Goal: Task Accomplishment & Management: Complete application form

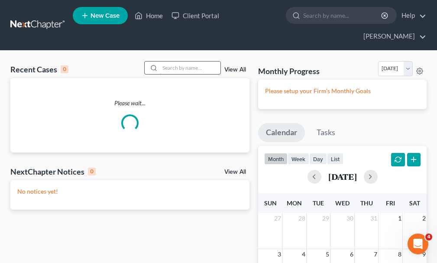
click at [172, 61] on input "search" at bounding box center [190, 67] width 61 height 13
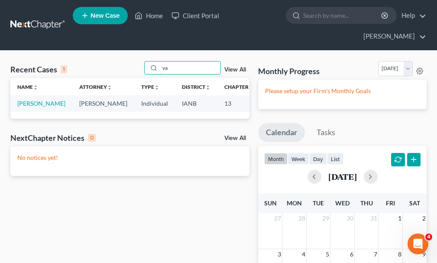
type input "v"
type input "g"
type input "[PERSON_NAME]"
click at [27, 100] on link "[PERSON_NAME]" at bounding box center [41, 103] width 48 height 7
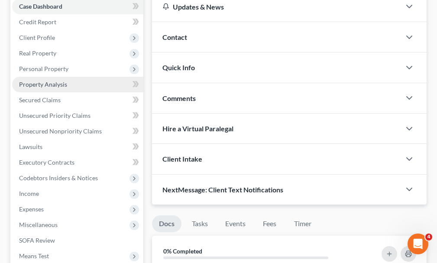
scroll to position [130, 0]
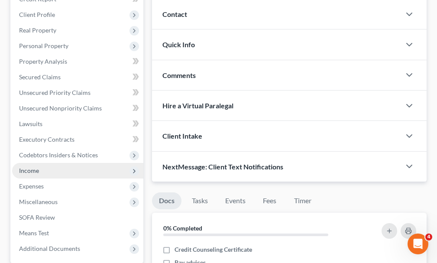
click at [25, 167] on span "Income" at bounding box center [29, 170] width 20 height 7
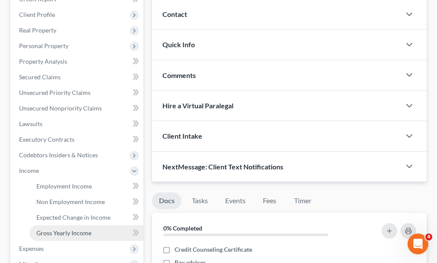
click at [50, 229] on span "Gross Yearly Income" at bounding box center [63, 232] width 55 height 7
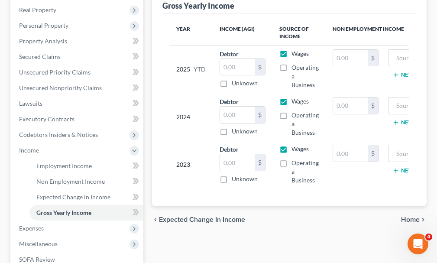
scroll to position [173, 0]
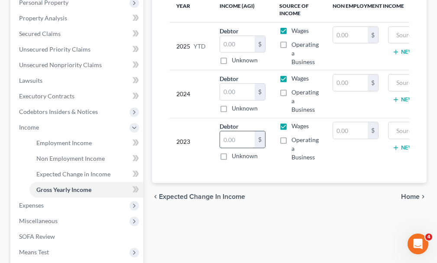
click at [232, 131] on input "text" at bounding box center [237, 139] width 35 height 16
type input "42,075"
click at [233, 84] on input "text" at bounding box center [237, 92] width 35 height 16
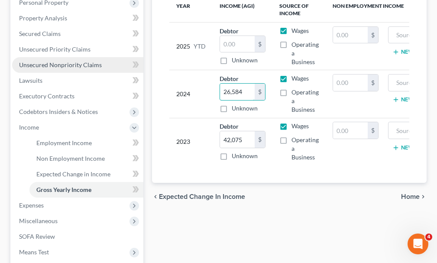
type input "26,584"
click at [40, 61] on span "Unsecured Nonpriority Claims" at bounding box center [60, 64] width 83 height 7
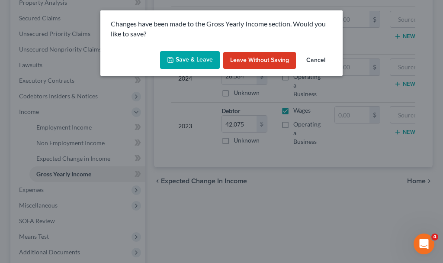
click at [183, 62] on button "Save & Leave" at bounding box center [190, 60] width 60 height 18
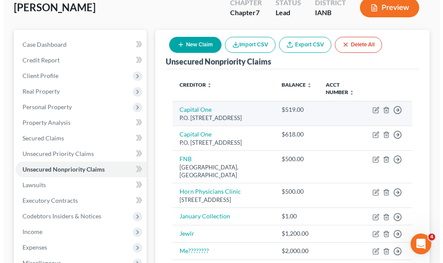
scroll to position [87, 0]
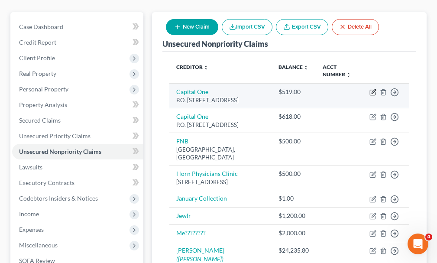
click at [371, 89] on icon "button" at bounding box center [372, 92] width 7 height 7
select select "46"
select select "2"
select select "0"
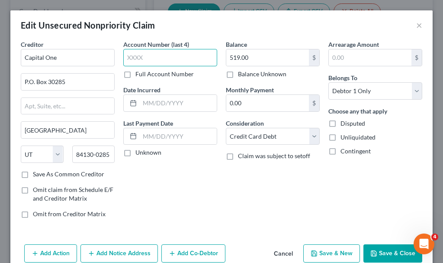
click at [178, 56] on input "text" at bounding box center [170, 57] width 94 height 17
type input "1349"
type input "458.14"
click at [374, 252] on button "Save & Close" at bounding box center [393, 253] width 59 height 18
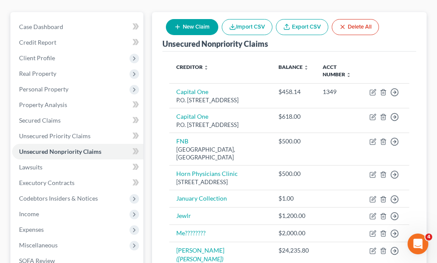
click at [194, 19] on button "New Claim" at bounding box center [192, 27] width 52 height 16
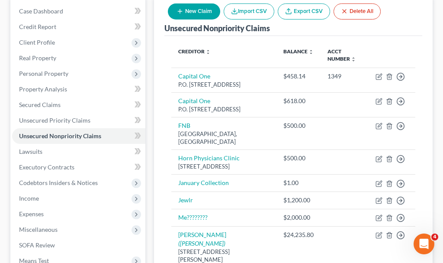
select select "0"
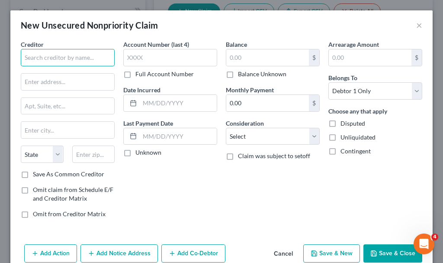
click at [97, 52] on input "text" at bounding box center [68, 57] width 94 height 17
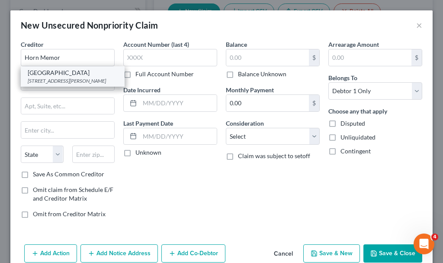
click at [61, 76] on div "[GEOGRAPHIC_DATA]" at bounding box center [73, 72] width 90 height 9
type input "[GEOGRAPHIC_DATA]"
type input "[STREET_ADDRESS]"
type input "[PERSON_NAME]"
select select "16"
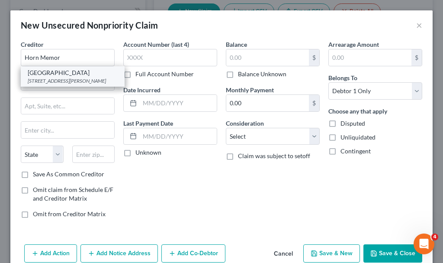
type input "51445"
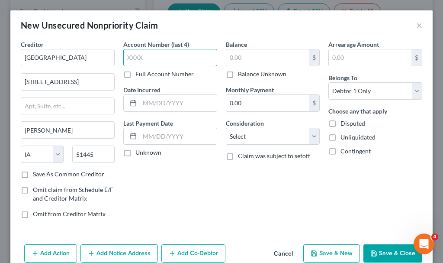
click at [152, 57] on input "text" at bounding box center [170, 57] width 94 height 17
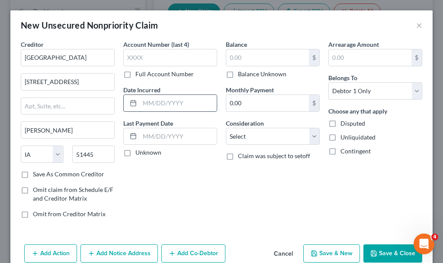
click at [160, 103] on input "text" at bounding box center [178, 103] width 77 height 16
type input "2023"
type input "158.5"
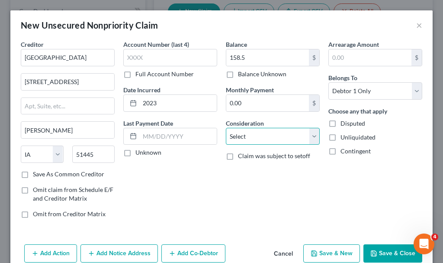
click at [250, 135] on select "Select Cable / Satellite Services Collection Agency Credit Card Debt Debt Couns…" at bounding box center [273, 136] width 94 height 17
select select "9"
click at [226, 128] on select "Select Cable / Satellite Services Collection Agency Credit Card Debt Debt Couns…" at bounding box center [273, 136] width 94 height 17
drag, startPoint x: 376, startPoint y: 251, endPoint x: 374, endPoint y: 247, distance: 4.5
click at [376, 250] on button "Save & Close" at bounding box center [393, 253] width 59 height 18
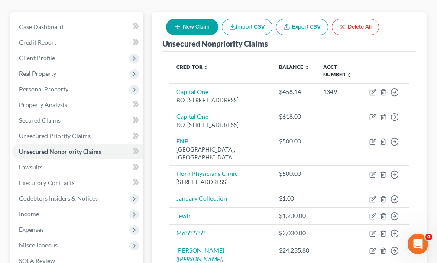
click at [192, 19] on button "New Claim" at bounding box center [192, 27] width 52 height 16
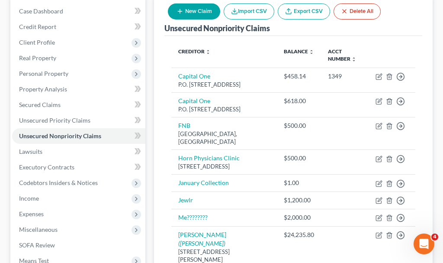
select select "0"
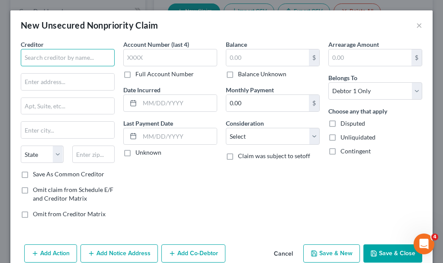
click at [73, 57] on input "text" at bounding box center [68, 57] width 94 height 17
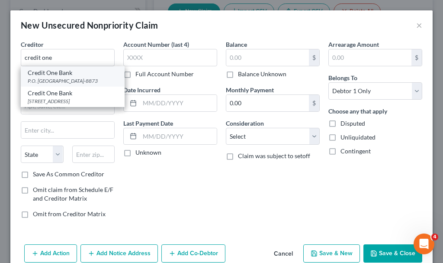
click at [62, 77] on div "P.O. [GEOGRAPHIC_DATA]-8873" at bounding box center [73, 80] width 90 height 7
type input "Credit One Bank"
type input "P.O. Box 98873"
type input "[GEOGRAPHIC_DATA]"
select select "31"
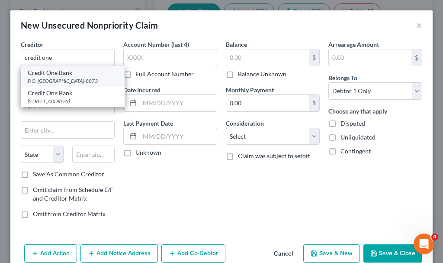
type input "89193-8873"
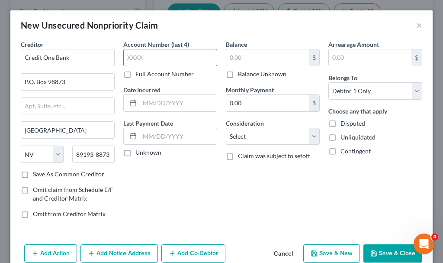
click at [157, 58] on input "text" at bounding box center [170, 57] width 94 height 17
type input "1274"
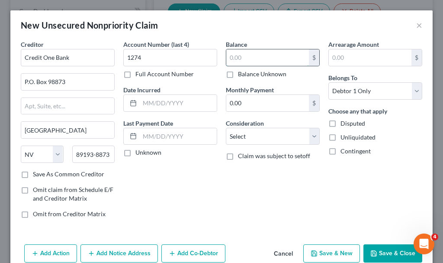
click at [250, 55] on input "text" at bounding box center [267, 57] width 83 height 16
type input "652.86"
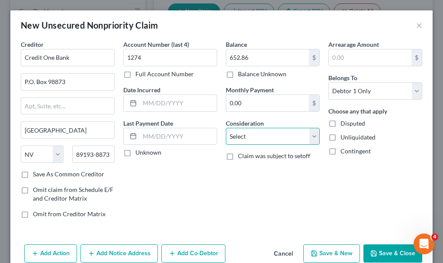
click at [251, 136] on select "Select Cable / Satellite Services Collection Agency Credit Card Debt Debt Couns…" at bounding box center [273, 136] width 94 height 17
select select "2"
click at [226, 128] on select "Select Cable / Satellite Services Collection Agency Credit Card Debt Debt Couns…" at bounding box center [273, 136] width 94 height 17
click at [373, 252] on button "Save & Close" at bounding box center [393, 253] width 59 height 18
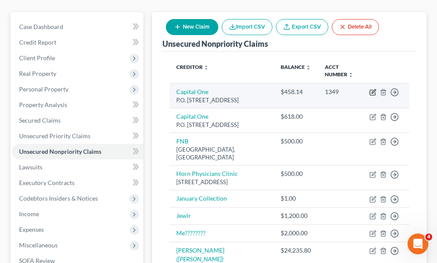
click at [371, 89] on icon "button" at bounding box center [372, 92] width 7 height 7
select select "46"
select select "2"
select select "0"
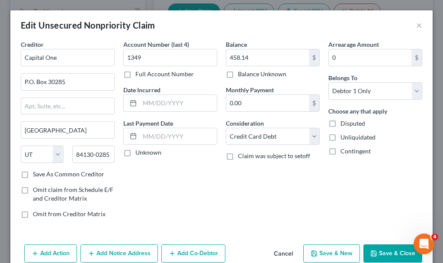
click at [380, 250] on button "Save & Close" at bounding box center [393, 253] width 59 height 18
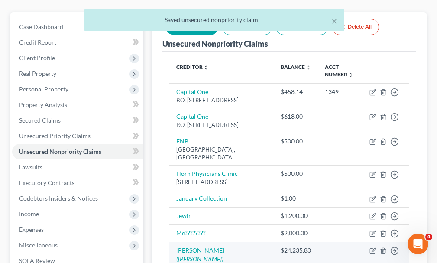
click at [197, 253] on link "[PERSON_NAME] ([PERSON_NAME])" at bounding box center [200, 254] width 48 height 16
select select "16"
select select "10"
select select "0"
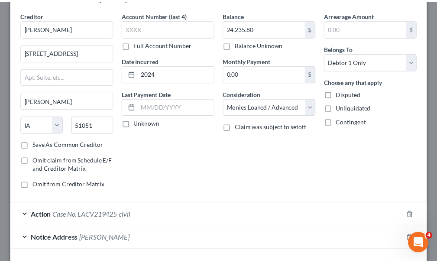
scroll to position [46, 0]
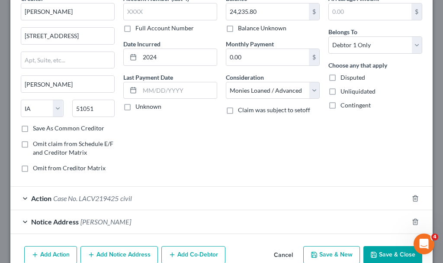
click at [375, 251] on button "Save & Close" at bounding box center [393, 255] width 59 height 18
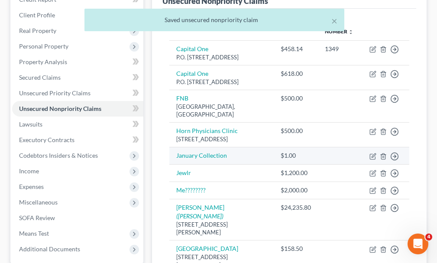
scroll to position [87, 0]
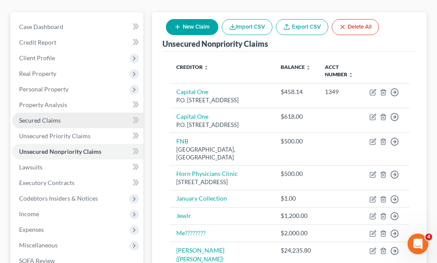
click at [32, 116] on span "Secured Claims" at bounding box center [40, 119] width 42 height 7
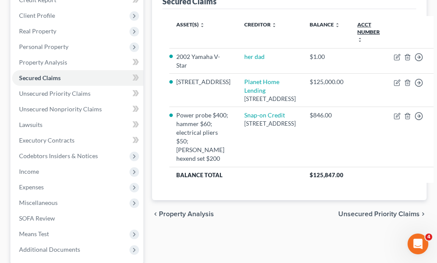
scroll to position [130, 0]
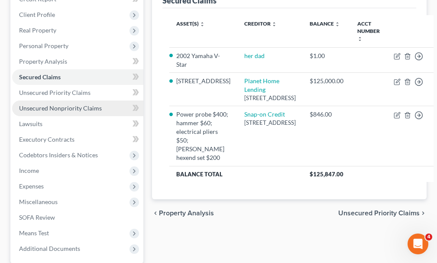
click at [56, 104] on span "Unsecured Nonpriority Claims" at bounding box center [60, 107] width 83 height 7
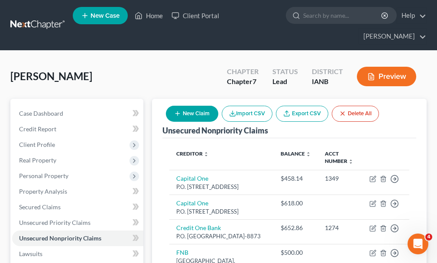
click at [194, 106] on button "New Claim" at bounding box center [192, 114] width 52 height 16
select select "0"
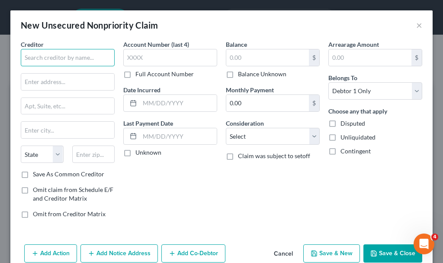
click at [74, 56] on input "text" at bounding box center [68, 57] width 94 height 17
type input "[MEDICAL_DATA] Bank"
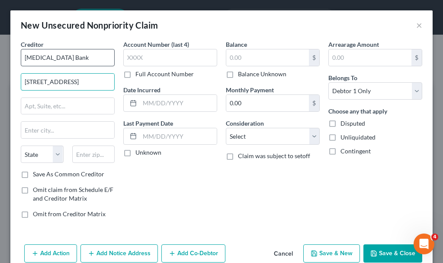
type input "[STREET_ADDRESS]"
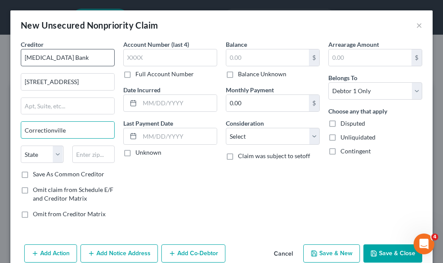
type input "Correctionville"
select select "16"
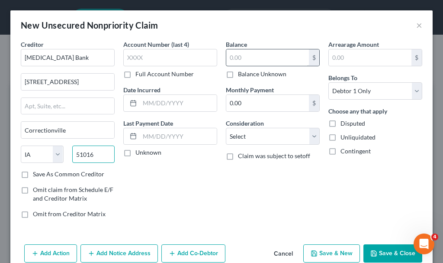
type input "51016"
click at [241, 55] on input "text" at bounding box center [267, 57] width 83 height 16
click at [238, 76] on label "Balance Unknown" at bounding box center [262, 74] width 48 height 9
click at [242, 75] on input "Balance Unknown" at bounding box center [245, 73] width 6 height 6
checkbox input "true"
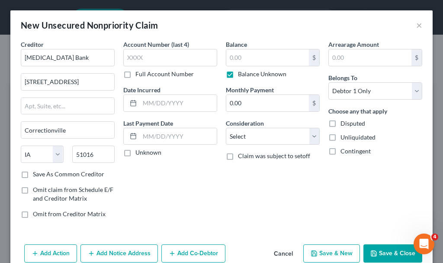
type input "0.00"
click at [376, 252] on button "Save & Close" at bounding box center [393, 253] width 59 height 18
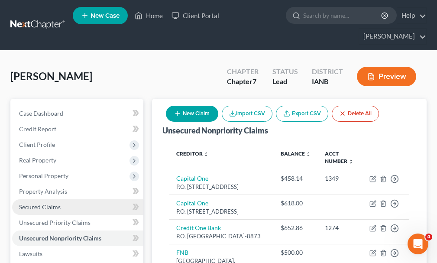
click at [48, 203] on span "Secured Claims" at bounding box center [40, 206] width 42 height 7
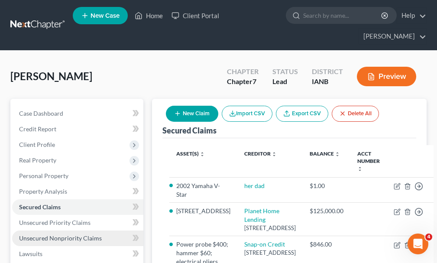
click at [47, 234] on span "Unsecured Nonpriority Claims" at bounding box center [60, 237] width 83 height 7
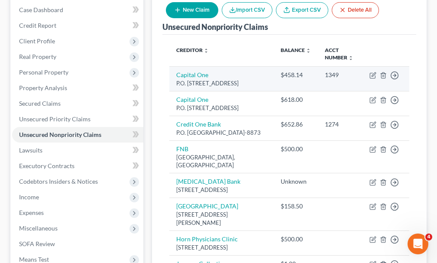
scroll to position [87, 0]
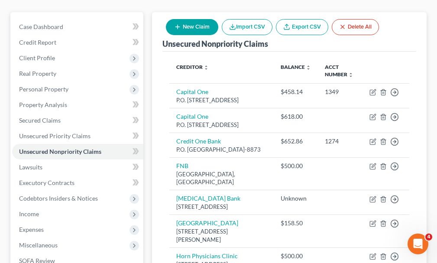
click at [190, 19] on button "New Claim" at bounding box center [192, 27] width 52 height 16
select select "0"
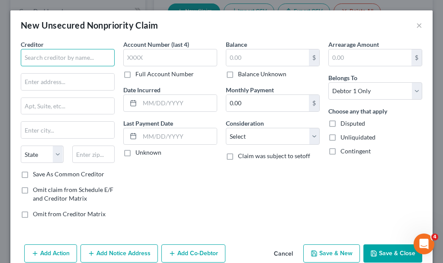
click at [78, 55] on input "text" at bounding box center [68, 57] width 94 height 17
type input "Security National Bank"
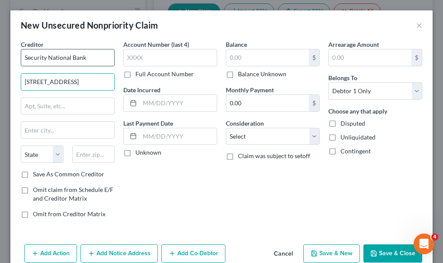
type input "[STREET_ADDRESS]"
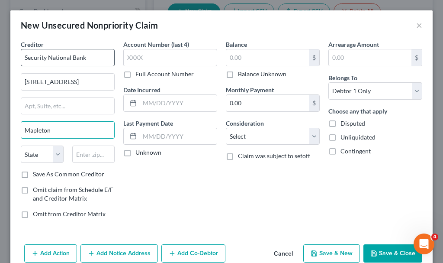
type input "Mapleton"
select select "16"
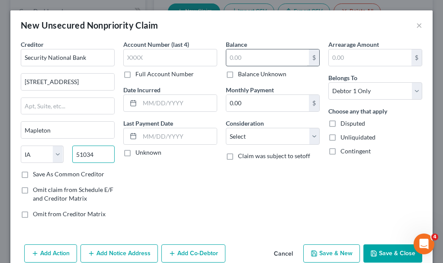
type input "51034"
click at [253, 58] on input "text" at bounding box center [267, 57] width 83 height 16
drag, startPoint x: 227, startPoint y: 73, endPoint x: 290, endPoint y: 146, distance: 96.4
click at [238, 74] on label "Balance Unknown" at bounding box center [262, 74] width 48 height 9
click at [242, 74] on input "Balance Unknown" at bounding box center [245, 73] width 6 height 6
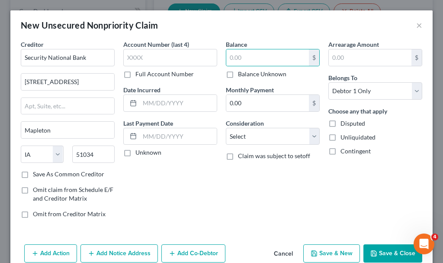
checkbox input "true"
type input "0.00"
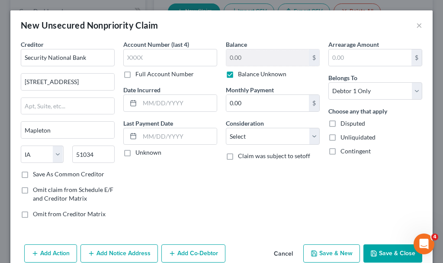
click at [376, 249] on button "Save & Close" at bounding box center [393, 253] width 59 height 18
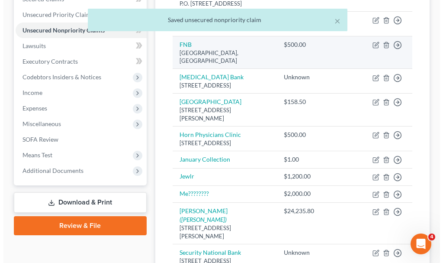
scroll to position [216, 0]
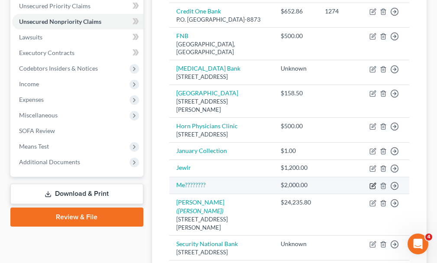
click at [372, 189] on icon "button" at bounding box center [372, 185] width 7 height 7
select select "0"
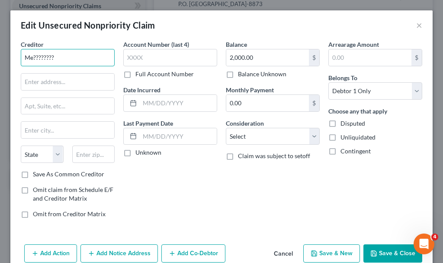
click at [57, 58] on input "Me????????" at bounding box center [68, 57] width 94 height 17
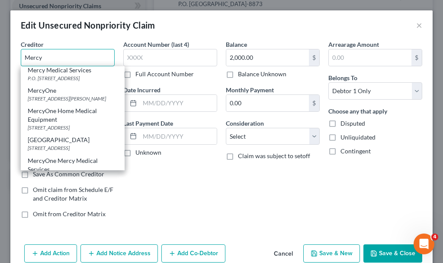
scroll to position [87, 0]
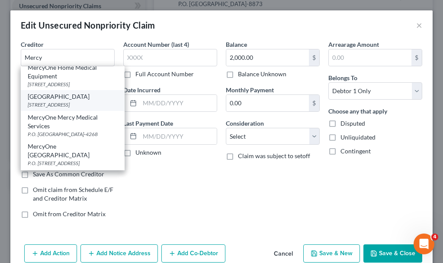
click at [60, 101] on div "[GEOGRAPHIC_DATA]" at bounding box center [73, 96] width 90 height 9
type input "[GEOGRAPHIC_DATA]"
type input "[STREET_ADDRESS]"
type input "[GEOGRAPHIC_DATA]"
select select "16"
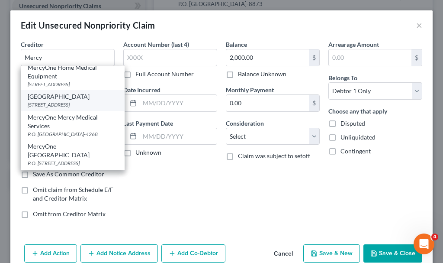
type input "51101"
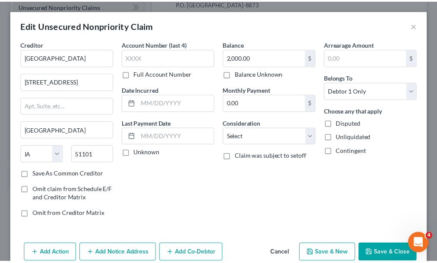
scroll to position [0, 0]
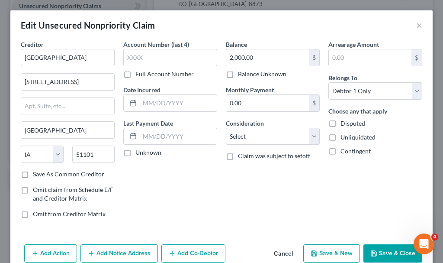
click at [371, 252] on icon "button" at bounding box center [373, 253] width 5 height 5
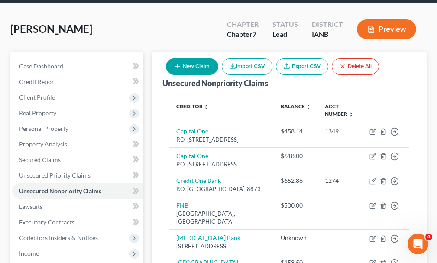
scroll to position [28, 0]
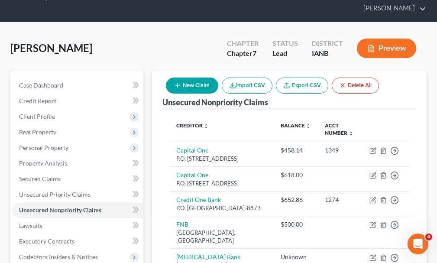
click at [191, 77] on button "New Claim" at bounding box center [192, 85] width 52 height 16
select select "0"
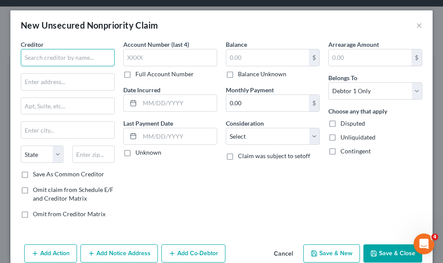
click at [50, 55] on input "text" at bounding box center [68, 57] width 94 height 17
type input "Debt Co LLC"
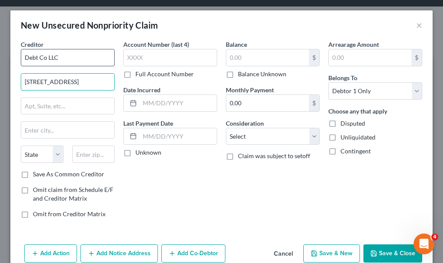
type input "[STREET_ADDRESS]"
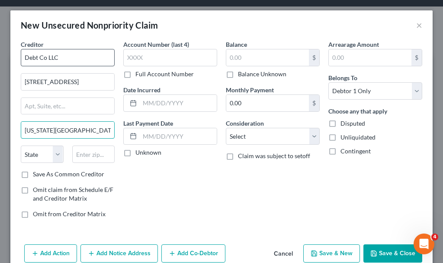
type input "[US_STATE][GEOGRAPHIC_DATA]"
select select "26"
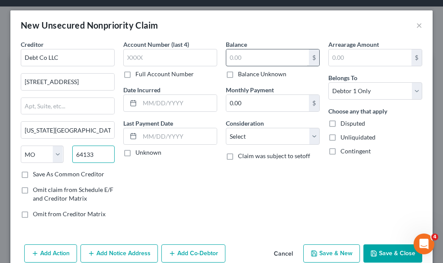
type input "64133"
click at [264, 61] on input "text" at bounding box center [267, 57] width 83 height 16
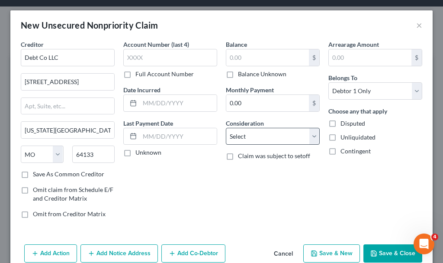
drag, startPoint x: 225, startPoint y: 74, endPoint x: 239, endPoint y: 135, distance: 62.5
click at [238, 75] on label "Balance Unknown" at bounding box center [262, 74] width 48 height 9
click at [242, 75] on input "Balance Unknown" at bounding box center [245, 73] width 6 height 6
checkbox input "true"
type input "0.00"
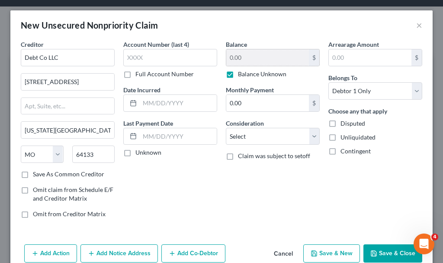
drag, startPoint x: 226, startPoint y: 74, endPoint x: 243, endPoint y: 65, distance: 18.6
click at [238, 74] on label "Balance Unknown" at bounding box center [262, 74] width 48 height 9
click at [242, 74] on input "Balance Unknown" at bounding box center [245, 73] width 6 height 6
checkbox input "false"
click at [247, 58] on input "0.00" at bounding box center [267, 57] width 83 height 16
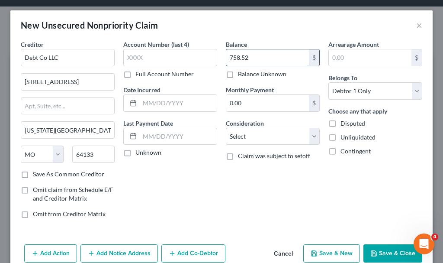
type input "758.52"
click at [380, 251] on button "Save & Close" at bounding box center [393, 253] width 59 height 18
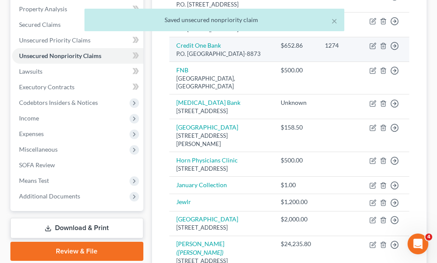
scroll to position [201, 0]
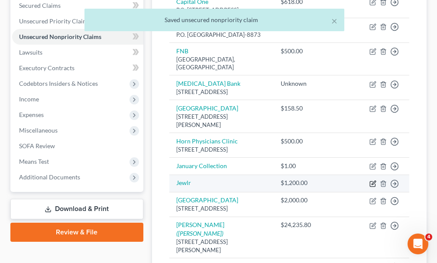
click at [371, 187] on icon "button" at bounding box center [372, 183] width 7 height 7
select select "0"
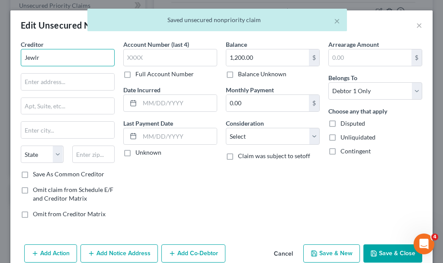
click at [60, 53] on input "Jewlr" at bounding box center [68, 57] width 94 height 17
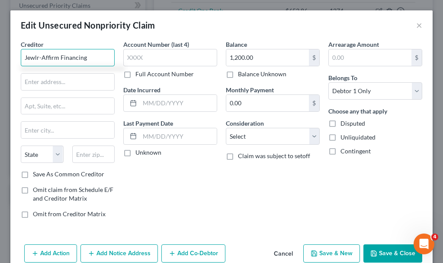
type input "Jewlr-Affirm Financing"
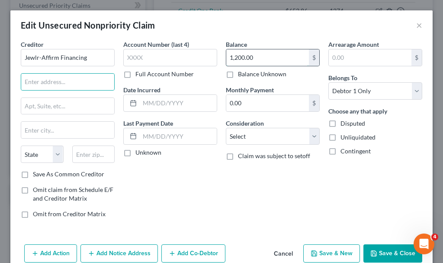
click at [262, 61] on input "1,200.00" at bounding box center [267, 57] width 83 height 16
type input "1,806.95"
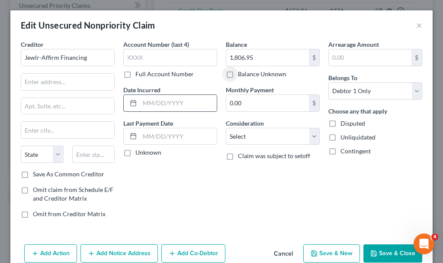
click at [162, 102] on input "text" at bounding box center [178, 103] width 77 height 16
type input "2023"
click at [379, 253] on button "Save & Close" at bounding box center [393, 253] width 59 height 18
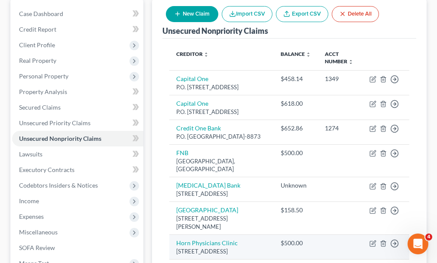
scroll to position [18, 0]
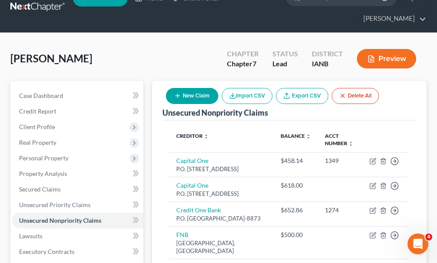
click at [188, 88] on button "New Claim" at bounding box center [192, 96] width 52 height 16
select select "0"
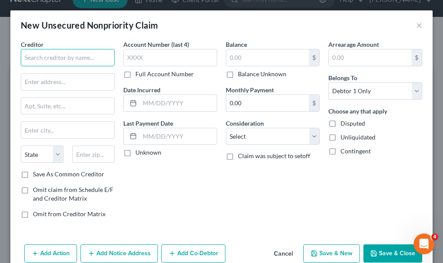
click at [45, 57] on input "text" at bounding box center [68, 57] width 94 height 17
type input "JPRMP-Mercy"
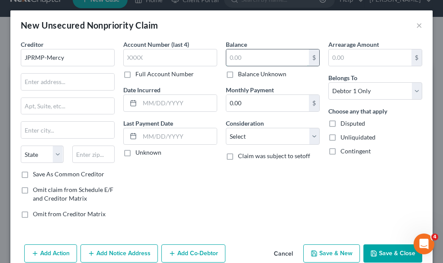
click at [245, 56] on input "text" at bounding box center [267, 57] width 83 height 16
type input "2,326"
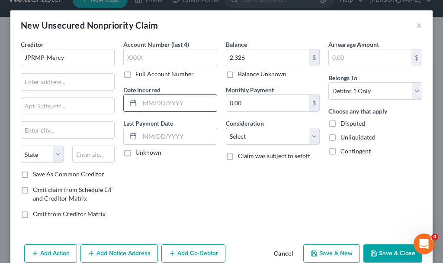
click at [179, 99] on input "text" at bounding box center [178, 103] width 77 height 16
type input "2023"
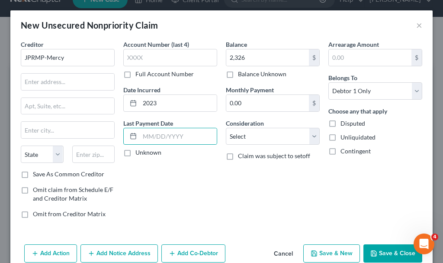
click at [382, 249] on button "Save & Close" at bounding box center [393, 253] width 59 height 18
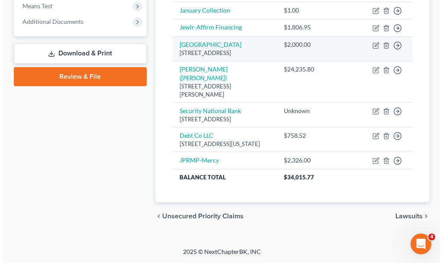
scroll to position [364, 0]
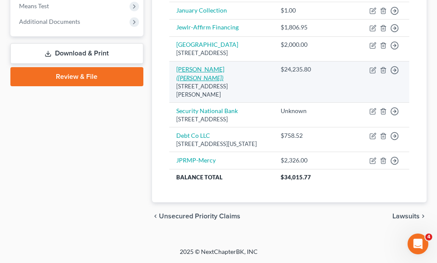
click at [201, 81] on link "[PERSON_NAME] ([PERSON_NAME])" at bounding box center [200, 73] width 48 height 16
select select "16"
select select "10"
select select "0"
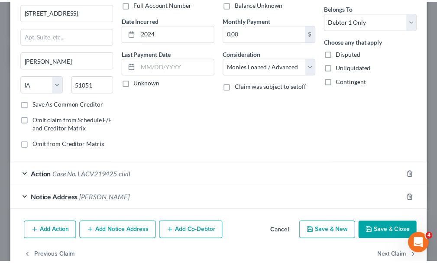
scroll to position [46, 0]
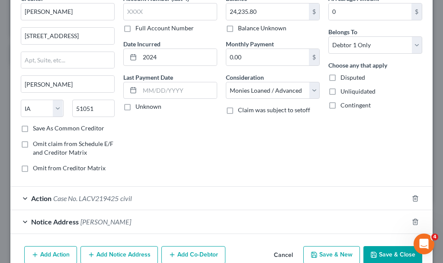
click at [381, 255] on button "Save & Close" at bounding box center [393, 255] width 59 height 18
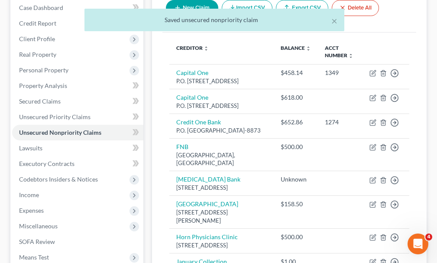
scroll to position [104, 0]
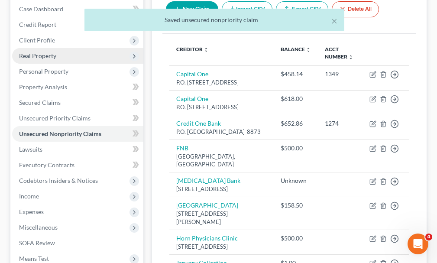
click at [34, 52] on span "Real Property" at bounding box center [37, 55] width 37 height 7
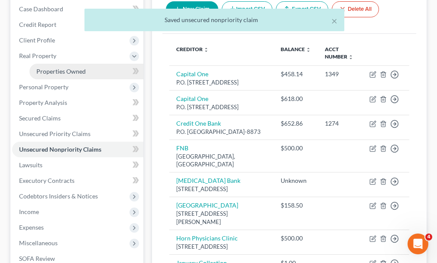
click at [56, 68] on span "Properties Owned" at bounding box center [60, 71] width 49 height 7
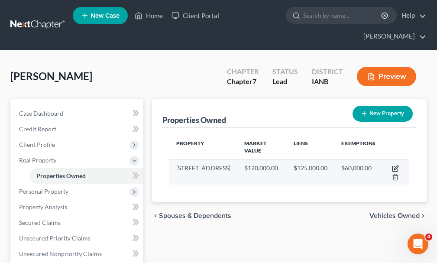
click at [394, 165] on icon "button" at bounding box center [396, 167] width 4 height 4
select select "16"
select select "3"
select select "1"
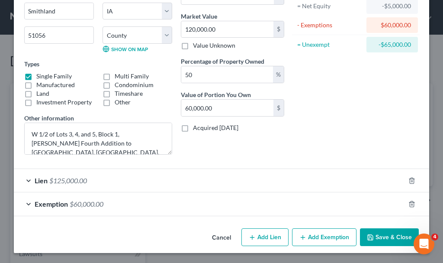
scroll to position [95, 0]
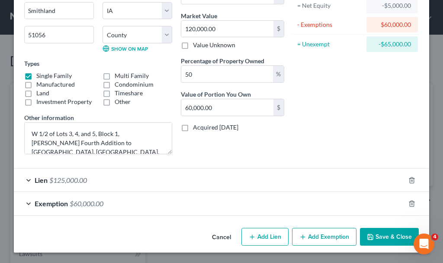
click at [385, 234] on button "Save & Close" at bounding box center [389, 237] width 59 height 18
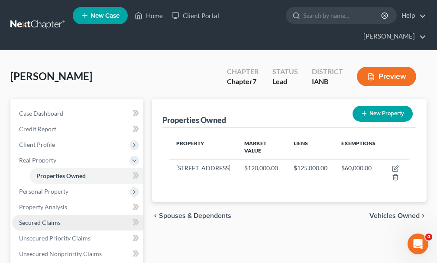
click at [37, 219] on span "Secured Claims" at bounding box center [40, 222] width 42 height 7
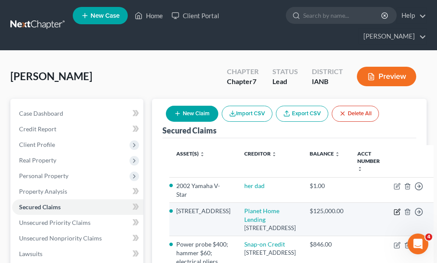
click at [396, 209] on icon "button" at bounding box center [398, 211] width 4 height 4
select select "6"
select select "0"
select select "3"
select select "0"
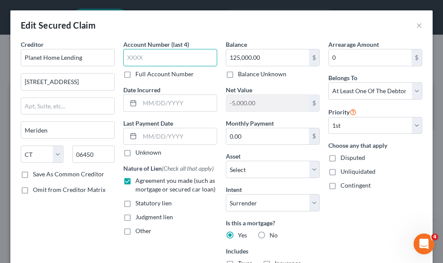
click at [146, 59] on input "text" at bounding box center [170, 57] width 94 height 17
type input "3215"
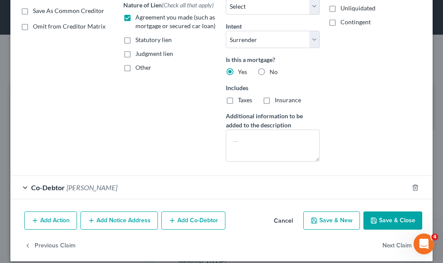
scroll to position [172, 0]
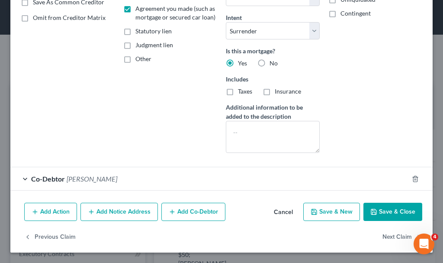
click at [127, 210] on button "Add Notice Address" at bounding box center [119, 212] width 77 height 18
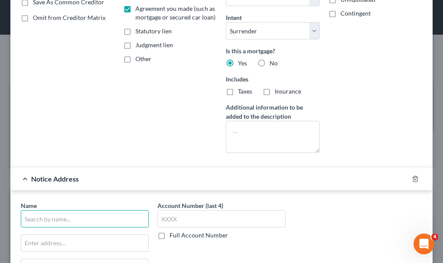
click at [87, 217] on input "text" at bounding box center [85, 218] width 128 height 17
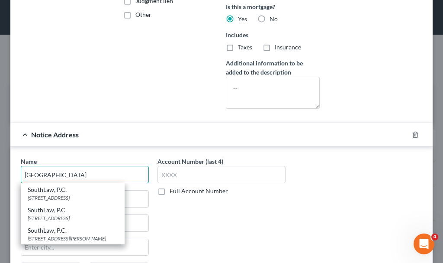
scroll to position [258, 0]
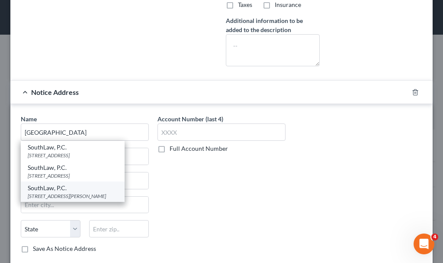
click at [61, 200] on div "[STREET_ADDRESS][PERSON_NAME]" at bounding box center [73, 195] width 90 height 7
type input "SouthLaw, P.C."
type input "[STREET_ADDRESS][PERSON_NAME]"
type input "[GEOGRAPHIC_DATA]"
select select "17"
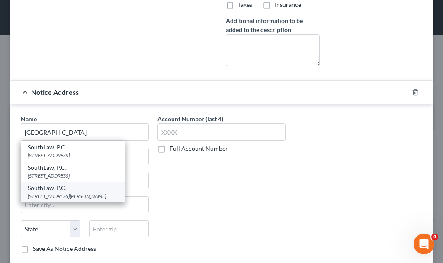
type input "66213-2660"
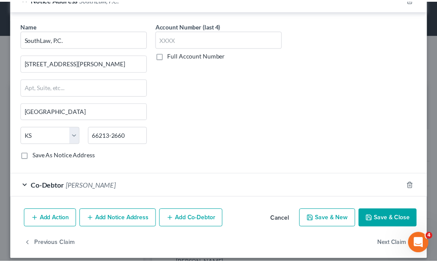
scroll to position [359, 0]
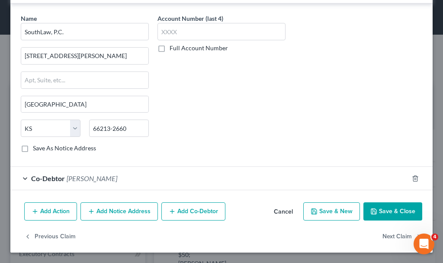
click at [390, 213] on button "Save & Close" at bounding box center [393, 211] width 59 height 18
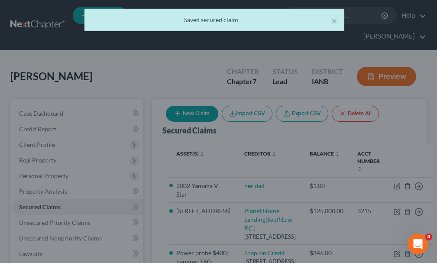
scroll to position [0, 0]
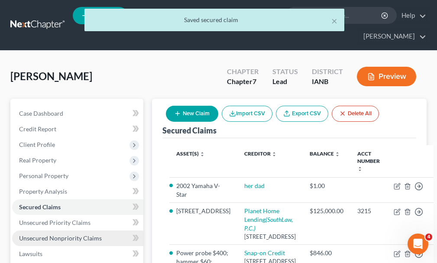
click at [45, 234] on span "Unsecured Nonpriority Claims" at bounding box center [60, 237] width 83 height 7
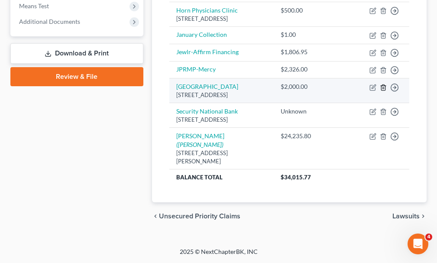
scroll to position [381, 0]
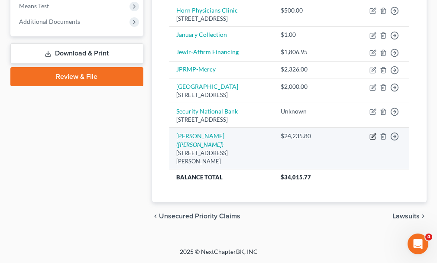
click at [374, 138] on icon "button" at bounding box center [373, 136] width 4 height 4
select select "16"
select select "10"
select select "0"
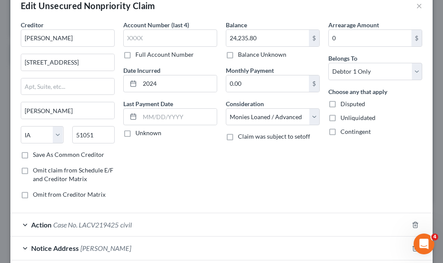
scroll to position [87, 0]
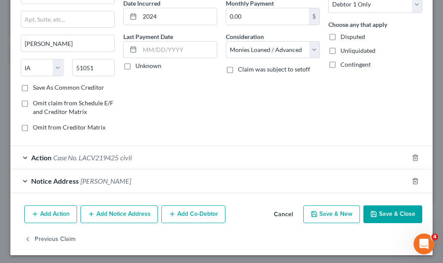
click at [123, 212] on button "Add Notice Address" at bounding box center [119, 214] width 77 height 18
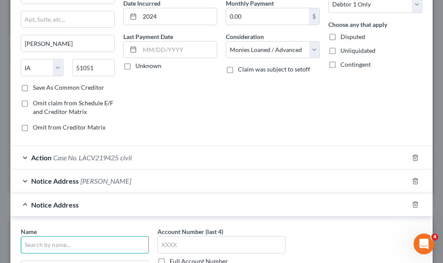
click at [76, 245] on input "text" at bounding box center [85, 244] width 128 height 17
type input "[PERSON_NAME] Law Firm PLLC"
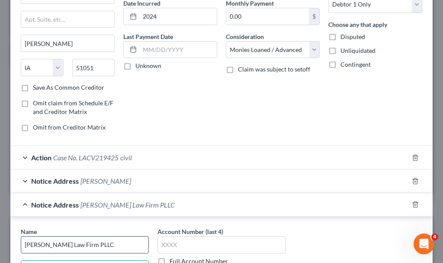
scroll to position [100, 0]
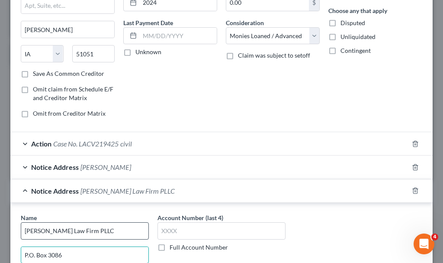
type input "P.O. Box 3086"
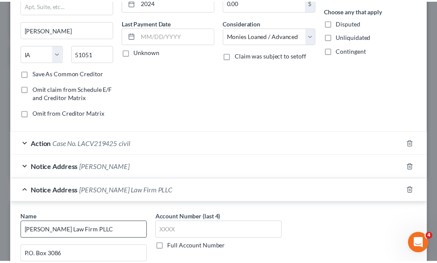
scroll to position [248, 0]
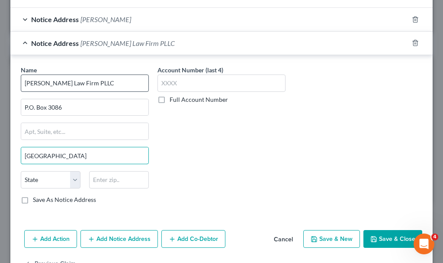
type input "[GEOGRAPHIC_DATA]"
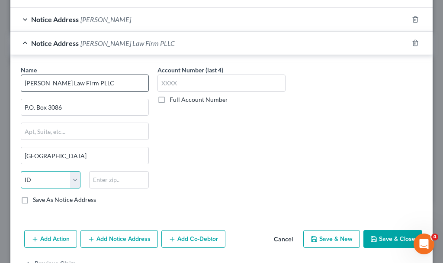
select select "16"
type input "51102"
click at [374, 238] on button "Save & Close" at bounding box center [393, 239] width 59 height 18
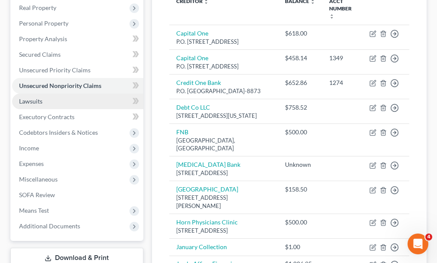
scroll to position [209, 0]
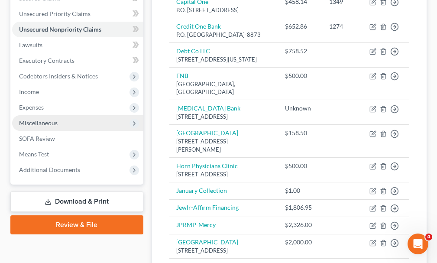
click at [34, 115] on span "Miscellaneous" at bounding box center [77, 123] width 131 height 16
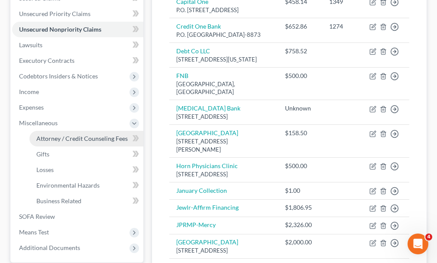
click at [58, 135] on span "Attorney / Credit Counseling Fees" at bounding box center [81, 138] width 91 height 7
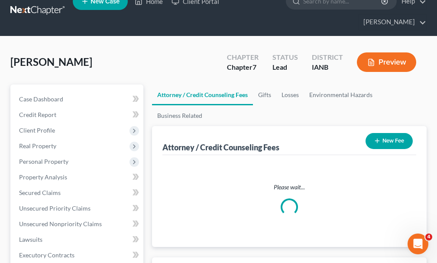
select select "0"
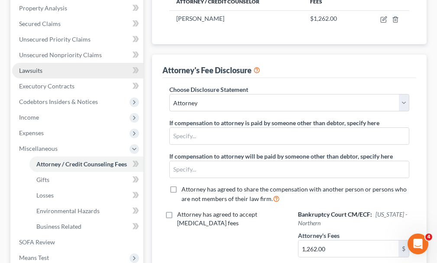
scroll to position [133, 0]
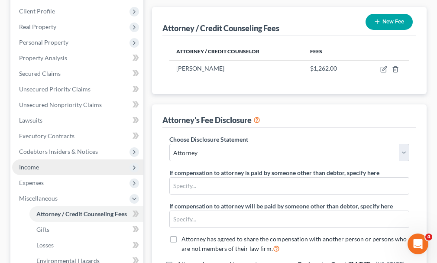
click at [30, 163] on span "Income" at bounding box center [29, 166] width 20 height 7
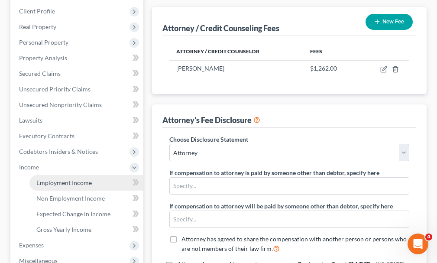
click at [49, 179] on span "Employment Income" at bounding box center [63, 182] width 55 height 7
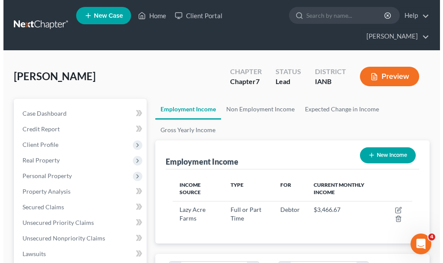
scroll to position [120, 257]
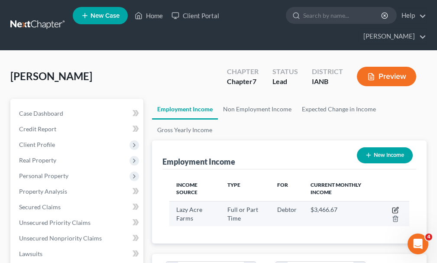
click at [396, 206] on icon "button" at bounding box center [395, 209] width 7 height 7
select select "0"
select select "16"
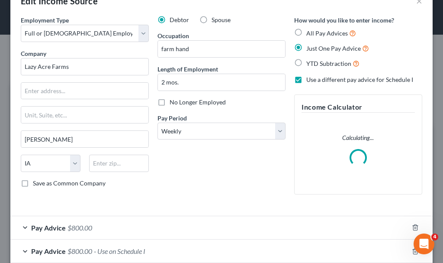
scroll to position [72, 0]
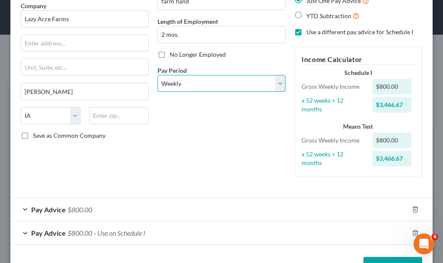
click at [193, 81] on select "Select Monthly Twice Monthly Every Other Week Weekly" at bounding box center [222, 83] width 128 height 17
select select "2"
click at [158, 75] on select "Select Monthly Twice Monthly Every Other Week Weekly" at bounding box center [222, 83] width 128 height 17
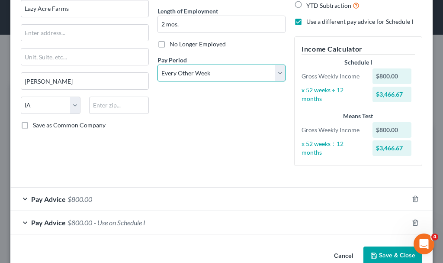
scroll to position [101, 0]
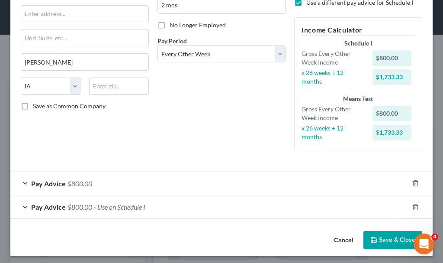
click at [84, 203] on span "$800.00" at bounding box center [80, 207] width 25 height 8
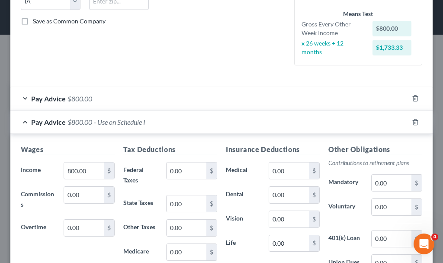
scroll to position [188, 0]
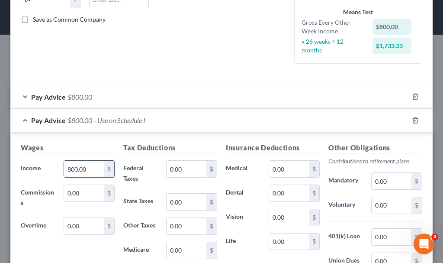
click at [91, 168] on input "800.00" at bounding box center [84, 169] width 40 height 16
type input "1,834.25"
type input "479.73"
click at [78, 96] on span "$800.00" at bounding box center [80, 97] width 25 height 8
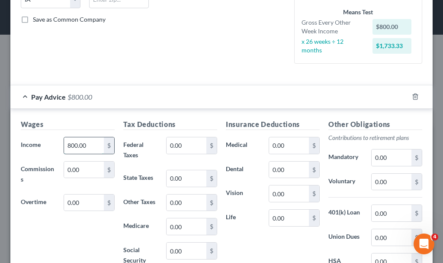
click at [87, 148] on input "800.00" at bounding box center [84, 145] width 40 height 16
type input "1,834.25"
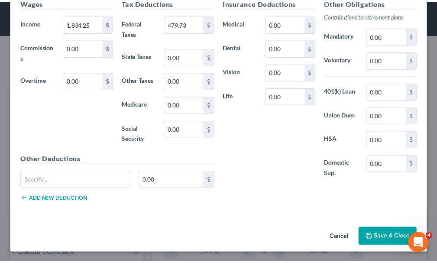
scroll to position [563, 0]
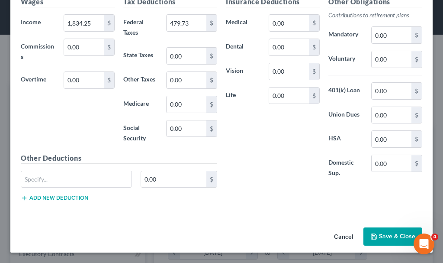
click at [377, 234] on button "Save & Close" at bounding box center [393, 236] width 59 height 18
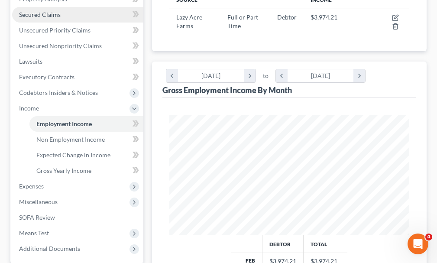
scroll to position [216, 0]
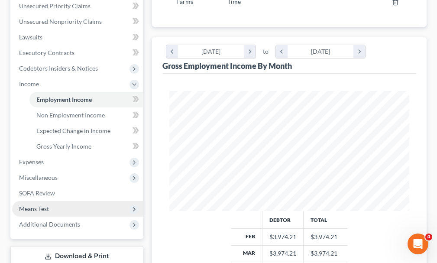
click at [35, 205] on span "Means Test" at bounding box center [34, 208] width 30 height 7
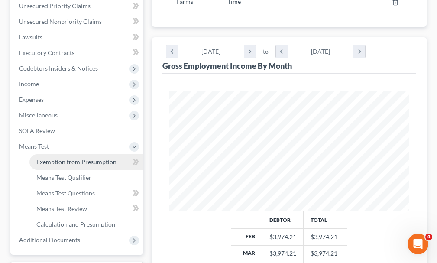
click at [59, 158] on span "Exemption from Presumption" at bounding box center [76, 161] width 80 height 7
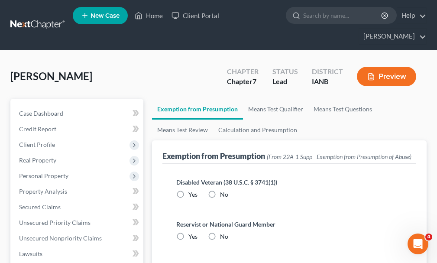
drag, startPoint x: 212, startPoint y: 178, endPoint x: 211, endPoint y: 210, distance: 31.2
click at [220, 190] on label "No" at bounding box center [224, 194] width 8 height 9
click at [223, 190] on input "No" at bounding box center [226, 193] width 6 height 6
radio input "true"
click at [220, 232] on label "No" at bounding box center [224, 236] width 8 height 9
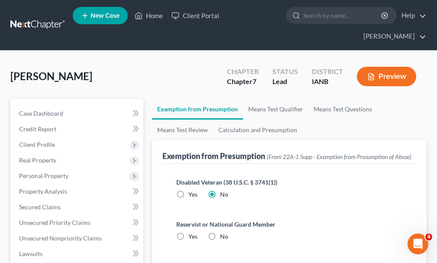
click at [223, 232] on input "No" at bounding box center [226, 235] width 6 height 6
radio input "true"
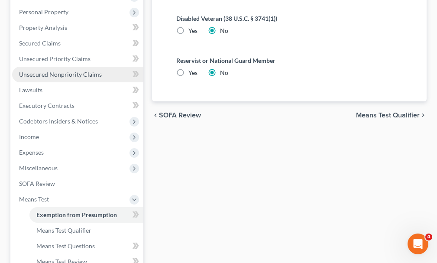
scroll to position [260, 0]
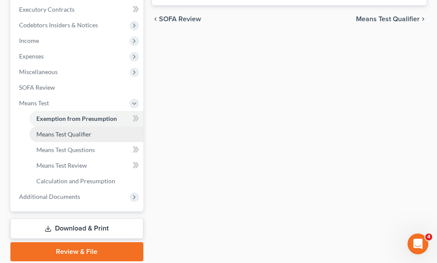
click at [52, 130] on span "Means Test Qualifier" at bounding box center [63, 133] width 55 height 7
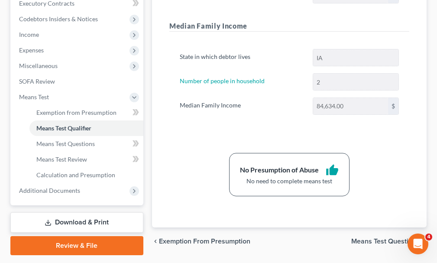
scroll to position [275, 0]
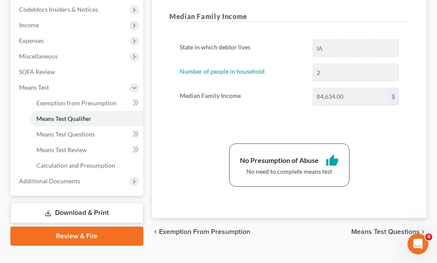
click at [76, 203] on link "Download & Print" at bounding box center [76, 213] width 133 height 20
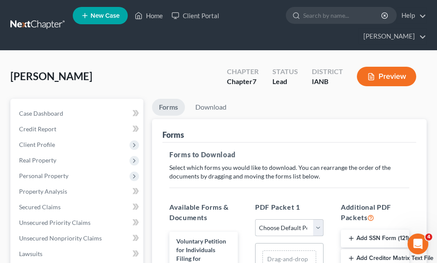
click at [284, 219] on select "Choose Default Petition PDF Packet Complete Bankruptcy Petition (all forms and …" at bounding box center [289, 227] width 68 height 17
select select "0"
click at [255, 219] on select "Choose Default Petition PDF Packet Complete Bankruptcy Petition (all forms and …" at bounding box center [289, 227] width 68 height 17
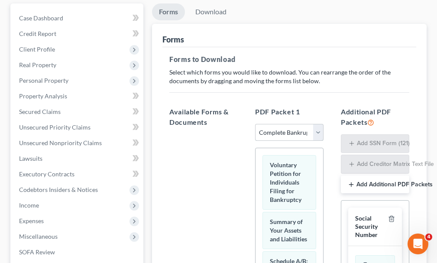
scroll to position [130, 0]
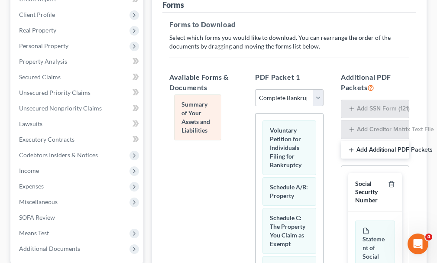
drag, startPoint x: 294, startPoint y: 187, endPoint x: 201, endPoint y: 114, distance: 117.8
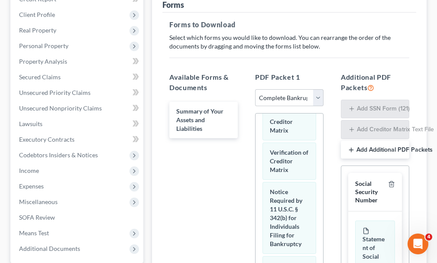
scroll to position [736, 0]
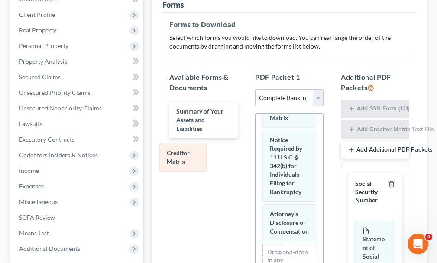
drag, startPoint x: 284, startPoint y: 136, endPoint x: 181, endPoint y: 155, distance: 104.9
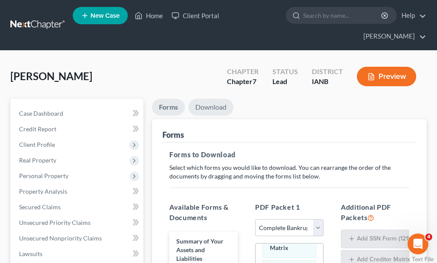
click at [214, 99] on link "Download" at bounding box center [210, 107] width 45 height 17
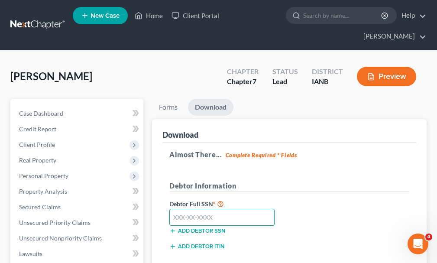
click at [211, 209] on input "text" at bounding box center [221, 217] width 105 height 17
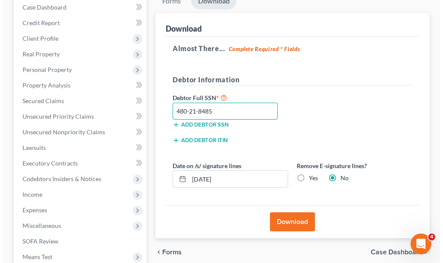
scroll to position [197, 0]
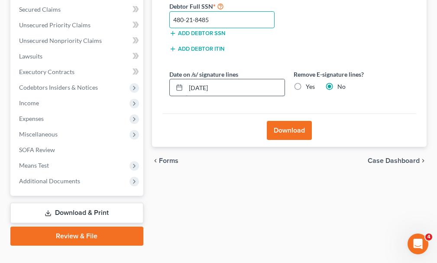
type input "480-21-8485"
click at [232, 79] on input "[DATE]" at bounding box center [235, 87] width 99 height 16
type input "0"
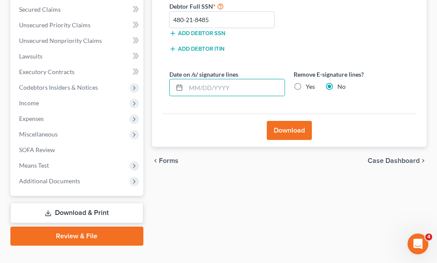
click at [306, 82] on label "Yes" at bounding box center [310, 86] width 9 height 9
click at [309, 82] on input "Yes" at bounding box center [312, 85] width 6 height 6
radio input "true"
radio input "false"
click at [284, 121] on button "Download" at bounding box center [289, 130] width 45 height 19
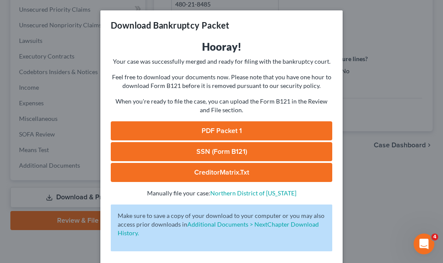
click at [221, 153] on link "SSN (Form B121)" at bounding box center [222, 151] width 222 height 19
click at [205, 130] on link "PDF Packet 1" at bounding box center [222, 130] width 222 height 19
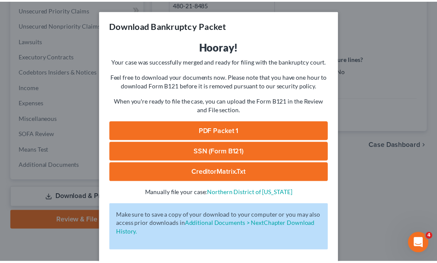
scroll to position [35, 0]
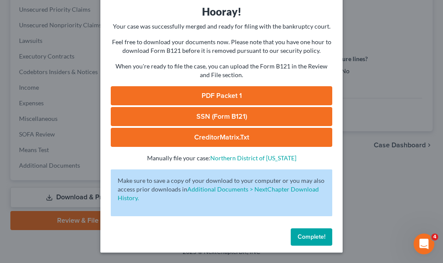
click at [303, 232] on button "Complete!" at bounding box center [312, 236] width 42 height 17
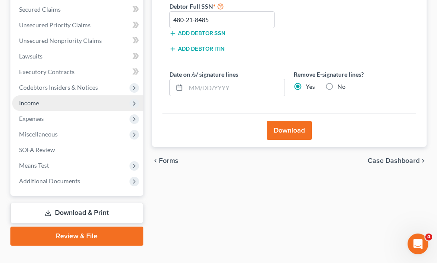
click at [26, 99] on span "Income" at bounding box center [29, 102] width 20 height 7
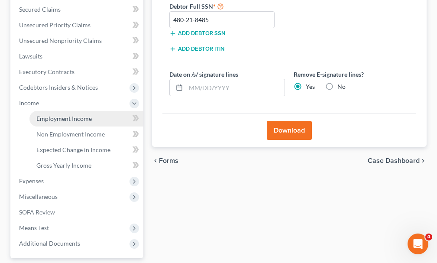
click at [47, 115] on span "Employment Income" at bounding box center [63, 118] width 55 height 7
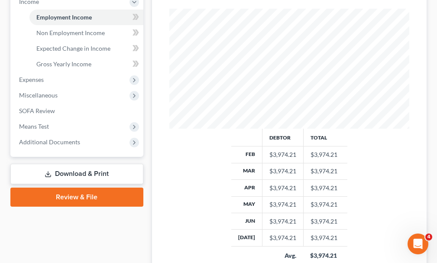
scroll to position [346, 0]
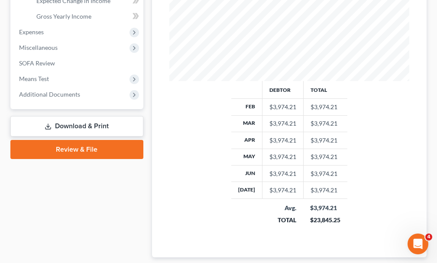
click at [63, 116] on link "Download & Print" at bounding box center [76, 126] width 133 height 20
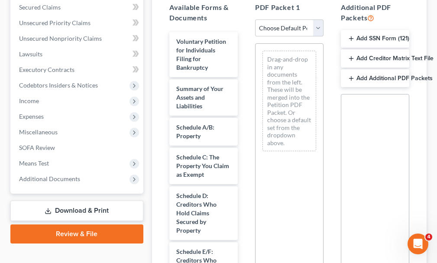
scroll to position [216, 0]
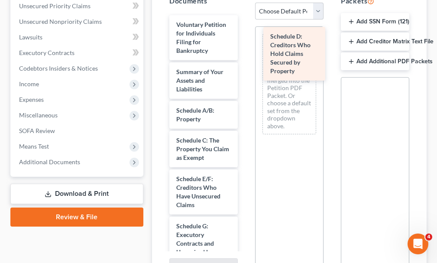
drag, startPoint x: 195, startPoint y: 176, endPoint x: 289, endPoint y: 52, distance: 155.5
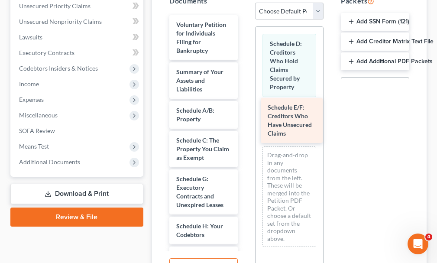
drag, startPoint x: 195, startPoint y: 181, endPoint x: 286, endPoint y: 125, distance: 106.5
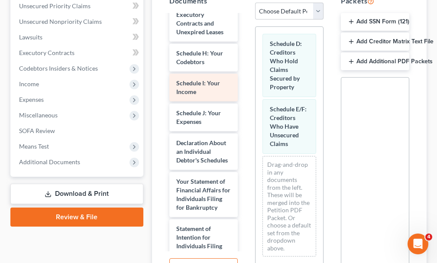
scroll to position [173, 0]
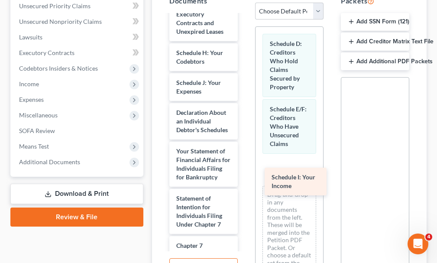
drag, startPoint x: 190, startPoint y: 70, endPoint x: 285, endPoint y: 180, distance: 145.5
click at [245, 180] on div "Schedule I: Your Income Voluntary Petition for Individuals Filing for Bankruptc…" at bounding box center [203, 138] width 82 height 593
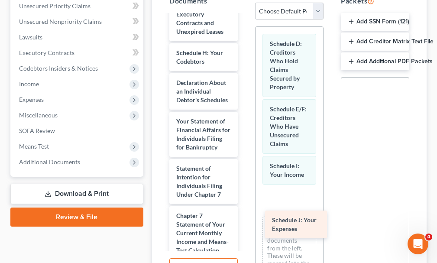
drag, startPoint x: 192, startPoint y: 65, endPoint x: 289, endPoint y: 217, distance: 180.3
click at [245, 218] on div "Schedule J: Your Expenses Voluntary Petition for Individuals Filing for Bankrup…" at bounding box center [203, 123] width 82 height 563
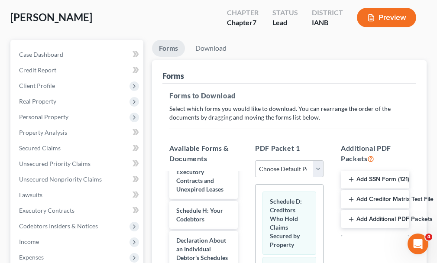
scroll to position [43, 0]
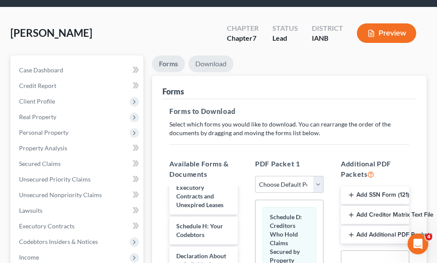
click at [212, 55] on link "Download" at bounding box center [210, 63] width 45 height 17
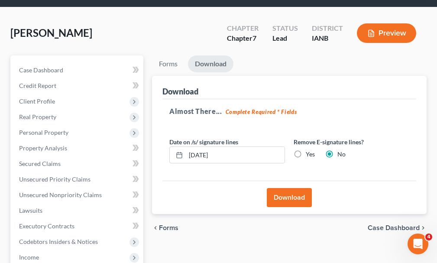
click at [281, 188] on button "Download" at bounding box center [289, 197] width 45 height 19
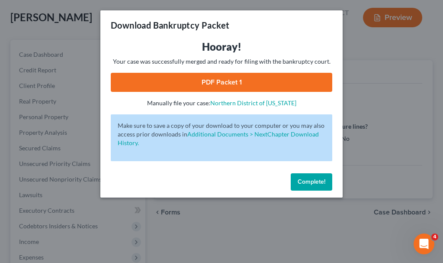
click at [171, 77] on link "PDF Packet 1" at bounding box center [222, 82] width 222 height 19
click at [303, 180] on span "Complete!" at bounding box center [312, 181] width 28 height 7
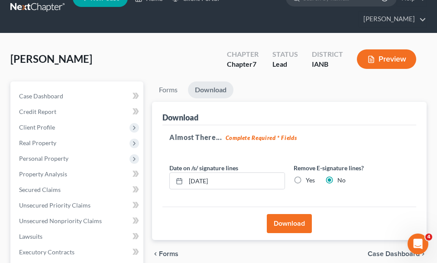
scroll to position [0, 0]
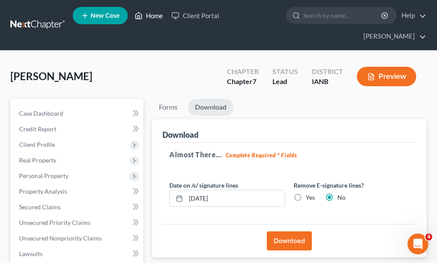
click at [154, 16] on link "Home" at bounding box center [148, 16] width 37 height 16
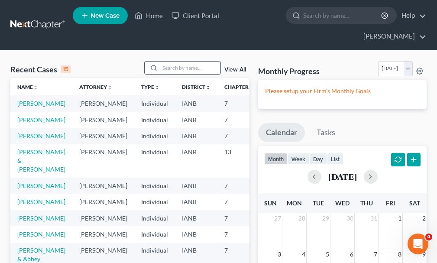
click at [183, 61] on input "search" at bounding box center [190, 67] width 61 height 13
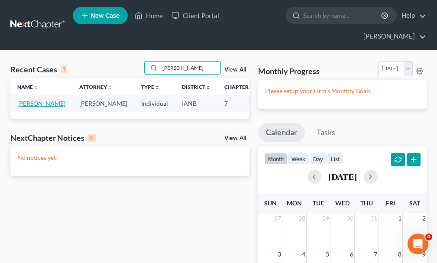
type input "[PERSON_NAME]"
click at [22, 100] on link "[PERSON_NAME]" at bounding box center [41, 103] width 48 height 7
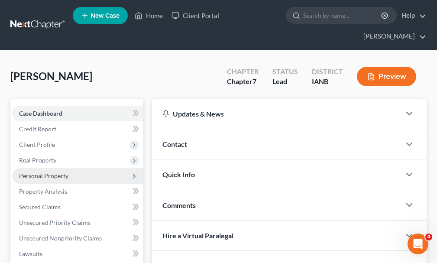
click at [29, 172] on span "Personal Property" at bounding box center [43, 175] width 49 height 7
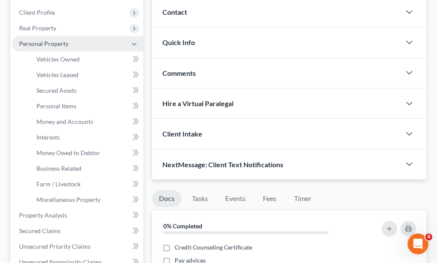
scroll to position [173, 0]
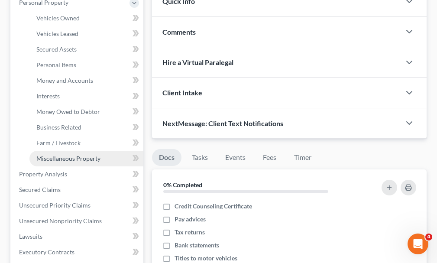
click at [51, 155] on span "Miscellaneous Property" at bounding box center [68, 158] width 64 height 7
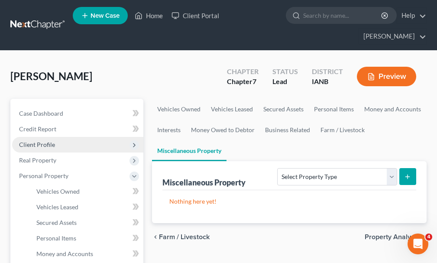
click at [39, 141] on span "Client Profile" at bounding box center [37, 144] width 36 height 7
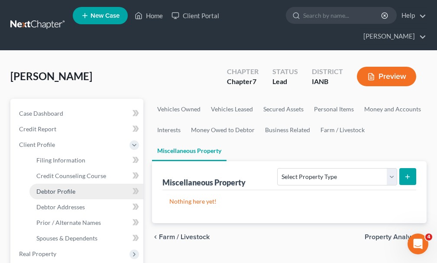
click at [63, 187] on span "Debtor Profile" at bounding box center [55, 190] width 39 height 7
select select "1"
select select "2"
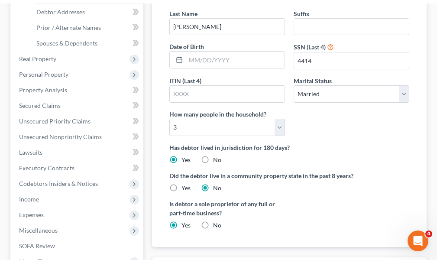
scroll to position [260, 0]
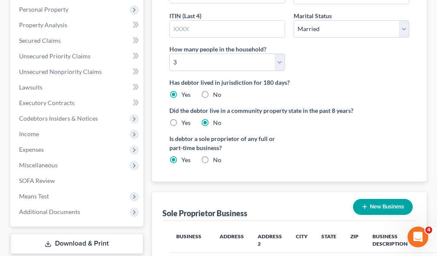
click at [213, 156] on label "No" at bounding box center [217, 160] width 8 height 9
click at [216, 156] on input "No" at bounding box center [219, 159] width 6 height 6
radio input "true"
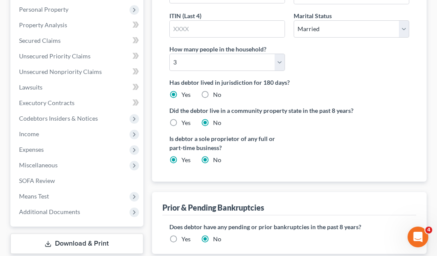
radio input "false"
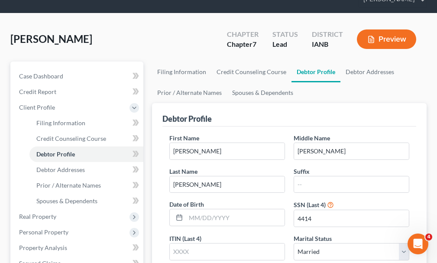
scroll to position [36, 0]
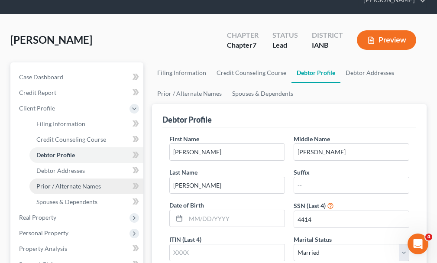
click at [58, 182] on span "Prior / Alternate Names" at bounding box center [68, 185] width 65 height 7
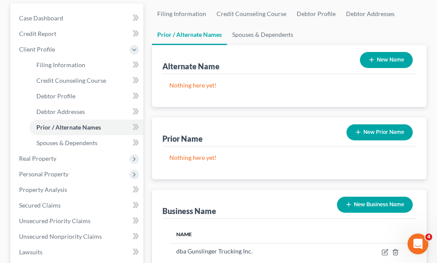
scroll to position [173, 0]
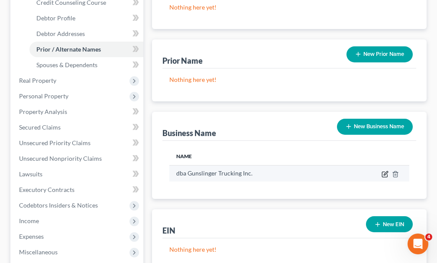
click at [384, 171] on icon "button" at bounding box center [386, 173] width 4 height 4
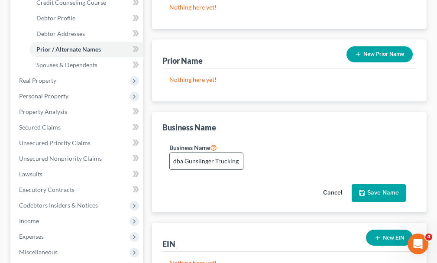
drag, startPoint x: 171, startPoint y: 148, endPoint x: 166, endPoint y: 158, distance: 10.8
click at [171, 153] on input "dba Gunslinger Trucking Inc." at bounding box center [206, 161] width 73 height 16
type input "fdba Gunslinger Trucking Inc."
click at [377, 184] on button "Save Name" at bounding box center [379, 193] width 54 height 18
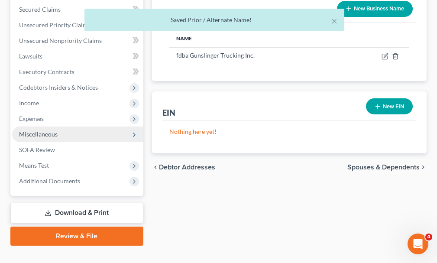
click at [50, 130] on span "Miscellaneous" at bounding box center [38, 133] width 39 height 7
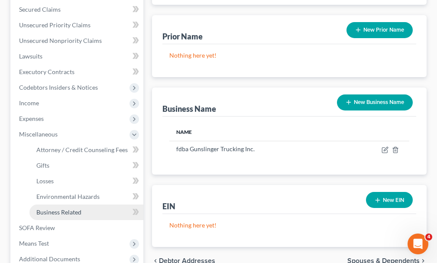
click at [46, 208] on span "Business Related" at bounding box center [58, 211] width 45 height 7
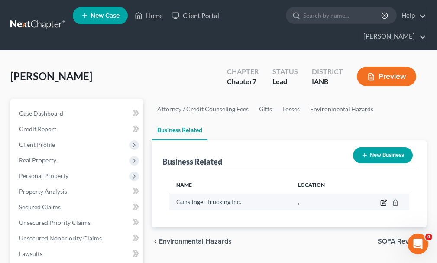
click at [384, 200] on icon "button" at bounding box center [384, 202] width 4 height 4
select select "sole_proprietor"
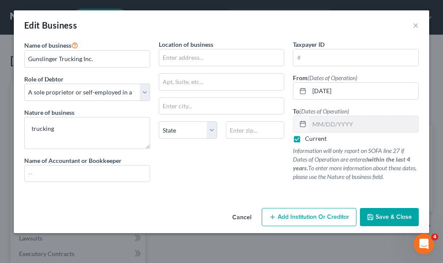
click at [305, 139] on label "Current" at bounding box center [316, 138] width 22 height 9
click at [309, 139] on input "Current" at bounding box center [312, 137] width 6 height 6
checkbox input "false"
click at [364, 123] on input "text" at bounding box center [364, 124] width 109 height 16
type input "[DATE]"
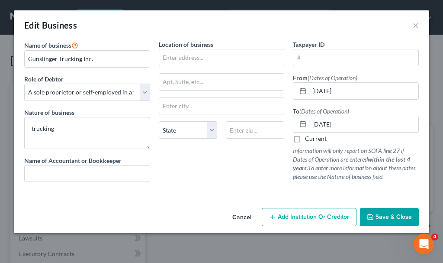
click at [388, 217] on span "Save & Close" at bounding box center [394, 216] width 36 height 7
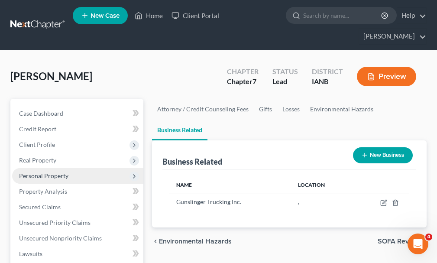
click at [50, 168] on span "Personal Property" at bounding box center [77, 176] width 131 height 16
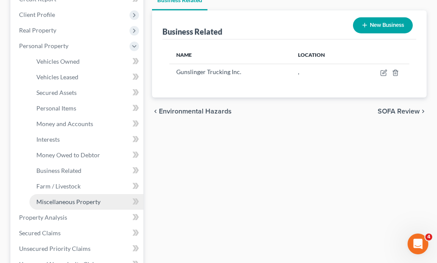
click at [56, 198] on span "Miscellaneous Property" at bounding box center [68, 201] width 64 height 7
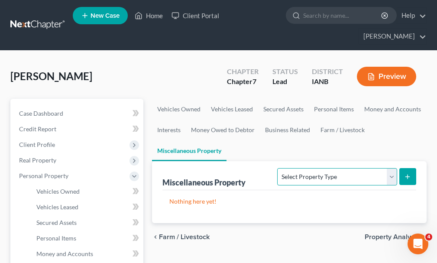
click at [335, 168] on select "Select Property Type Assigned for Creditor Benefit [DATE] Holding for Another N…" at bounding box center [336, 176] width 119 height 17
select select "transferred"
click at [277, 168] on select "Select Property Type Assigned for Creditor Benefit [DATE] Holding for Another N…" at bounding box center [336, 176] width 119 height 17
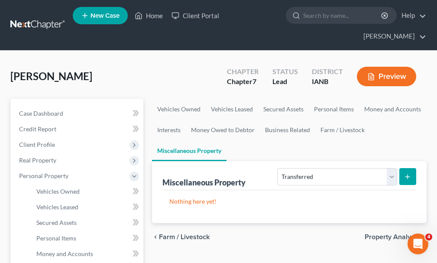
click at [409, 168] on button "submit" at bounding box center [407, 176] width 17 height 17
select select "Ordinary ([DATE])"
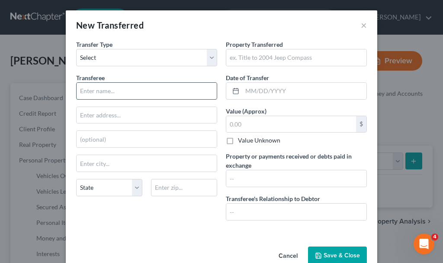
click at [129, 94] on input "text" at bounding box center [147, 91] width 140 height 16
type input "[PERSON_NAME]"
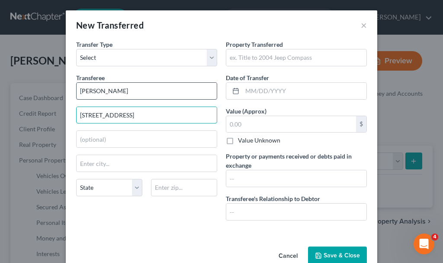
type input "[STREET_ADDRESS]"
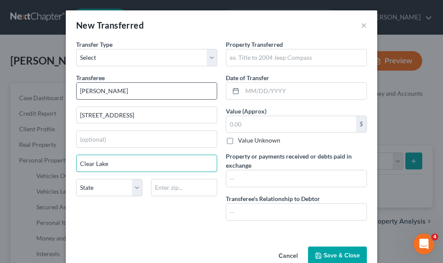
type input "Clear Lake"
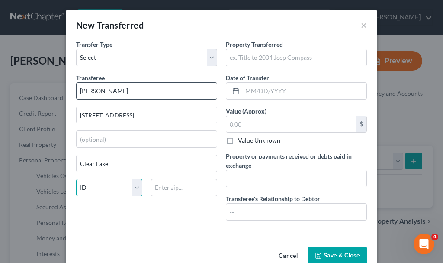
select select "16"
type input "50428"
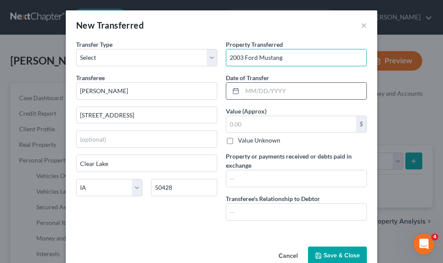
type input "2003 Ford Mustang"
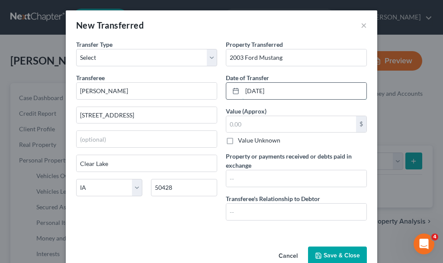
type input "[DATE]"
type input "0,800"
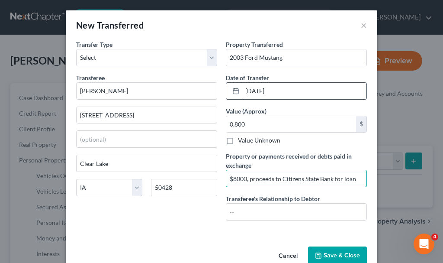
type input "$8000, proceeds to Citizens State Bank for loan"
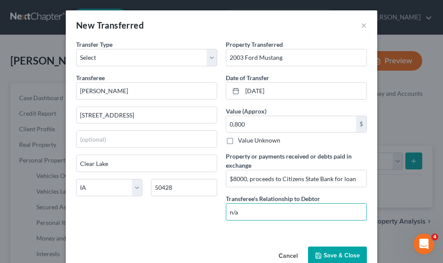
type input "n/a"
click at [323, 252] on button "Save & Close" at bounding box center [337, 255] width 59 height 18
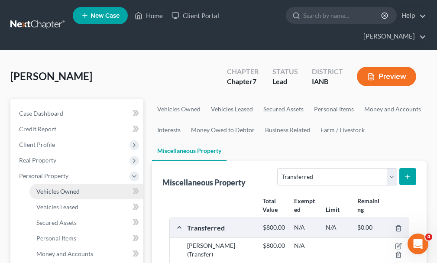
click at [62, 187] on span "Vehicles Owned" at bounding box center [57, 190] width 43 height 7
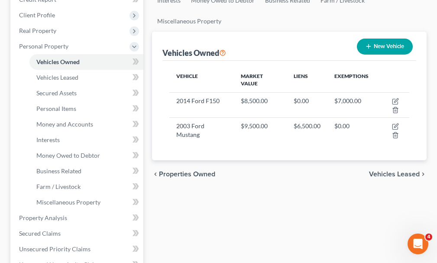
scroll to position [130, 0]
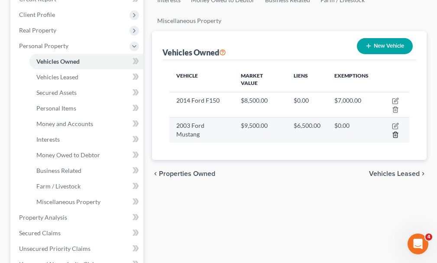
click at [396, 133] on polyline "button" at bounding box center [395, 133] width 5 height 0
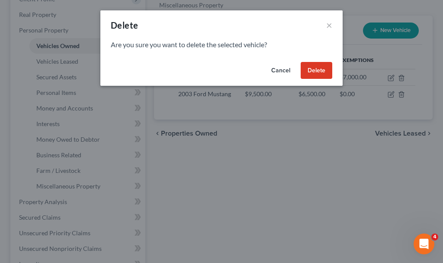
click at [314, 69] on button "Delete" at bounding box center [317, 70] width 32 height 17
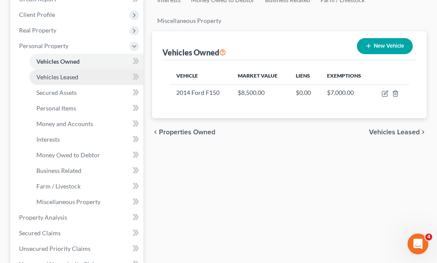
click at [63, 73] on span "Vehicles Leased" at bounding box center [57, 76] width 42 height 7
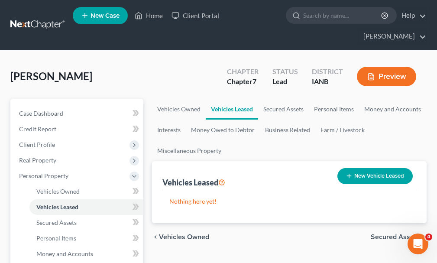
click at [363, 168] on button "New Vehicle Leased" at bounding box center [374, 176] width 75 height 16
select select "0"
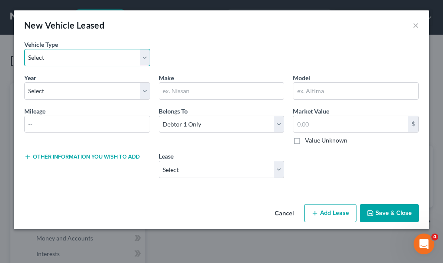
click at [57, 54] on select "Select Automobile Truck Trailer Watercraft Aircraft Motor Home Atv Other Vehicle" at bounding box center [87, 57] width 126 height 17
select select "0"
click at [24, 49] on select "Select Automobile Truck Trailer Watercraft Aircraft Motor Home Atv Other Vehicle" at bounding box center [87, 57] width 126 height 17
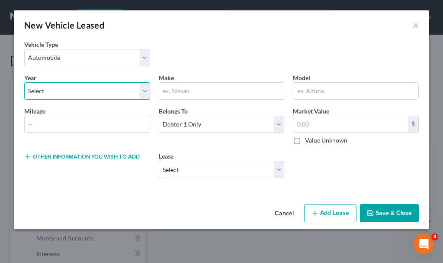
click at [56, 95] on select "Select 2026 2025 2024 2023 2022 2021 2020 2019 2018 2017 2016 2015 2014 2013 20…" at bounding box center [87, 90] width 126 height 17
select select "2"
click at [24, 82] on select "Select 2026 2025 2024 2023 2022 2021 2020 2019 2018 2017 2016 2015 2014 2013 20…" at bounding box center [87, 90] width 126 height 17
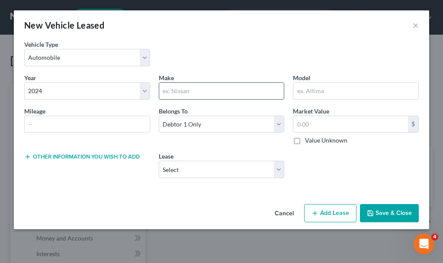
click at [171, 94] on input "text" at bounding box center [221, 91] width 125 height 16
type input "Jeep"
type input "Wagoneer"
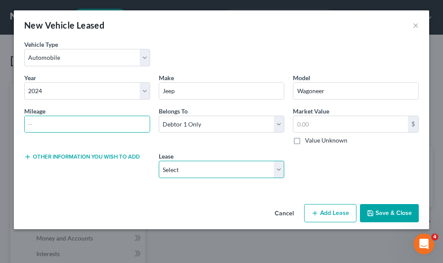
click at [186, 171] on select "Select 2024 Jeep" at bounding box center [222, 169] width 126 height 17
select select "3"
select select "1"
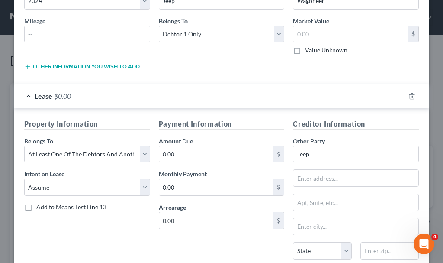
scroll to position [130, 0]
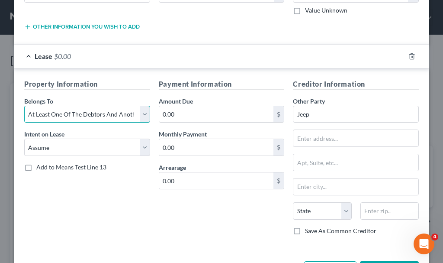
click at [81, 113] on select "Select Debtor 1 Only Debtor 2 Only Debtor 1 And Debtor 2 Only At Least One Of T…" at bounding box center [87, 114] width 126 height 17
select select "0"
click at [24, 106] on select "Select Debtor 1 Only Debtor 2 Only Debtor 1 And Debtor 2 Only At Least One Of T…" at bounding box center [87, 114] width 126 height 17
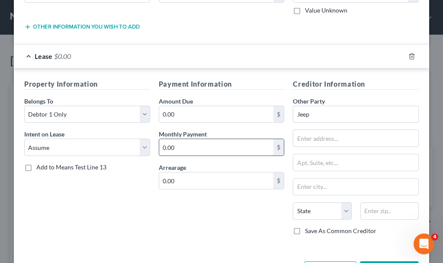
click at [189, 148] on input "0.00" at bounding box center [216, 147] width 115 height 16
type input "1,200"
type input "0"
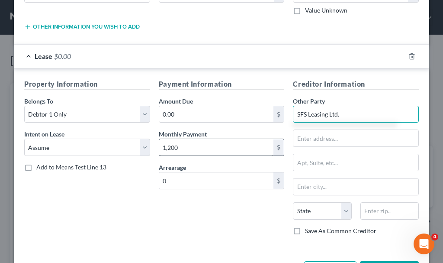
type input "SFS Leasing Ltd."
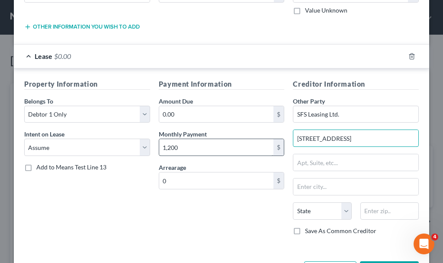
type input "[STREET_ADDRESS]"
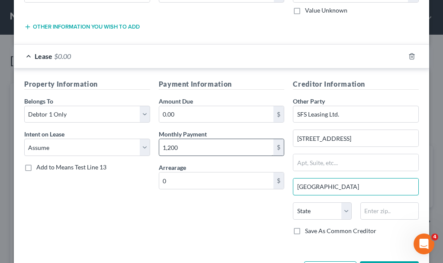
type input "[GEOGRAPHIC_DATA]"
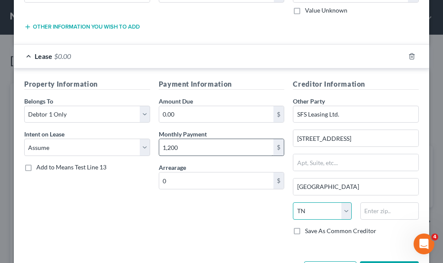
select select "45"
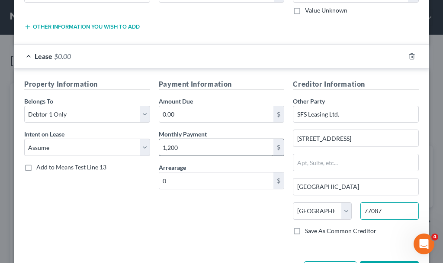
type input "77087"
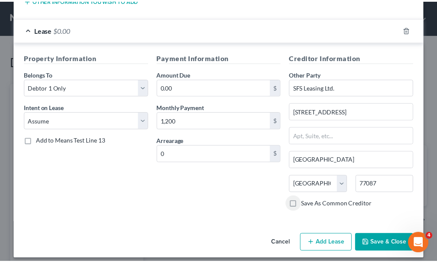
scroll to position [163, 0]
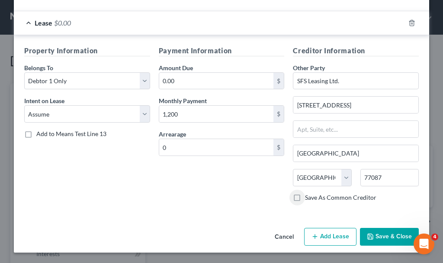
click at [380, 235] on button "Save & Close" at bounding box center [389, 237] width 59 height 18
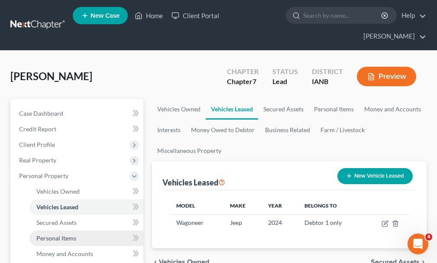
click at [42, 234] on span "Personal Items" at bounding box center [56, 237] width 40 height 7
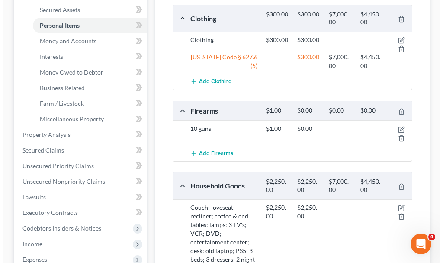
scroll to position [216, 0]
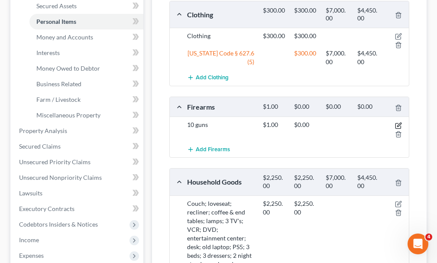
click at [397, 122] on icon "button" at bounding box center [398, 125] width 7 height 7
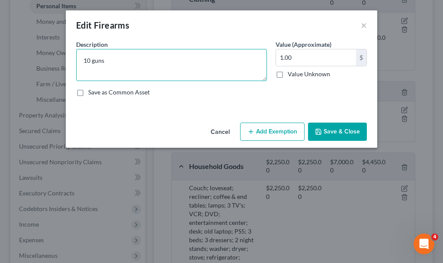
click at [123, 62] on textarea "10 guns" at bounding box center [171, 65] width 191 height 32
type textarea "1"
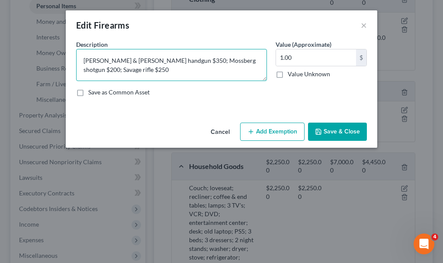
type textarea "[PERSON_NAME] & [PERSON_NAME] handgun $350; Mossberg shotgun $200; Savage rifle…"
type input "800"
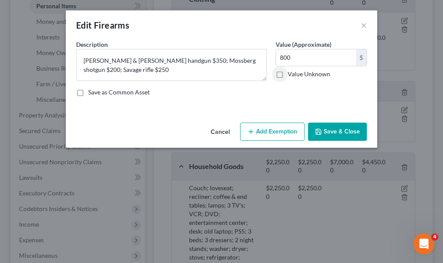
click at [272, 129] on button "Add Exemption" at bounding box center [272, 132] width 65 height 18
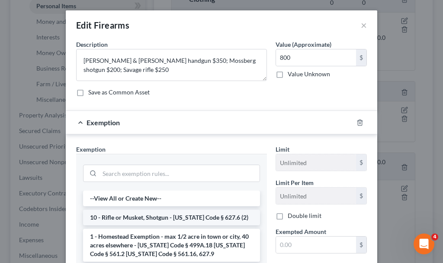
click at [119, 216] on li "10 - Rifle or Musket, Shotgun - [US_STATE] Code § 627.6 (2)" at bounding box center [171, 218] width 177 height 16
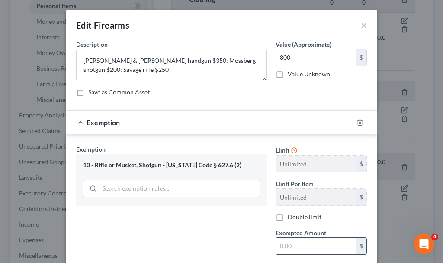
click at [282, 246] on input "text" at bounding box center [316, 246] width 80 height 16
type input "450"
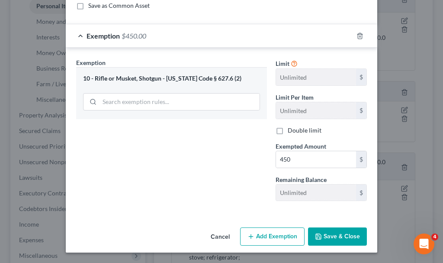
click at [264, 238] on button "Add Exemption" at bounding box center [272, 236] width 65 height 18
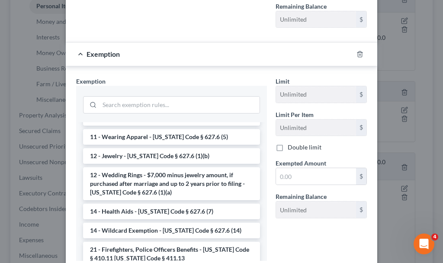
drag, startPoint x: 120, startPoint y: 229, endPoint x: 191, endPoint y: 214, distance: 72.5
click at [120, 229] on li "14 - Wildcard Exemption - [US_STATE] Code § 627.6 (14)" at bounding box center [171, 231] width 177 height 16
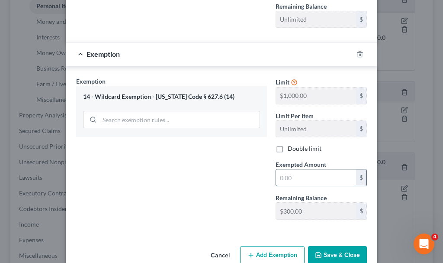
click at [285, 178] on input "text" at bounding box center [316, 177] width 80 height 16
type input "350"
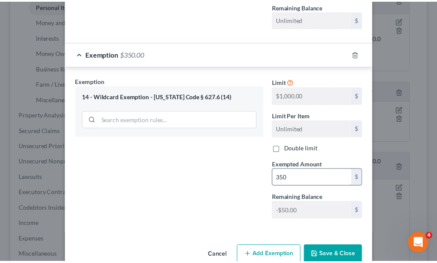
scroll to position [261, 0]
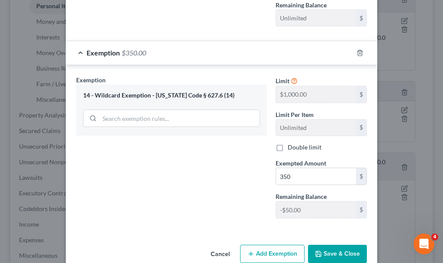
click at [326, 251] on button "Save & Close" at bounding box center [337, 254] width 59 height 18
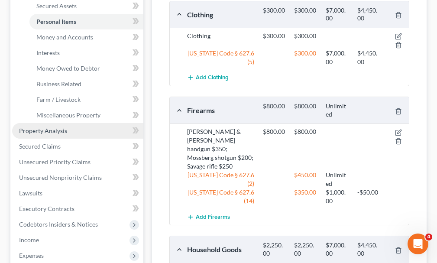
scroll to position [173, 0]
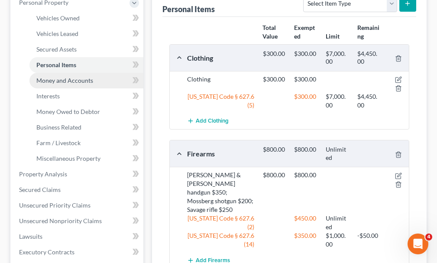
click at [63, 77] on span "Money and Accounts" at bounding box center [64, 80] width 57 height 7
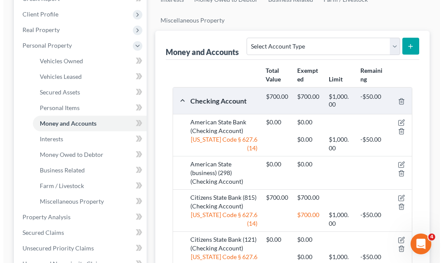
scroll to position [173, 0]
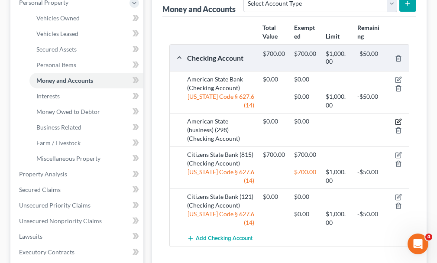
click at [396, 118] on icon "button" at bounding box center [398, 121] width 7 height 7
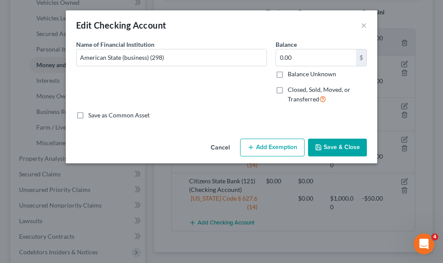
click at [288, 91] on label "Closed, Sold, Moved, or Transferred" at bounding box center [327, 94] width 79 height 19
click at [291, 91] on input "Closed, Sold, Moved, or Transferred" at bounding box center [294, 88] width 6 height 6
checkbox input "true"
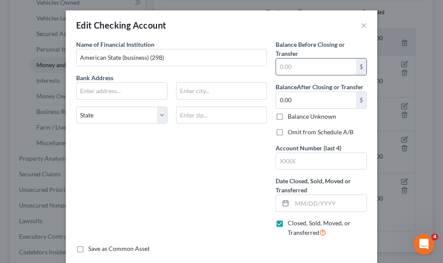
click at [288, 69] on input "text" at bounding box center [316, 66] width 80 height 16
type input "0"
click at [316, 202] on input "text" at bounding box center [329, 203] width 74 height 16
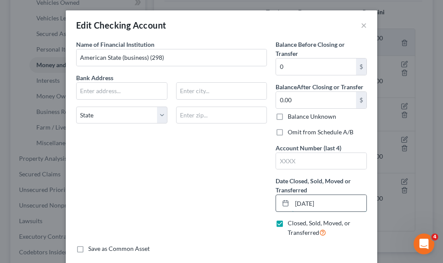
type input "[DATE]"
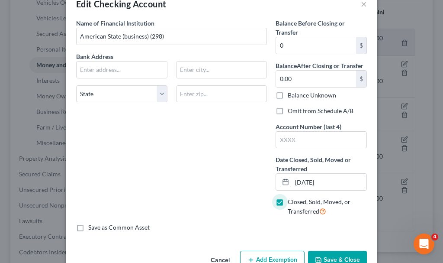
scroll to position [45, 0]
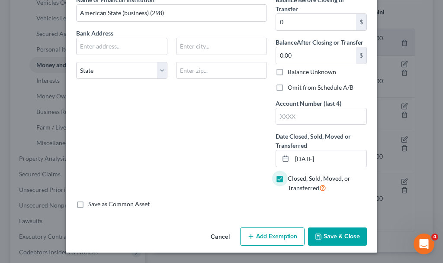
click at [329, 234] on button "Save & Close" at bounding box center [337, 236] width 59 height 18
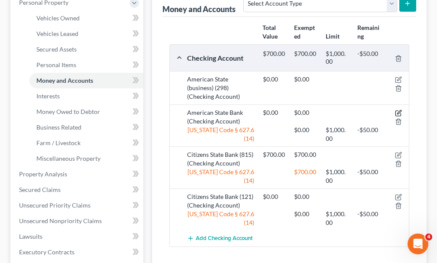
click at [397, 110] on icon "button" at bounding box center [398, 113] width 7 height 7
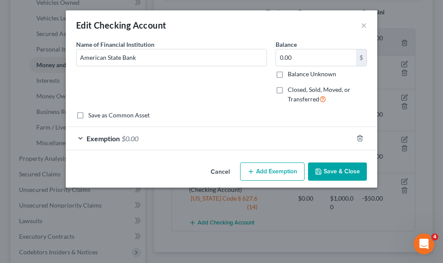
click at [288, 91] on label "Closed, Sold, Moved, or Transferred" at bounding box center [327, 94] width 79 height 19
click at [291, 91] on input "Closed, Sold, Moved, or Transferred" at bounding box center [294, 88] width 6 height 6
checkbox input "true"
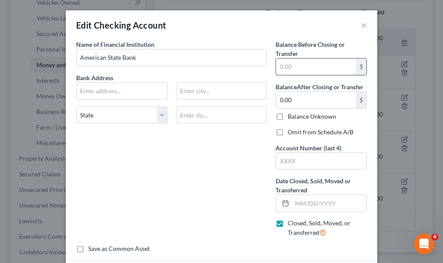
click at [293, 66] on input "text" at bounding box center [316, 66] width 80 height 16
type input "0"
click at [297, 204] on input "text" at bounding box center [329, 203] width 74 height 16
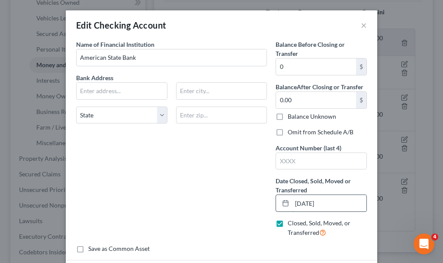
type input "[DATE]"
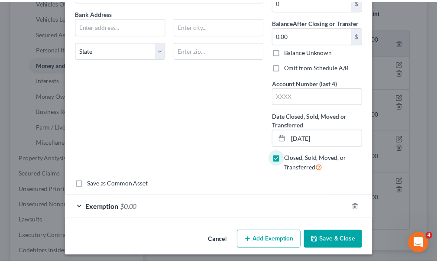
scroll to position [68, 0]
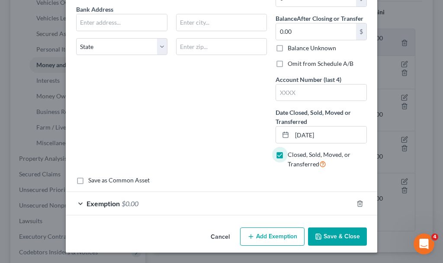
click at [325, 236] on button "Save & Close" at bounding box center [337, 236] width 59 height 18
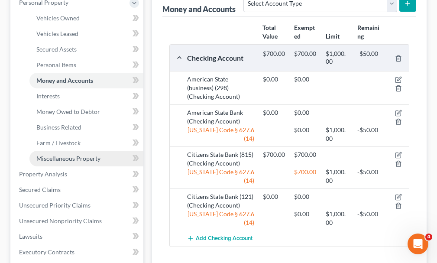
click at [69, 155] on span "Miscellaneous Property" at bounding box center [68, 158] width 64 height 7
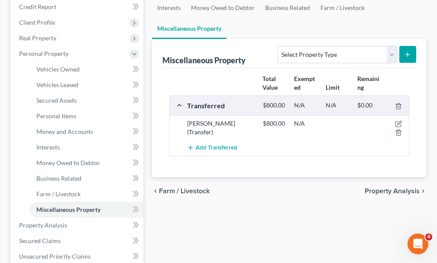
scroll to position [130, 0]
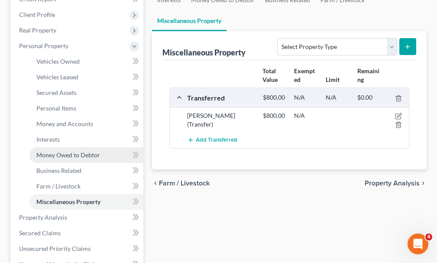
click at [67, 151] on span "Money Owed to Debtor" at bounding box center [68, 154] width 64 height 7
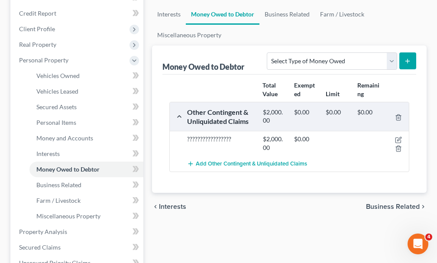
scroll to position [130, 0]
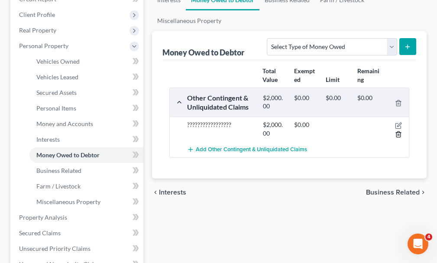
click at [398, 131] on icon "button" at bounding box center [398, 134] width 7 height 7
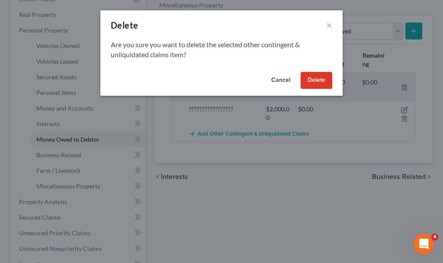
click at [313, 76] on button "Delete" at bounding box center [317, 80] width 32 height 17
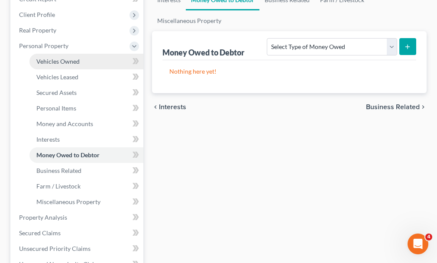
click at [56, 58] on span "Vehicles Owned" at bounding box center [57, 61] width 43 height 7
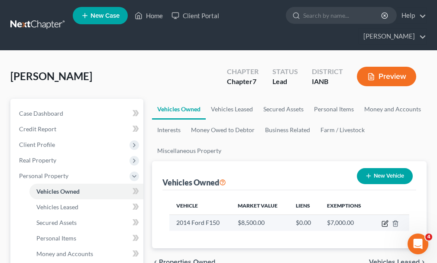
click at [384, 220] on icon "button" at bounding box center [386, 222] width 4 height 4
select select "0"
select select "12"
select select "0"
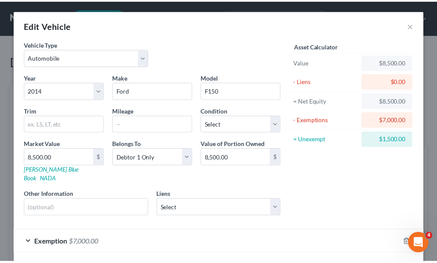
scroll to position [30, 0]
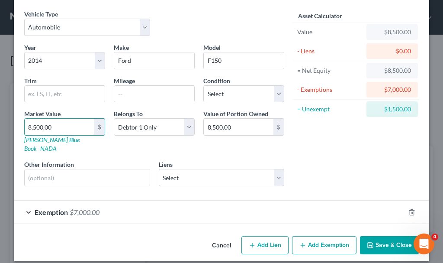
type input "8,00.00"
type input "800.00"
type input "8,000.00"
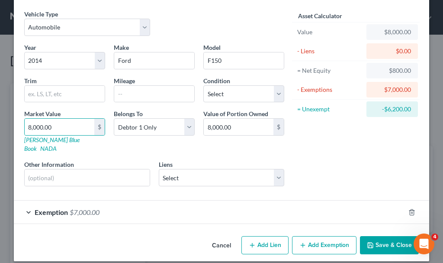
click at [383, 236] on button "Save & Close" at bounding box center [389, 245] width 59 height 18
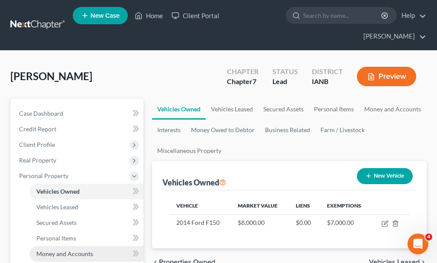
click at [54, 250] on span "Money and Accounts" at bounding box center [64, 253] width 57 height 7
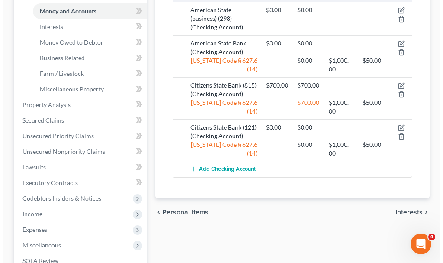
scroll to position [260, 0]
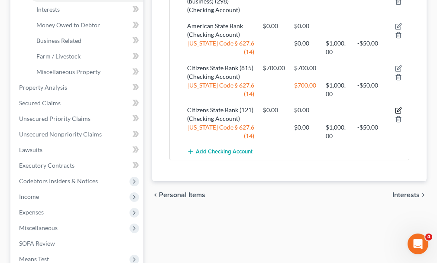
click at [397, 107] on icon "button" at bounding box center [398, 110] width 7 height 7
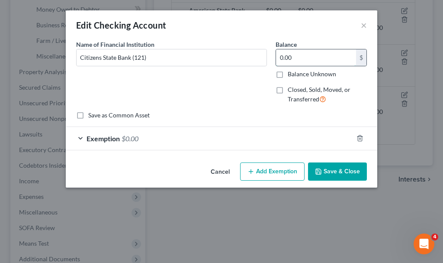
click at [303, 59] on input "0.00" at bounding box center [316, 57] width 80 height 16
type input "300"
click at [129, 137] on span "$0.00" at bounding box center [130, 138] width 17 height 8
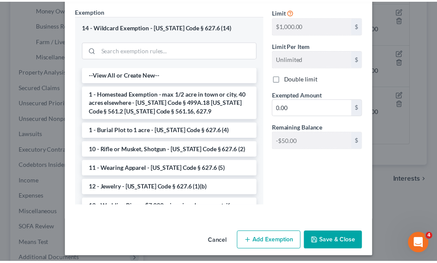
scroll to position [159, 0]
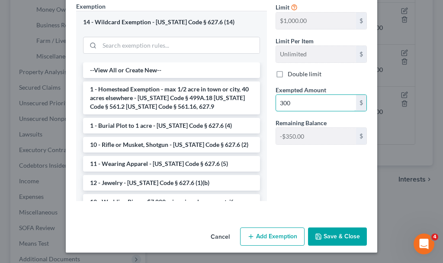
type input "300"
click at [323, 235] on button "Save & Close" at bounding box center [337, 236] width 59 height 18
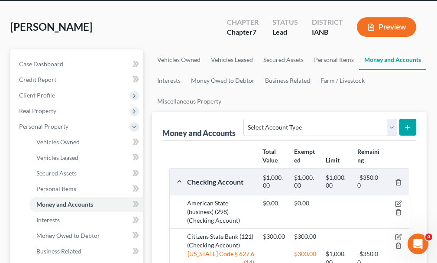
scroll to position [43, 0]
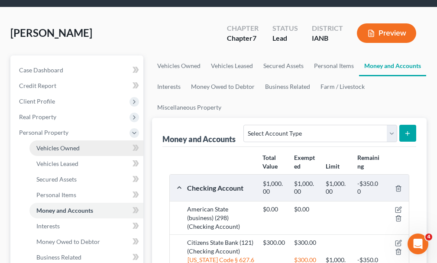
click at [60, 144] on span "Vehicles Owned" at bounding box center [57, 147] width 43 height 7
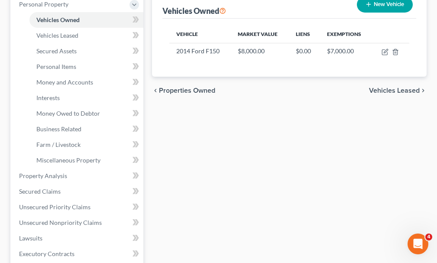
scroll to position [173, 0]
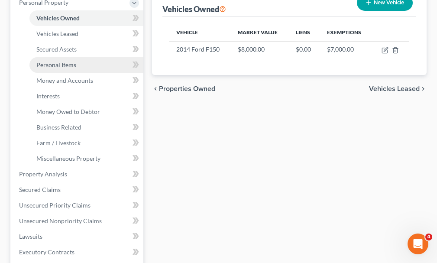
click at [56, 61] on span "Personal Items" at bounding box center [56, 64] width 40 height 7
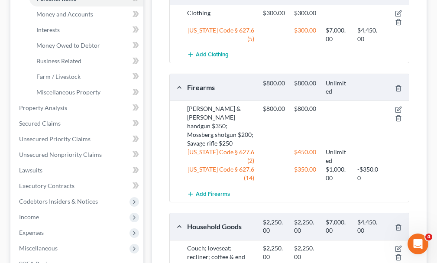
scroll to position [216, 0]
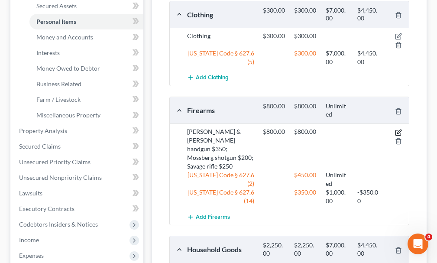
click at [396, 129] on icon "button" at bounding box center [398, 132] width 7 height 7
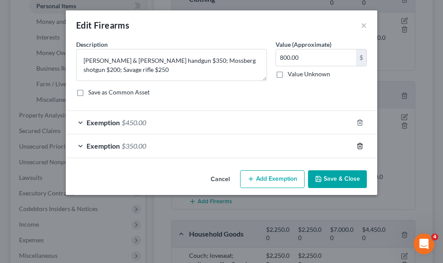
click at [359, 145] on icon "button" at bounding box center [360, 145] width 7 height 7
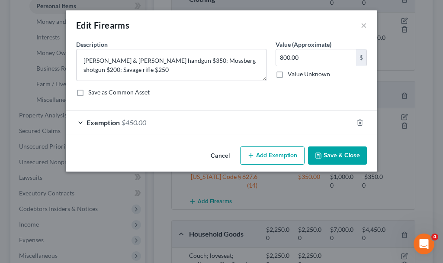
click at [339, 152] on button "Save & Close" at bounding box center [337, 155] width 59 height 18
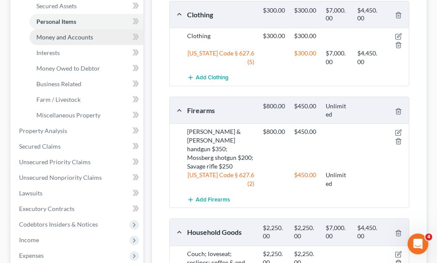
click at [50, 33] on span "Money and Accounts" at bounding box center [64, 36] width 57 height 7
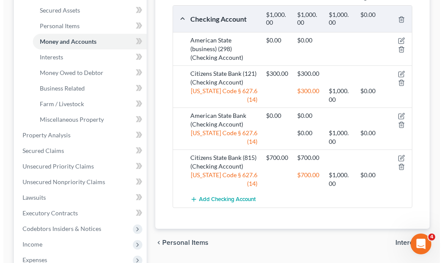
scroll to position [216, 0]
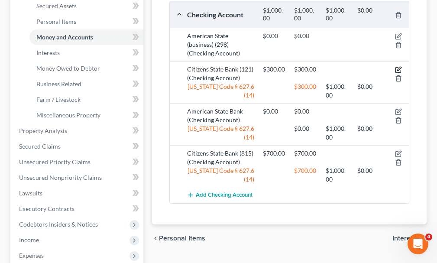
click at [399, 66] on icon "button" at bounding box center [398, 69] width 7 height 7
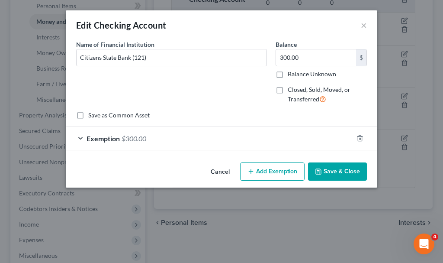
click at [136, 138] on span "$300.00" at bounding box center [134, 138] width 25 height 8
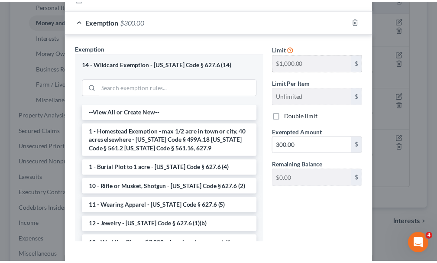
scroll to position [159, 0]
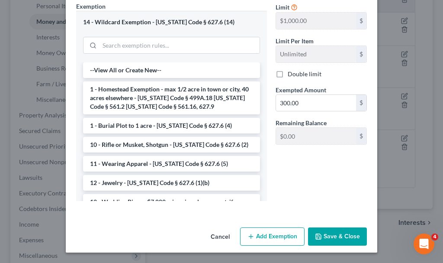
click at [333, 240] on button "Save & Close" at bounding box center [337, 236] width 59 height 18
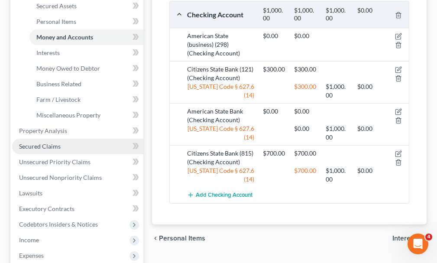
click at [40, 142] on span "Secured Claims" at bounding box center [40, 145] width 42 height 7
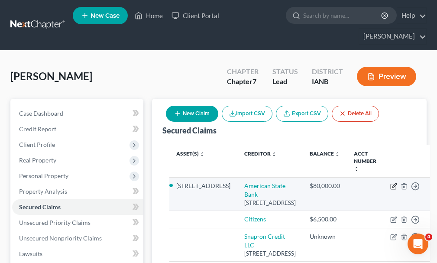
click at [390, 183] on icon "button" at bounding box center [393, 186] width 7 height 7
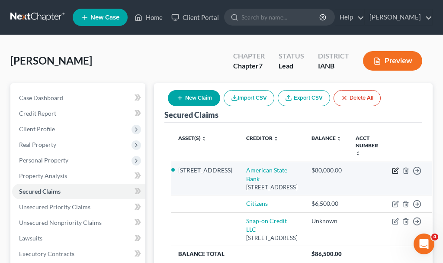
select select "16"
select select "11"
select select "2"
select select "0"
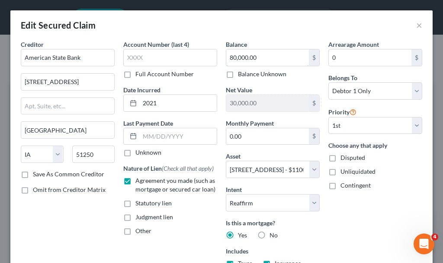
drag, startPoint x: 235, startPoint y: 58, endPoint x: 221, endPoint y: 101, distance: 44.6
click at [235, 59] on input "80,000.00" at bounding box center [267, 57] width 83 height 16
type input "83,000.00"
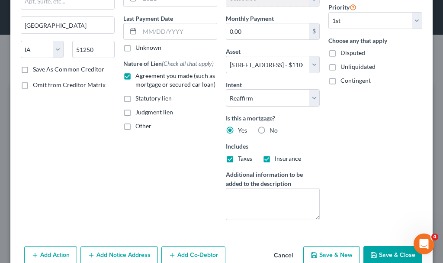
click at [374, 255] on button "Save & Close" at bounding box center [393, 255] width 59 height 18
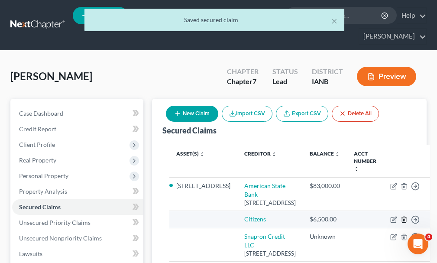
click at [400, 216] on icon "button" at bounding box center [403, 219] width 7 height 7
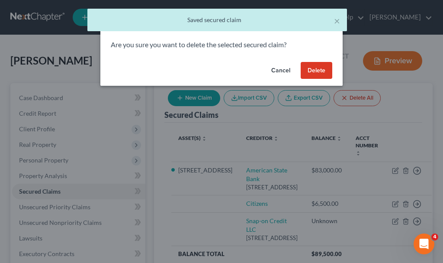
click at [316, 68] on button "Delete" at bounding box center [317, 70] width 32 height 17
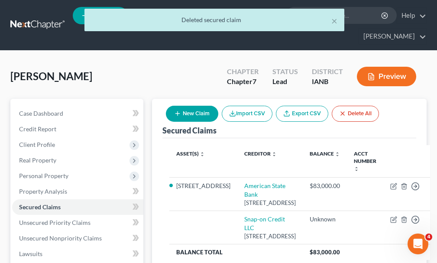
click at [187, 106] on button "New Claim" at bounding box center [192, 114] width 52 height 16
select select "0"
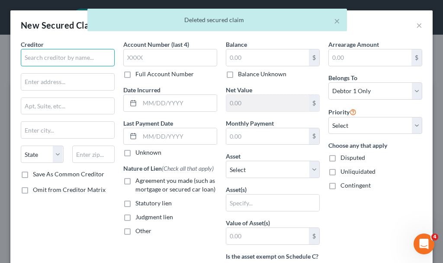
click at [67, 55] on input "text" at bounding box center [68, 57] width 94 height 17
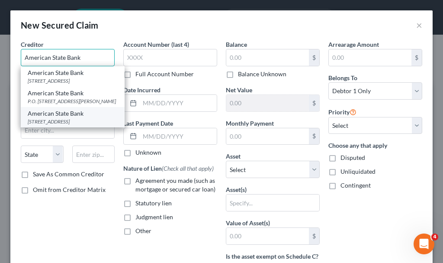
type input "American State Bank"
click at [71, 118] on div "American State Bank" at bounding box center [73, 113] width 90 height 9
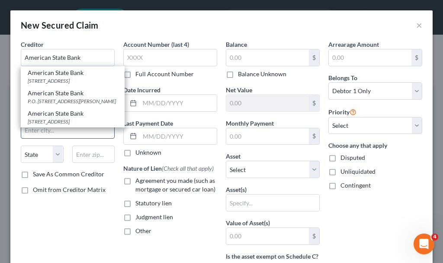
type input "[STREET_ADDRESS]"
type input "[GEOGRAPHIC_DATA]"
select select "16"
type input "51250"
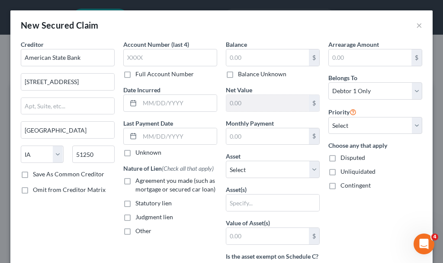
click at [136, 182] on label "Agreement you made (such as mortgage or secured car loan)" at bounding box center [177, 184] width 82 height 17
click at [139, 182] on input "Agreement you made (such as mortgage or secured car loan)" at bounding box center [142, 179] width 6 height 6
checkbox input "true"
click at [243, 59] on input "text" at bounding box center [267, 57] width 83 height 16
type input "8,000"
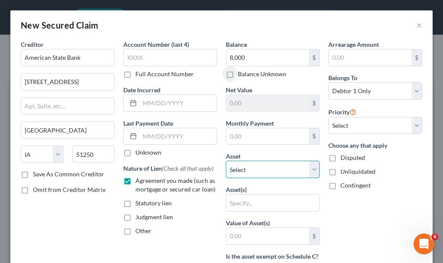
click at [247, 171] on select "Select Other Multiple Assets 2024 Jeep Wagoneer - $0.0 [PERSON_NAME] (Transfer)…" at bounding box center [273, 169] width 94 height 17
select select "15"
click at [226, 161] on select "Select Other Multiple Assets 2024 Jeep Wagoneer - $0.0 [PERSON_NAME] (Transfer)…" at bounding box center [273, 169] width 94 height 17
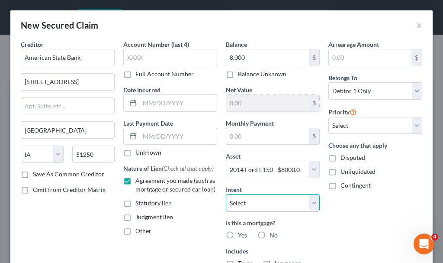
click at [250, 202] on select "Select Surrender Redeem Reaffirm Avoid Other" at bounding box center [273, 202] width 94 height 17
select select "2"
click at [226, 194] on select "Select Surrender Redeem Reaffirm Avoid Other" at bounding box center [273, 202] width 94 height 17
click at [270, 232] on label "No" at bounding box center [274, 235] width 8 height 9
click at [273, 232] on input "No" at bounding box center [276, 234] width 6 height 6
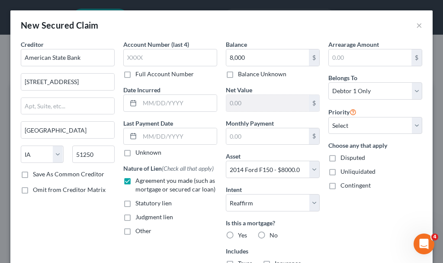
radio input "true"
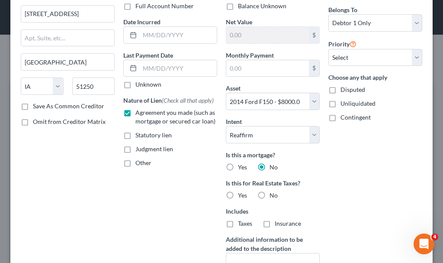
scroll to position [87, 0]
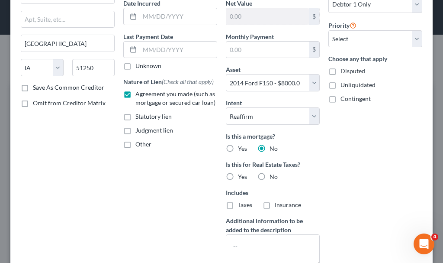
drag, startPoint x: 258, startPoint y: 176, endPoint x: 347, endPoint y: 190, distance: 90.2
click at [270, 176] on label "No" at bounding box center [274, 176] width 8 height 9
click at [273, 176] on input "No" at bounding box center [276, 175] width 6 height 6
radio input "true"
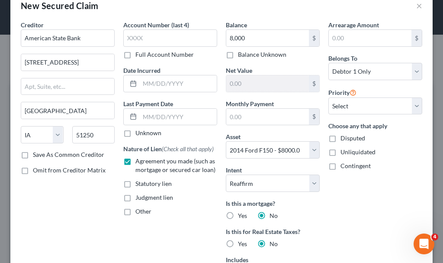
scroll to position [0, 0]
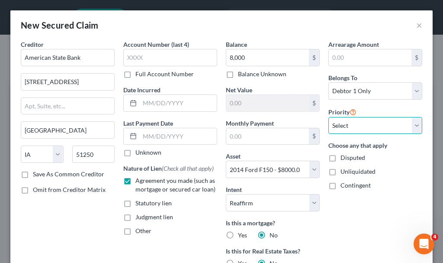
click at [354, 120] on select "Select 1st 2nd 3rd 4th 5th 6th 7th 8th 9th 10th 11th 12th 13th 14th 15th 16th 1…" at bounding box center [376, 125] width 94 height 17
select select "1"
click at [329, 117] on select "Select 1st 2nd 3rd 4th 5th 6th 7th 8th 9th 10th 11th 12th 13th 14th 15th 16th 1…" at bounding box center [376, 125] width 94 height 17
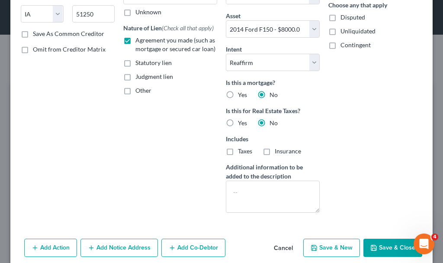
scroll to position [152, 0]
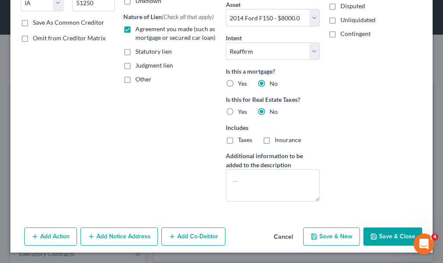
click at [323, 236] on button "Save & New" at bounding box center [331, 236] width 57 height 18
select select "0"
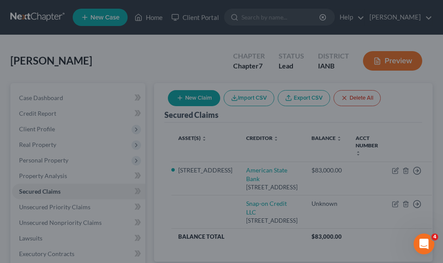
select select
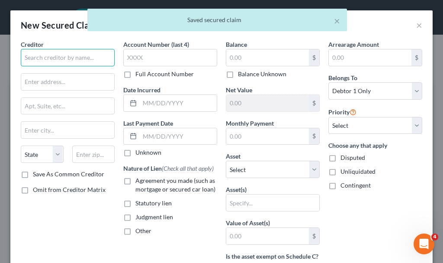
click at [80, 58] on input "text" at bounding box center [68, 57] width 94 height 17
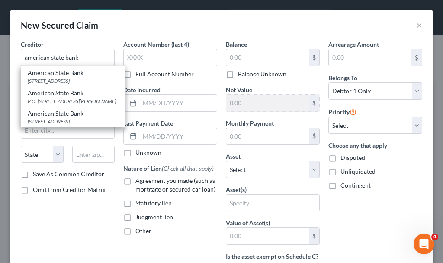
drag, startPoint x: 55, startPoint y: 124, endPoint x: 90, endPoint y: 119, distance: 35.8
click at [55, 118] on div "American State Bank" at bounding box center [73, 113] width 90 height 9
type input "American State Bank"
type input "[STREET_ADDRESS]"
type input "[GEOGRAPHIC_DATA]"
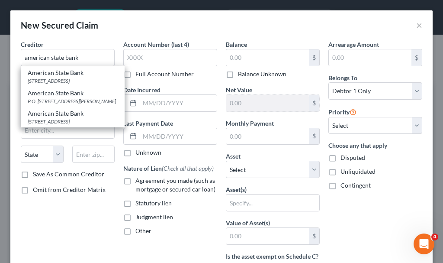
select select "16"
type input "51250"
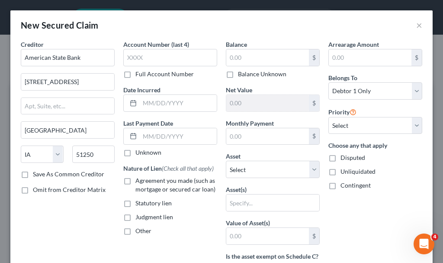
click at [136, 231] on label "Other" at bounding box center [144, 230] width 16 height 9
click at [139, 231] on input "Other" at bounding box center [142, 229] width 6 height 6
checkbox input "true"
click at [144, 253] on input "text" at bounding box center [170, 250] width 93 height 16
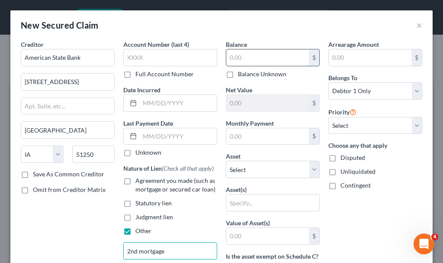
type input "2nd mortgage"
click at [251, 58] on input "text" at bounding box center [267, 57] width 83 height 16
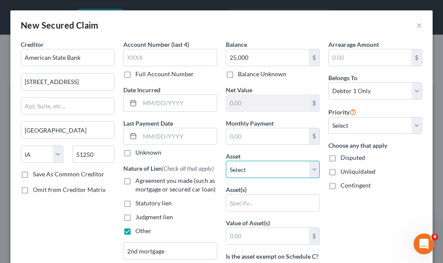
click at [263, 166] on select "Select Other Multiple Assets 2024 Jeep Wagoneer - $0.0 [PERSON_NAME] (Transfer)…" at bounding box center [273, 169] width 94 height 17
click at [226, 161] on select "Select Other Multiple Assets 2024 Jeep Wagoneer - $0.0 [PERSON_NAME] (Transfer)…" at bounding box center [273, 169] width 94 height 17
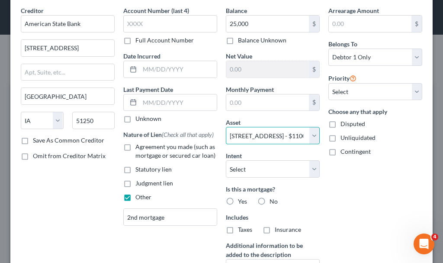
scroll to position [43, 0]
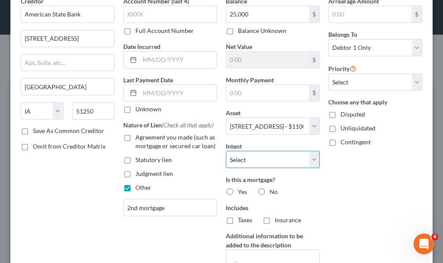
click at [255, 163] on select "Select Surrender Redeem Reaffirm Avoid Other" at bounding box center [273, 159] width 94 height 17
click at [226, 151] on select "Select Surrender Redeem Reaffirm Avoid Other" at bounding box center [273, 159] width 94 height 17
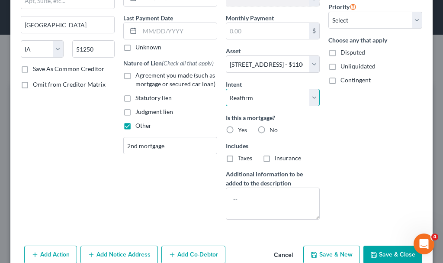
scroll to position [123, 0]
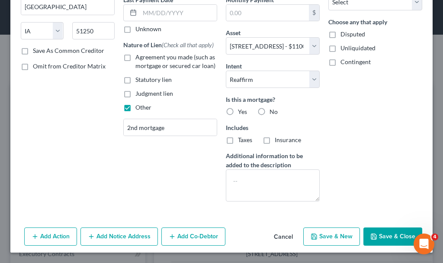
click at [238, 111] on label "Yes" at bounding box center [242, 111] width 9 height 9
click at [242, 111] on input "Yes" at bounding box center [245, 110] width 6 height 6
click at [246, 188] on textarea at bounding box center [273, 185] width 94 height 32
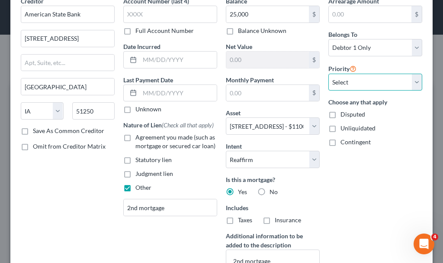
click at [350, 82] on select "Select 2nd 3rd 4th 5th 6th 7th 8th 9th 10th 11th 12th 13th 14th 15th 16th 17th …" at bounding box center [376, 82] width 94 height 17
click at [329, 74] on select "Select 2nd 3rd 4th 5th 6th 7th 8th 9th 10th 11th 12th 13th 14th 15th 16th 17th …" at bounding box center [376, 82] width 94 height 17
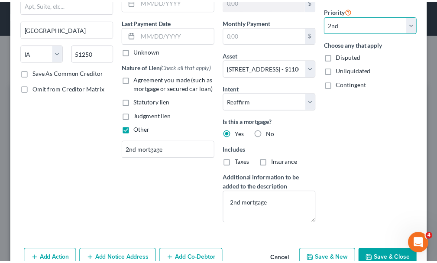
scroll to position [123, 0]
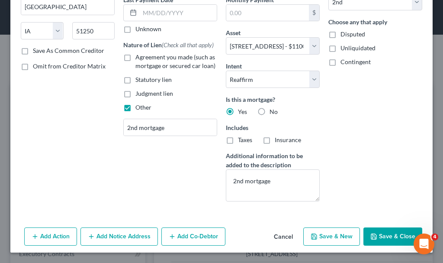
click at [377, 233] on button "Save & Close" at bounding box center [393, 236] width 59 height 18
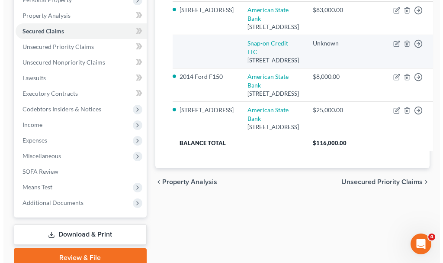
scroll to position [154, 0]
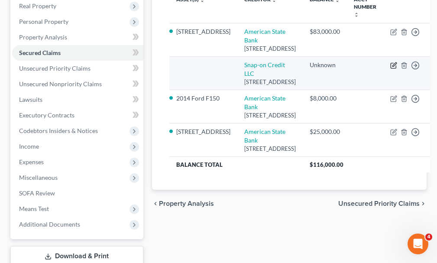
click at [390, 65] on icon "button" at bounding box center [393, 65] width 7 height 7
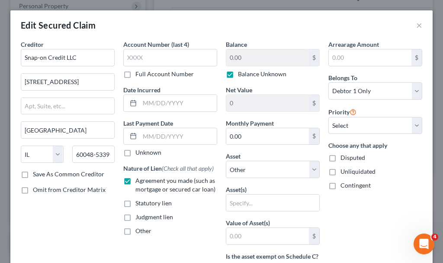
click at [238, 74] on label "Balance Unknown" at bounding box center [262, 74] width 48 height 9
click at [242, 74] on input "Balance Unknown" at bounding box center [245, 73] width 6 height 6
click at [246, 59] on input "0.00" at bounding box center [267, 57] width 83 height 16
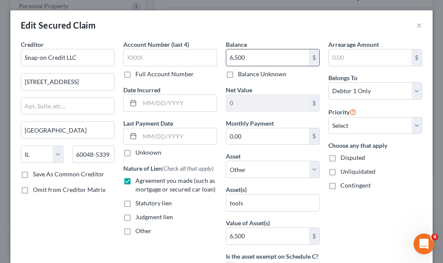
scroll to position [145, 0]
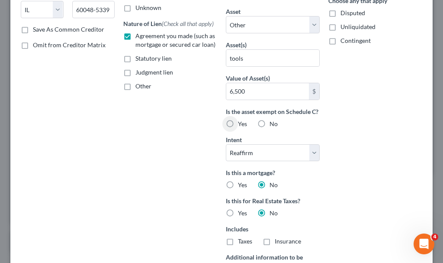
click at [238, 128] on label "Yes" at bounding box center [242, 123] width 9 height 9
click at [242, 125] on input "Yes" at bounding box center [245, 122] width 6 height 6
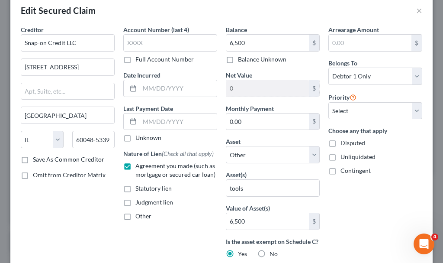
scroll to position [0, 0]
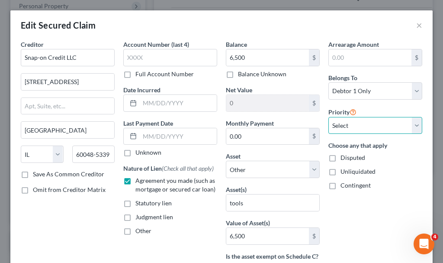
click at [351, 123] on select "Select 1st 2nd 3rd 4th 5th 6th 7th 8th 9th 10th 11th 12th 13th 14th 15th 16th 1…" at bounding box center [376, 125] width 94 height 17
click at [329, 117] on select "Select 1st 2nd 3rd 4th 5th 6th 7th 8th 9th 10th 11th 12th 13th 14th 15th 16th 1…" at bounding box center [376, 125] width 94 height 17
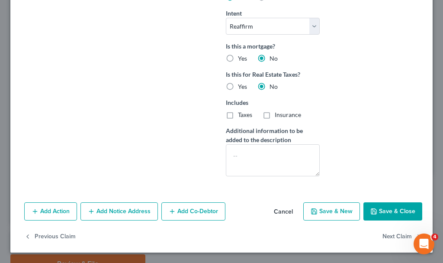
click at [376, 210] on button "Save & Close" at bounding box center [393, 211] width 59 height 18
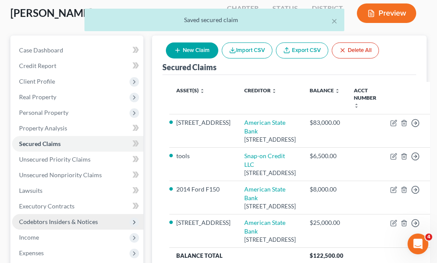
scroll to position [24, 0]
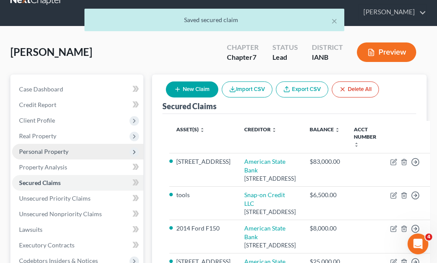
click at [37, 148] on span "Personal Property" at bounding box center [43, 151] width 49 height 7
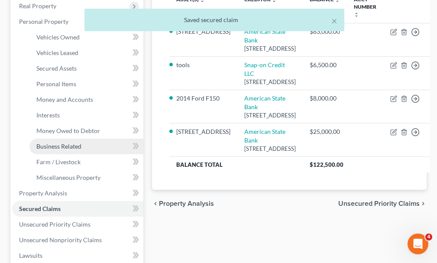
click at [54, 142] on span "Business Related" at bounding box center [58, 145] width 45 height 7
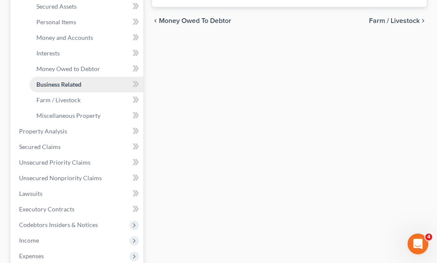
scroll to position [216, 0]
click at [49, 107] on link "Miscellaneous Property" at bounding box center [86, 115] width 114 height 16
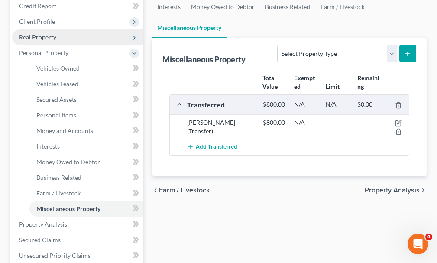
scroll to position [130, 0]
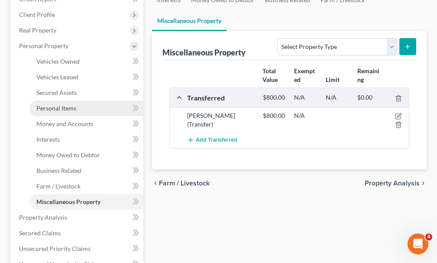
click at [51, 104] on span "Personal Items" at bounding box center [56, 107] width 40 height 7
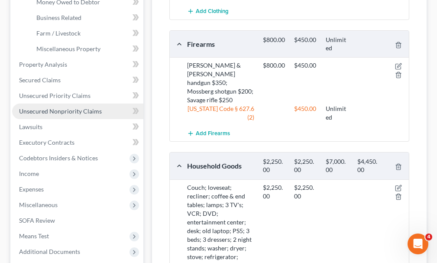
scroll to position [216, 0]
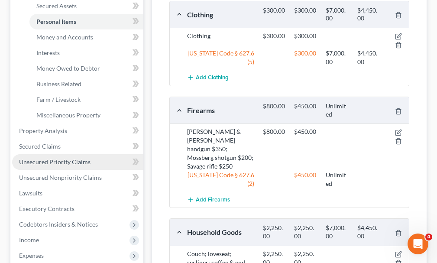
click at [39, 158] on span "Unsecured Priority Claims" at bounding box center [54, 161] width 71 height 7
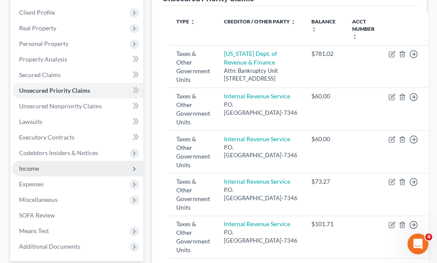
scroll to position [130, 0]
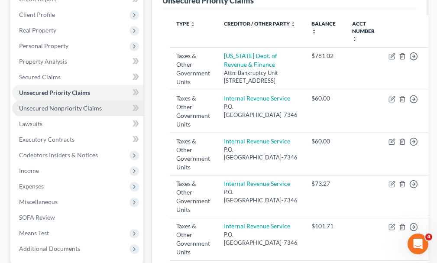
click at [49, 104] on span "Unsecured Nonpriority Claims" at bounding box center [60, 107] width 83 height 7
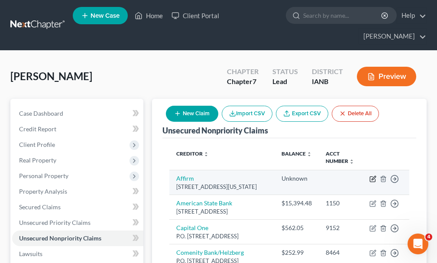
click at [372, 175] on icon "button" at bounding box center [372, 178] width 7 height 7
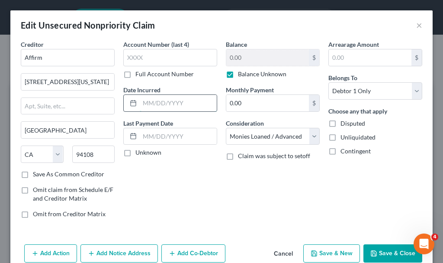
click at [158, 104] on input "text" at bounding box center [178, 103] width 77 height 16
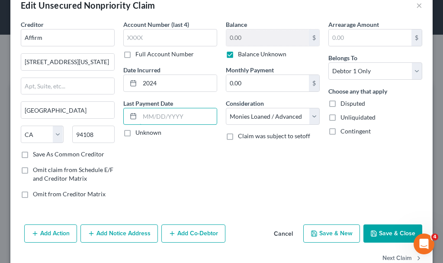
scroll to position [42, 0]
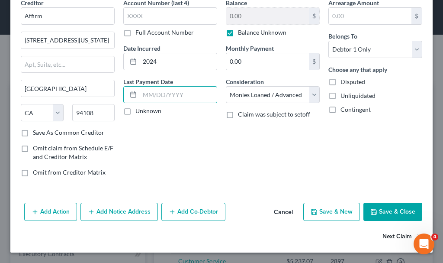
click at [385, 232] on button "Next Claim" at bounding box center [403, 237] width 40 height 18
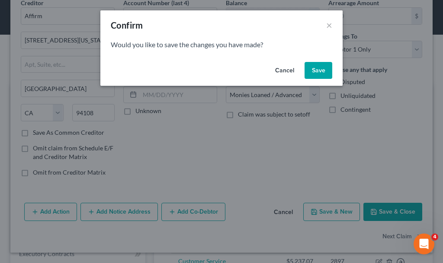
click at [315, 67] on button "Save" at bounding box center [319, 70] width 28 height 17
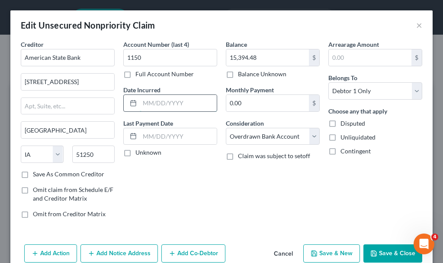
click at [181, 102] on input "text" at bounding box center [178, 103] width 77 height 16
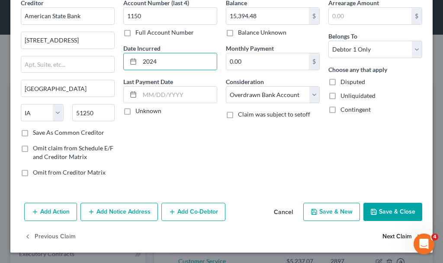
click at [383, 238] on button "Next Claim" at bounding box center [403, 237] width 40 height 18
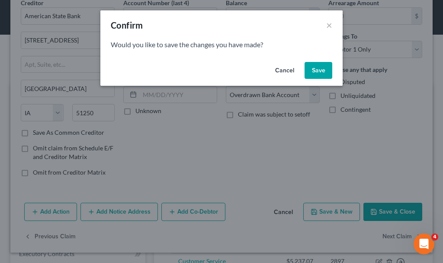
click at [320, 67] on button "Save" at bounding box center [319, 70] width 28 height 17
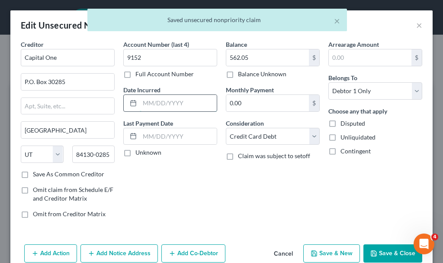
click at [169, 103] on input "text" at bounding box center [178, 103] width 77 height 16
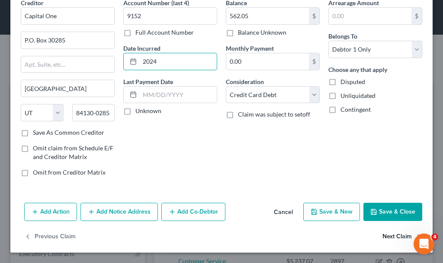
click at [389, 235] on button "Next Claim" at bounding box center [403, 237] width 40 height 18
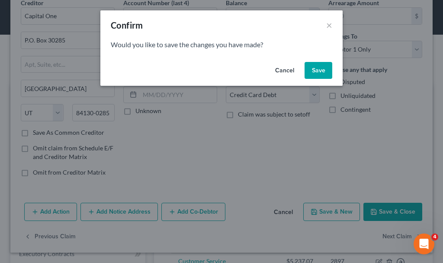
click at [316, 67] on button "Save" at bounding box center [319, 70] width 28 height 17
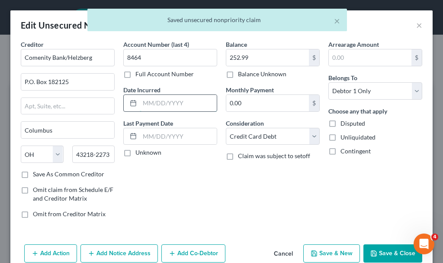
click at [157, 102] on input "text" at bounding box center [178, 103] width 77 height 16
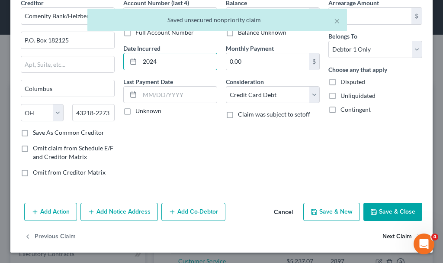
click at [388, 235] on button "Next Claim" at bounding box center [403, 237] width 40 height 18
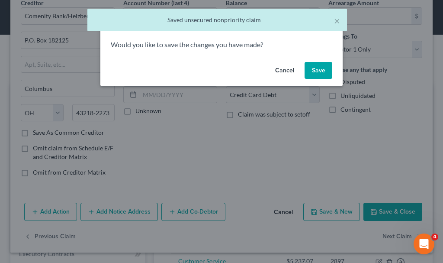
click at [319, 68] on button "Save" at bounding box center [319, 70] width 28 height 17
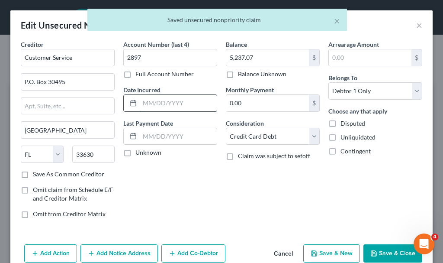
click at [179, 105] on input "text" at bounding box center [178, 103] width 77 height 16
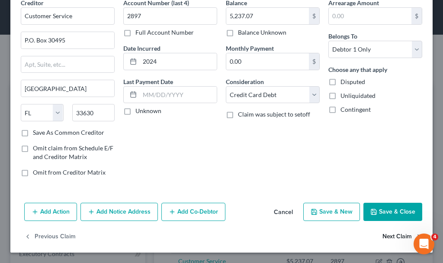
click at [386, 236] on button "Next Claim" at bounding box center [403, 237] width 40 height 18
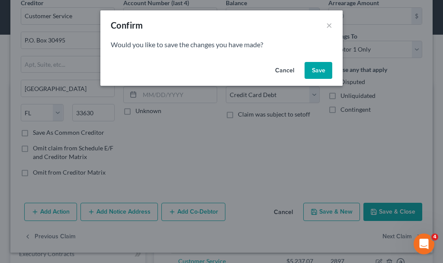
click at [319, 70] on button "Save" at bounding box center [319, 70] width 28 height 17
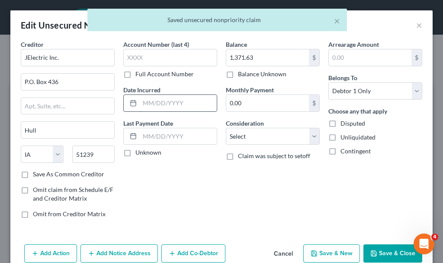
click at [171, 101] on input "text" at bounding box center [178, 103] width 77 height 16
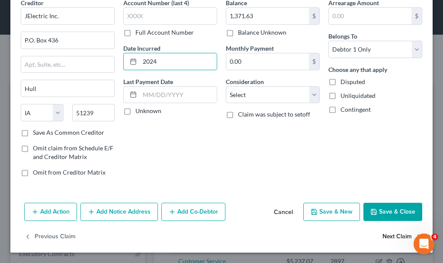
click at [386, 236] on button "Next Claim" at bounding box center [403, 237] width 40 height 18
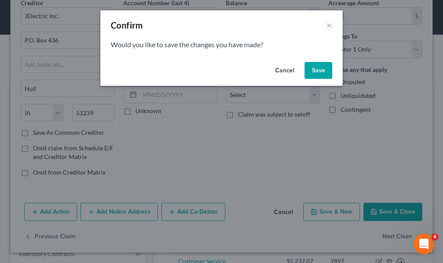
click at [319, 71] on button "Save" at bounding box center [319, 70] width 28 height 17
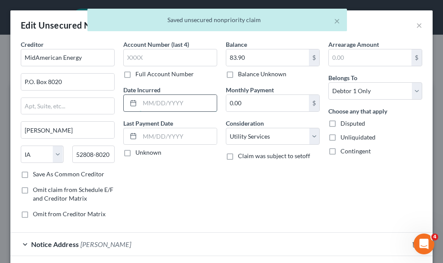
click at [171, 104] on input "text" at bounding box center [178, 103] width 77 height 16
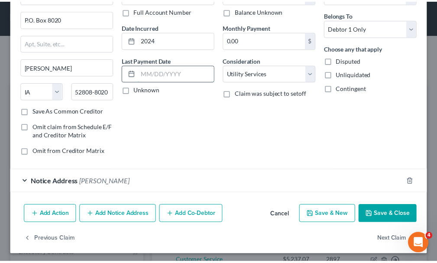
scroll to position [65, 0]
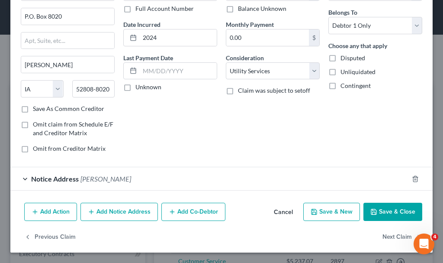
click at [332, 209] on button "Save & New" at bounding box center [331, 212] width 57 height 18
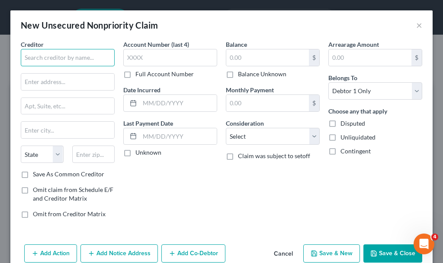
click at [88, 61] on input "text" at bounding box center [68, 57] width 94 height 17
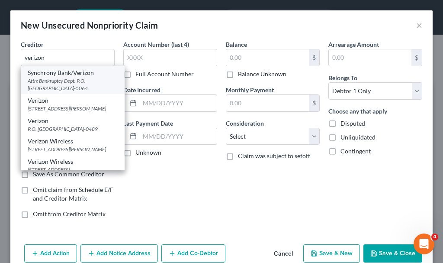
click at [58, 83] on div "Attn: Bankruptcy Dept. P.O. [GEOGRAPHIC_DATA]-5064" at bounding box center [73, 84] width 90 height 15
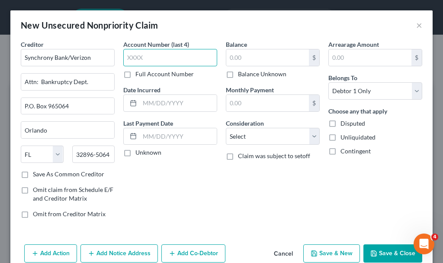
click at [157, 59] on input "text" at bounding box center [170, 57] width 94 height 17
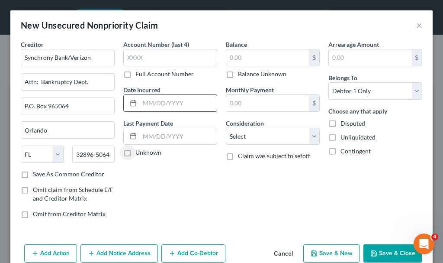
click at [175, 101] on input "text" at bounding box center [178, 103] width 77 height 16
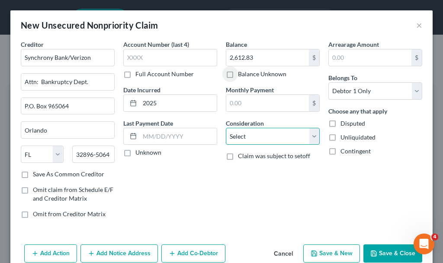
click at [253, 132] on select "Select Cable / Satellite Services Collection Agency Credit Card Debt Debt Couns…" at bounding box center [273, 136] width 94 height 17
click at [226, 128] on select "Select Cable / Satellite Services Collection Agency Credit Card Debt Debt Couns…" at bounding box center [273, 136] width 94 height 17
click at [384, 250] on button "Save & Close" at bounding box center [393, 253] width 59 height 18
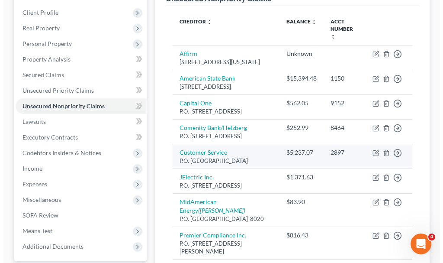
scroll to position [303, 0]
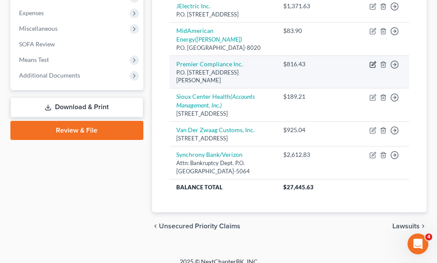
click at [372, 65] on icon "button" at bounding box center [373, 63] width 4 height 4
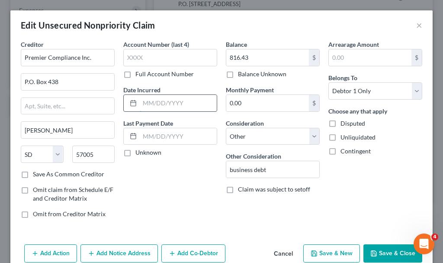
click at [167, 101] on input "text" at bounding box center [178, 103] width 77 height 16
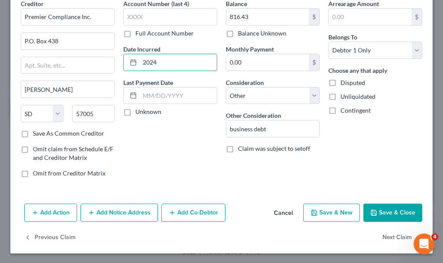
scroll to position [42, 0]
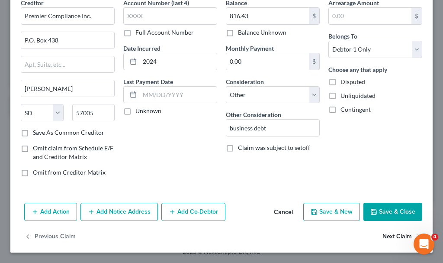
click at [390, 235] on button "Next Claim" at bounding box center [403, 237] width 40 height 18
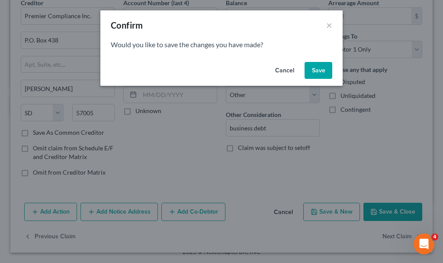
click at [313, 71] on button "Save" at bounding box center [319, 70] width 28 height 17
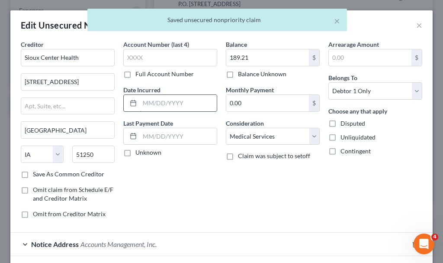
click at [159, 101] on input "text" at bounding box center [178, 103] width 77 height 16
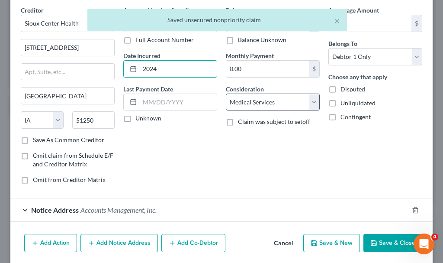
scroll to position [65, 0]
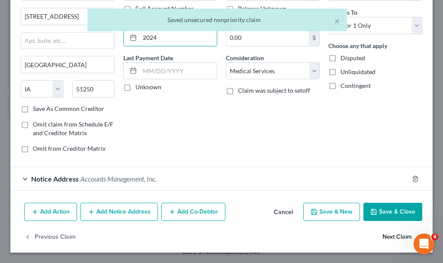
click at [388, 237] on button "Next Claim" at bounding box center [403, 237] width 40 height 18
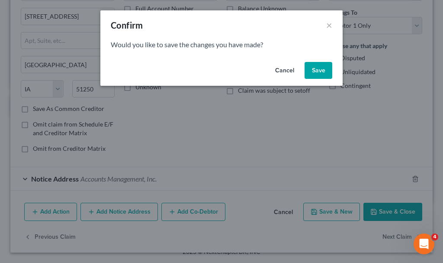
click at [321, 66] on button "Save" at bounding box center [319, 70] width 28 height 17
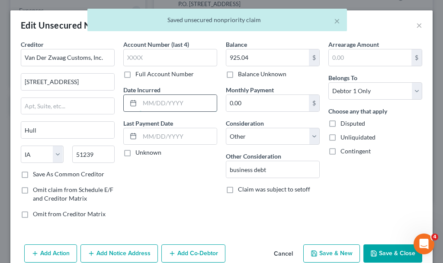
click at [170, 106] on input "text" at bounding box center [178, 103] width 77 height 16
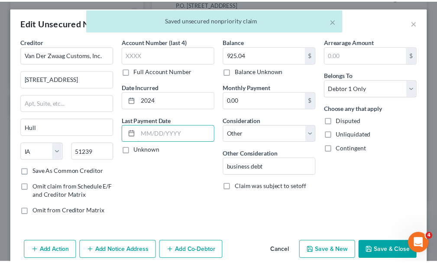
scroll to position [0, 0]
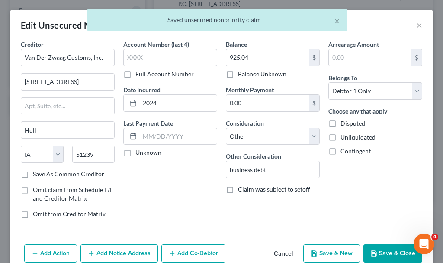
click at [377, 253] on button "Save & Close" at bounding box center [393, 253] width 59 height 18
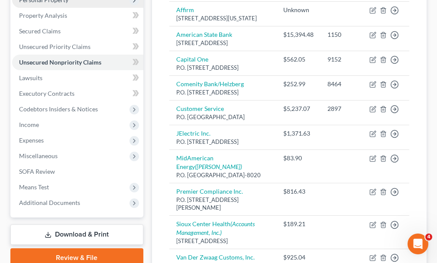
scroll to position [216, 0]
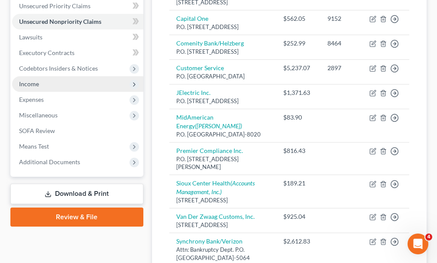
click at [30, 80] on span "Income" at bounding box center [29, 83] width 20 height 7
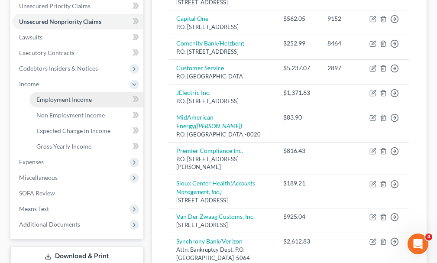
click at [60, 96] on span "Employment Income" at bounding box center [63, 99] width 55 height 7
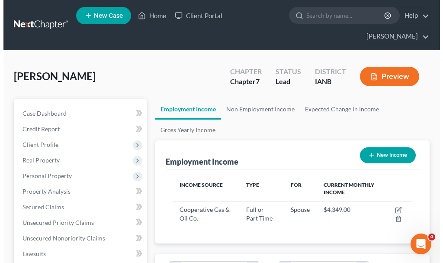
scroll to position [120, 257]
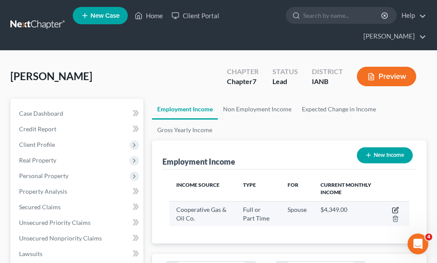
click at [394, 206] on icon "button" at bounding box center [395, 209] width 7 height 7
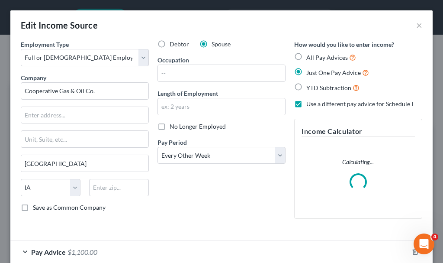
scroll to position [122, 261]
click at [187, 73] on input "text" at bounding box center [221, 73] width 127 height 16
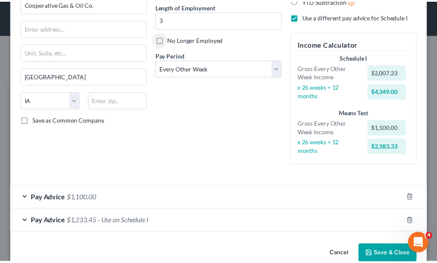
scroll to position [105, 0]
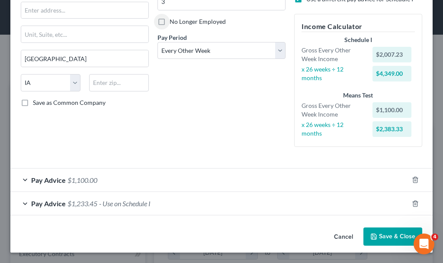
click at [374, 233] on button "Save & Close" at bounding box center [393, 236] width 59 height 18
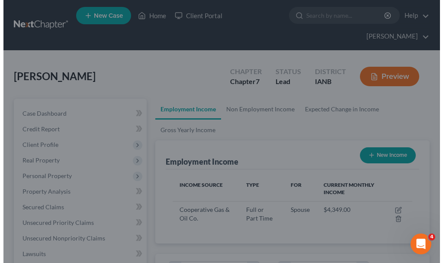
scroll to position [432791, 432653]
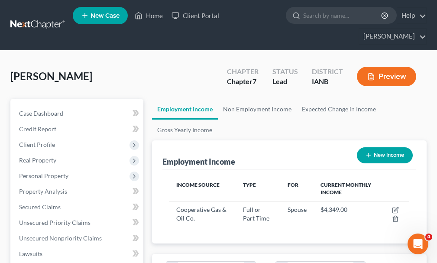
click at [384, 147] on button "New Income" at bounding box center [385, 155] width 56 height 16
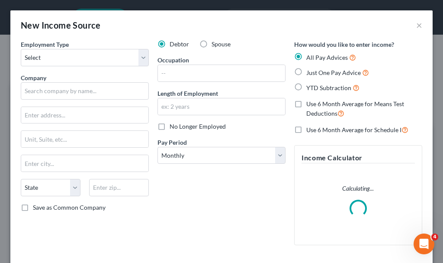
scroll to position [122, 261]
click at [40, 56] on select "Select Full or [DEMOGRAPHIC_DATA] Employment Self Employment" at bounding box center [85, 57] width 128 height 17
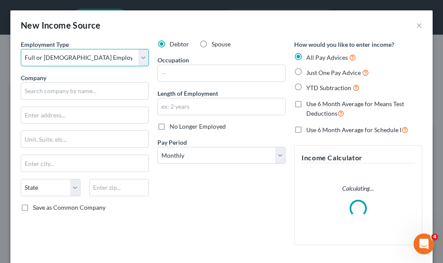
click at [21, 49] on select "Select Full or [DEMOGRAPHIC_DATA] Employment Self Employment" at bounding box center [85, 57] width 128 height 17
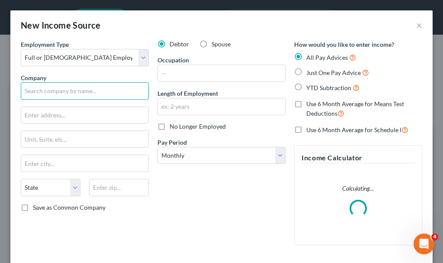
click at [56, 91] on input "text" at bounding box center [85, 90] width 128 height 17
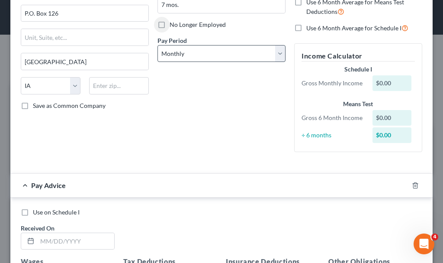
scroll to position [0, 0]
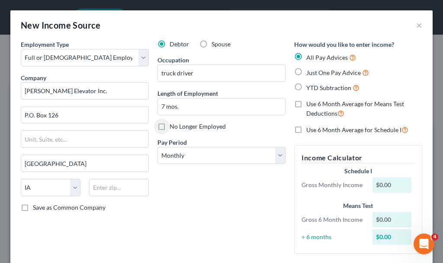
click at [307, 71] on label "Just One Pay Advice" at bounding box center [338, 73] width 63 height 10
click at [310, 71] on input "Just One Pay Advice" at bounding box center [313, 71] width 6 height 6
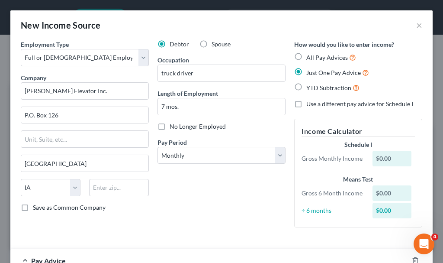
click at [307, 103] on label "Use a different pay advice for Schedule I" at bounding box center [360, 104] width 107 height 9
click at [310, 103] on input "Use a different pay advice for Schedule I" at bounding box center [313, 103] width 6 height 6
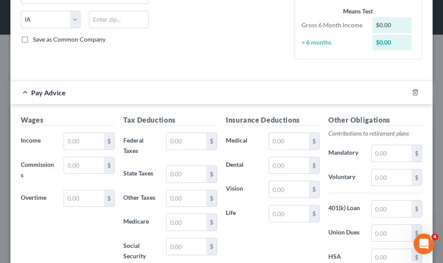
scroll to position [173, 0]
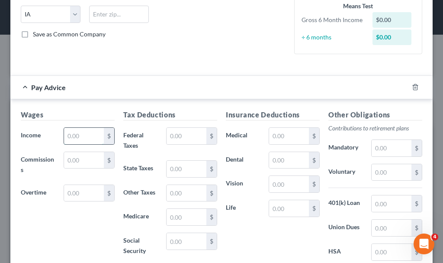
click at [82, 135] on input "text" at bounding box center [84, 136] width 40 height 16
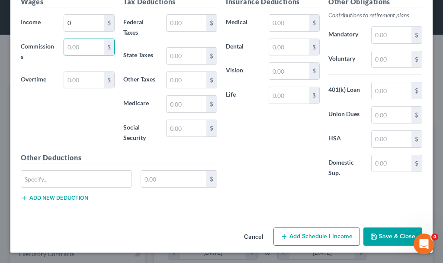
click at [294, 232] on button "Add Schedule I Income" at bounding box center [317, 236] width 87 height 18
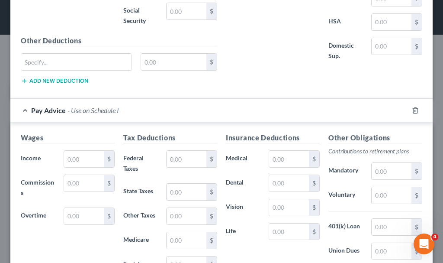
scroll to position [459, 0]
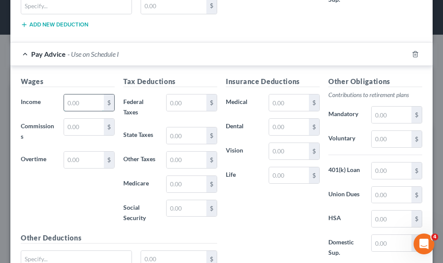
click at [90, 105] on input "text" at bounding box center [84, 102] width 40 height 16
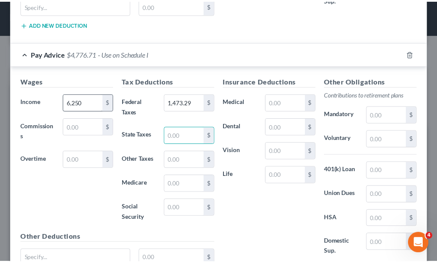
scroll to position [523, 0]
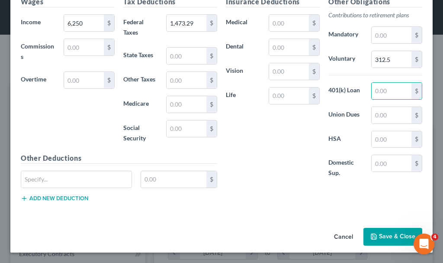
click at [382, 235] on button "Save & Close" at bounding box center [393, 237] width 59 height 18
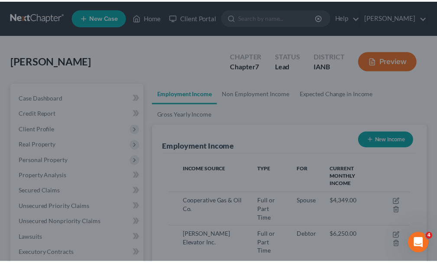
scroll to position [432791, 432653]
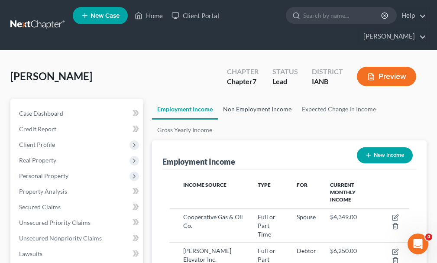
click at [257, 99] on link "Non Employment Income" at bounding box center [257, 109] width 79 height 21
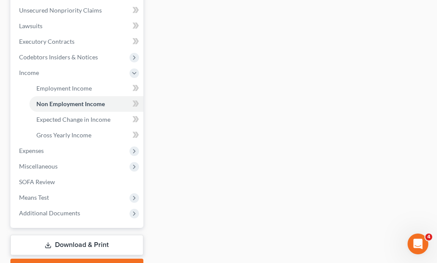
scroll to position [260, 0]
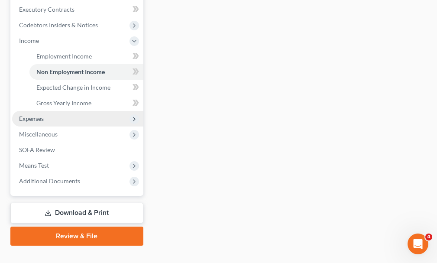
click at [39, 115] on span "Expenses" at bounding box center [31, 118] width 25 height 7
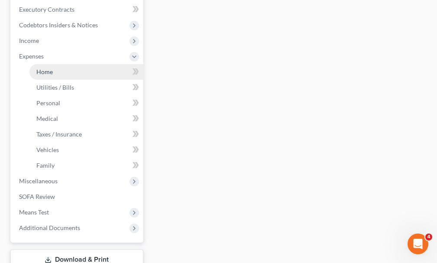
click at [41, 68] on span "Home" at bounding box center [44, 71] width 16 height 7
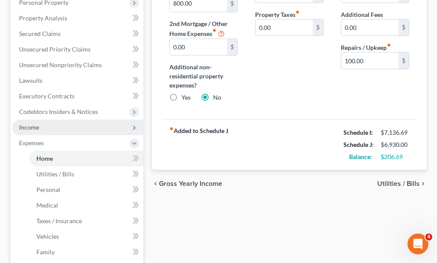
scroll to position [216, 0]
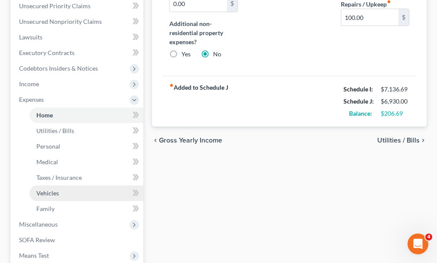
click at [45, 189] on span "Vehicles" at bounding box center [47, 192] width 23 height 7
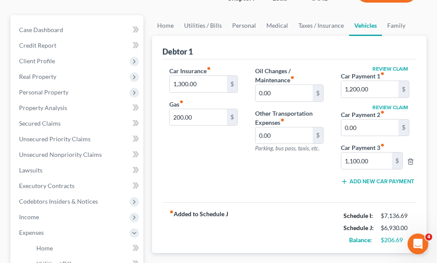
scroll to position [87, 0]
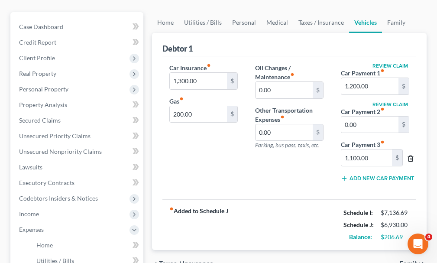
click at [409, 155] on icon "button" at bounding box center [410, 158] width 4 height 6
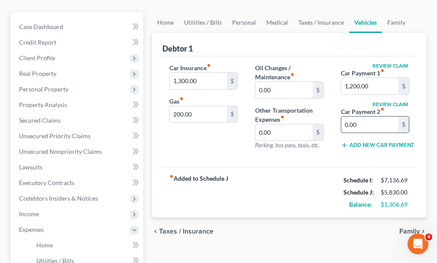
click at [369, 116] on input "0.00" at bounding box center [369, 124] width 57 height 16
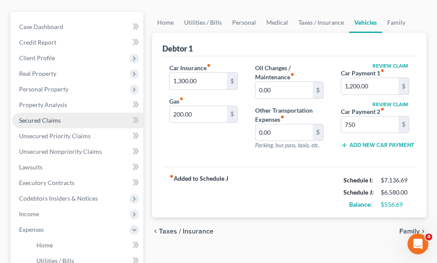
click at [34, 116] on span "Secured Claims" at bounding box center [40, 119] width 42 height 7
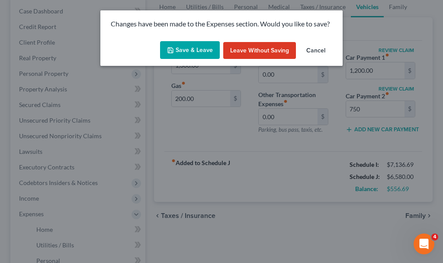
click at [182, 48] on button "Save & Leave" at bounding box center [190, 50] width 60 height 18
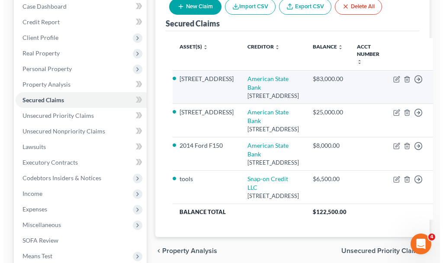
scroll to position [130, 0]
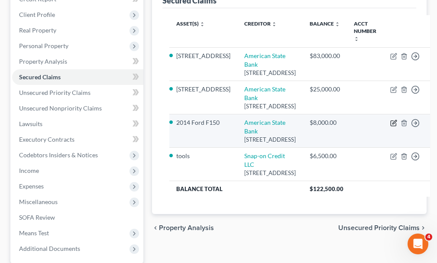
click at [390, 126] on icon "button" at bounding box center [393, 122] width 7 height 7
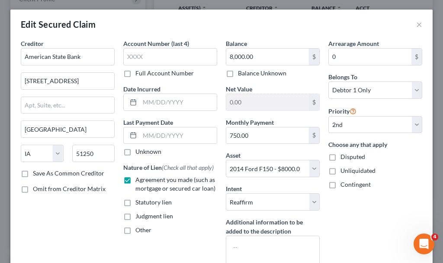
scroll to position [0, 0]
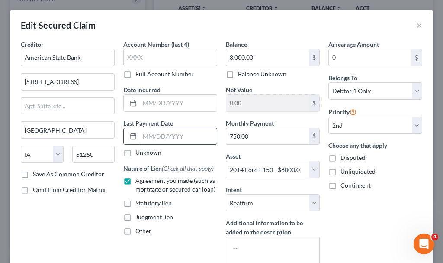
click at [158, 135] on input "text" at bounding box center [178, 136] width 77 height 16
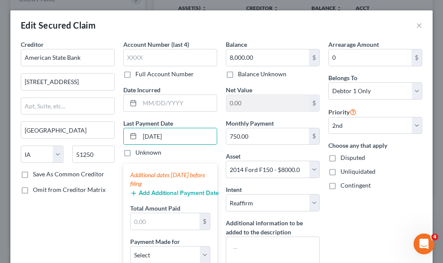
click at [160, 190] on button "Add Additional Payment Date" at bounding box center [170, 193] width 80 height 7
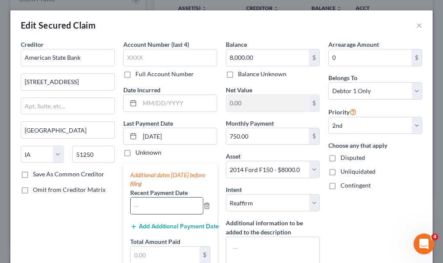
click at [159, 203] on input "text" at bounding box center [167, 205] width 72 height 16
click at [168, 225] on button "Add Additional Payment Date" at bounding box center [170, 226] width 80 height 7
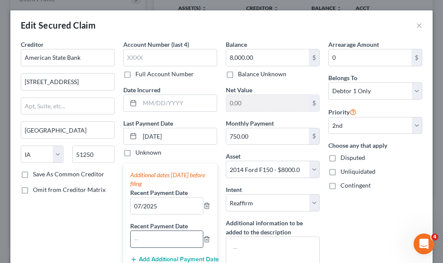
click at [160, 239] on input "text" at bounding box center [167, 239] width 72 height 16
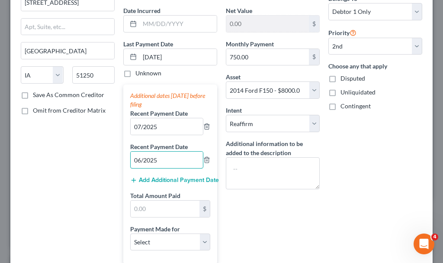
scroll to position [87, 0]
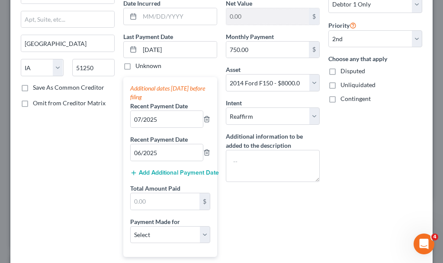
click at [166, 171] on button "Add Additional Payment Date" at bounding box center [170, 172] width 80 height 7
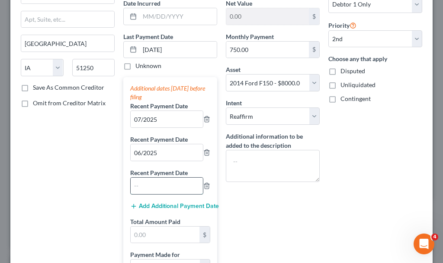
click at [164, 188] on input "text" at bounding box center [167, 185] width 72 height 16
click at [142, 235] on input "text" at bounding box center [165, 234] width 69 height 16
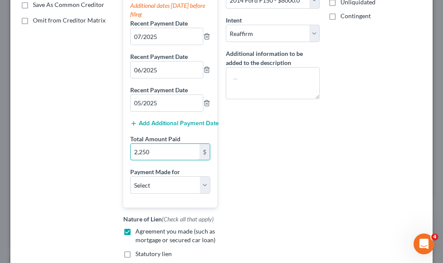
scroll to position [216, 0]
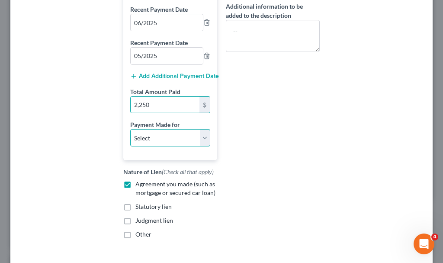
drag, startPoint x: 145, startPoint y: 134, endPoint x: 148, endPoint y: 141, distance: 6.8
click at [145, 134] on select "Select Car Credit Card Loan Repayment Mortgage Other Suppliers Or Vendors" at bounding box center [170, 137] width 80 height 17
click at [130, 129] on select "Select Car Credit Card Loan Repayment Mortgage Other Suppliers Or Vendors" at bounding box center [170, 137] width 80 height 17
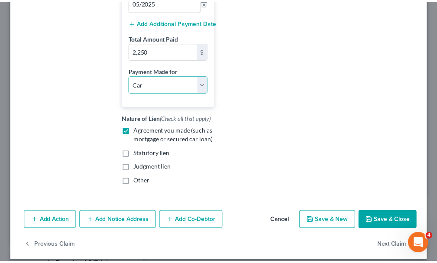
scroll to position [278, 0]
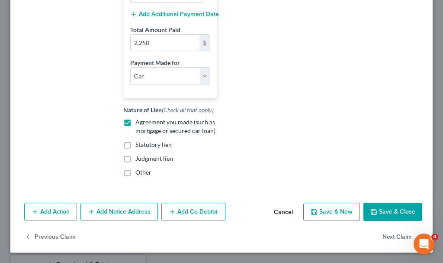
click at [374, 212] on button "Save & Close" at bounding box center [393, 212] width 59 height 18
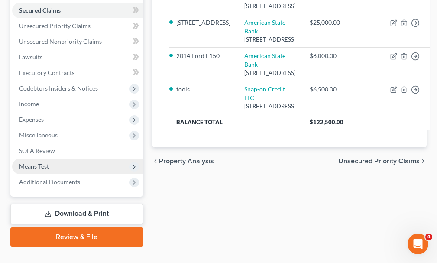
scroll to position [197, 0]
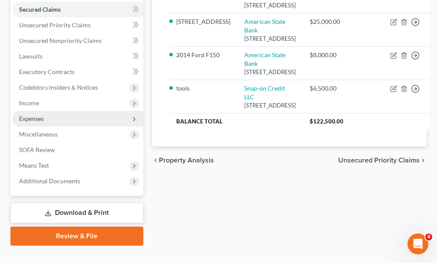
click at [27, 115] on span "Expenses" at bounding box center [31, 118] width 25 height 7
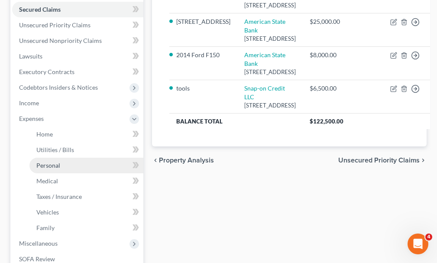
click at [49, 161] on span "Personal" at bounding box center [48, 164] width 24 height 7
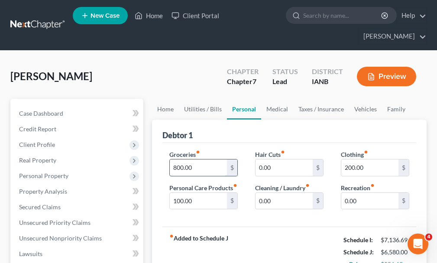
click at [199, 159] on input "800.00" at bounding box center [198, 167] width 57 height 16
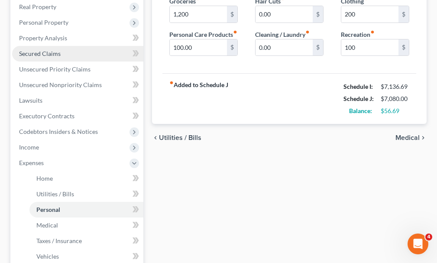
click at [35, 50] on span "Secured Claims" at bounding box center [40, 53] width 42 height 7
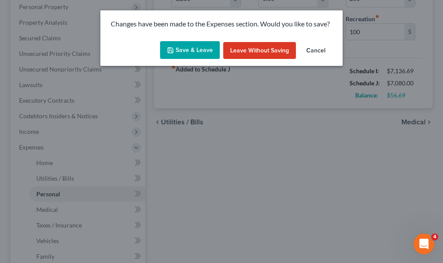
click at [183, 45] on button "Save & Leave" at bounding box center [190, 50] width 60 height 18
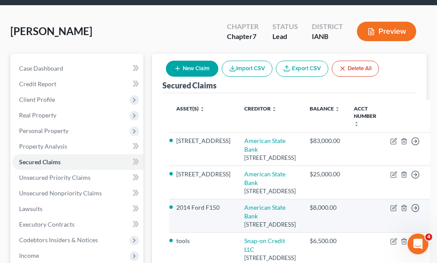
scroll to position [43, 0]
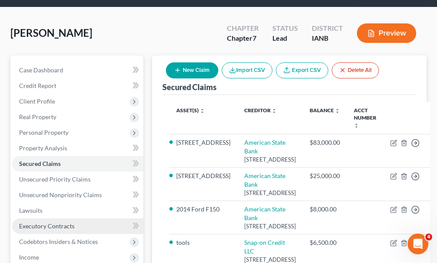
click at [52, 222] on span "Executory Contracts" at bounding box center [46, 225] width 55 height 7
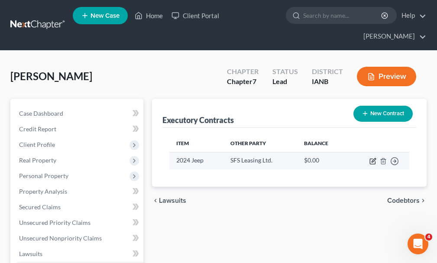
click at [372, 158] on icon "button" at bounding box center [373, 160] width 4 height 4
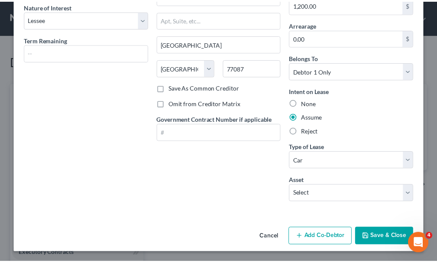
scroll to position [87, 0]
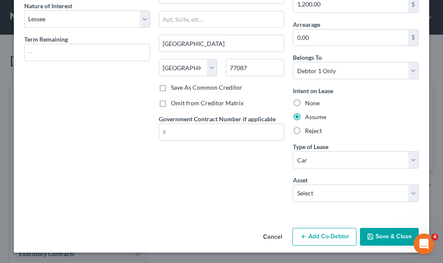
click at [377, 235] on button "Save & Close" at bounding box center [389, 237] width 59 height 18
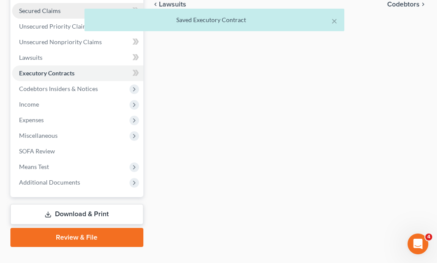
scroll to position [197, 0]
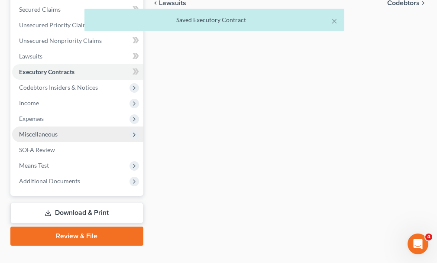
click at [38, 130] on span "Miscellaneous" at bounding box center [38, 133] width 39 height 7
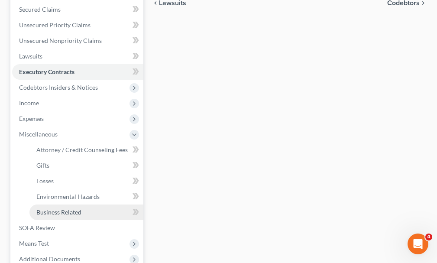
click at [46, 208] on span "Business Related" at bounding box center [58, 211] width 45 height 7
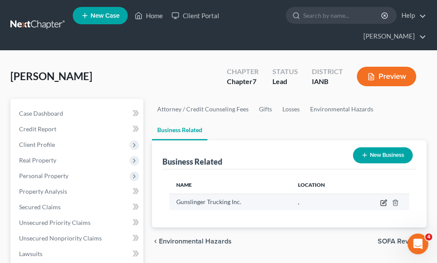
click at [383, 200] on icon "button" at bounding box center [384, 202] width 4 height 4
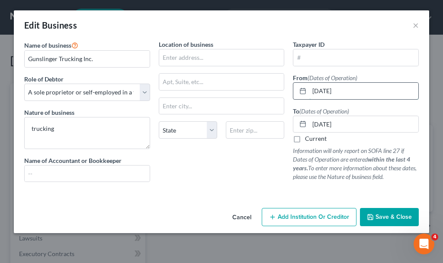
click at [361, 92] on input "[DATE]" at bounding box center [364, 91] width 109 height 16
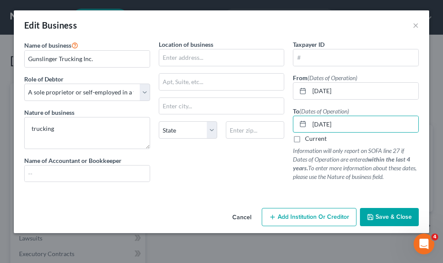
click at [379, 217] on span "Save & Close" at bounding box center [394, 216] width 36 height 7
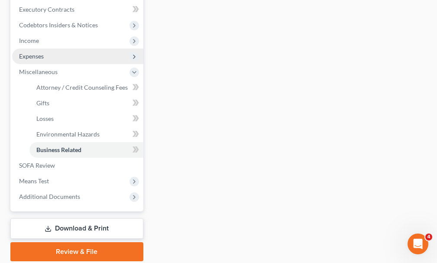
scroll to position [275, 0]
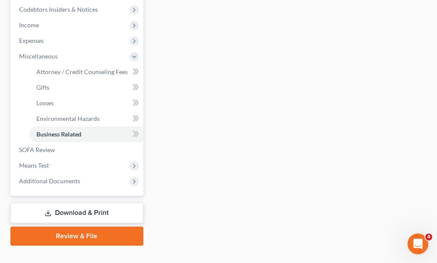
click at [72, 203] on link "Download & Print" at bounding box center [76, 213] width 133 height 20
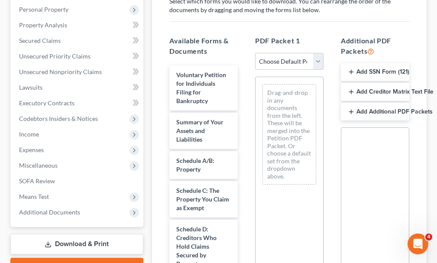
scroll to position [173, 0]
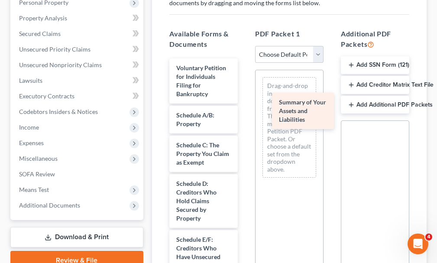
drag, startPoint x: 187, startPoint y: 108, endPoint x: 290, endPoint y: 111, distance: 102.6
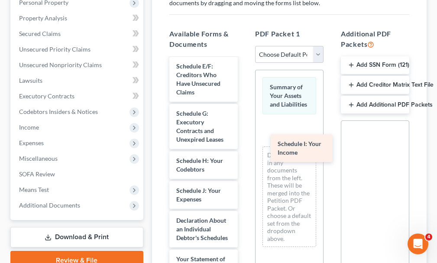
drag, startPoint x: 187, startPoint y: 179, endPoint x: 288, endPoint y: 148, distance: 106.0
click at [245, 148] on div "Schedule I: Your Income Voluntary Petition for Individuals Filing for Bankruptc…" at bounding box center [203, 214] width 82 height 658
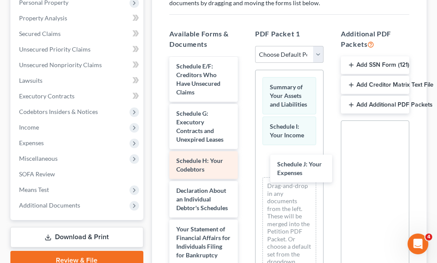
drag, startPoint x: 189, startPoint y: 181, endPoint x: 204, endPoint y: 143, distance: 40.8
click at [245, 168] on div "Schedule J: Your Expenses Voluntary Petition for Individuals Filing for Bankrup…" at bounding box center [203, 199] width 82 height 628
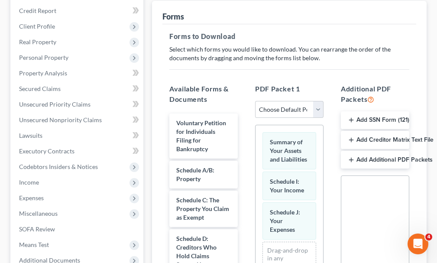
scroll to position [0, 0]
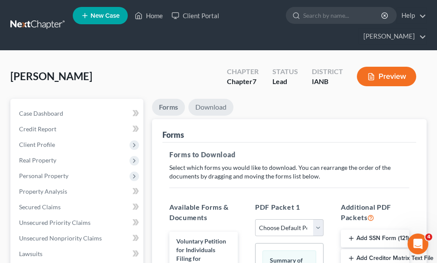
click at [210, 99] on link "Download" at bounding box center [210, 107] width 45 height 17
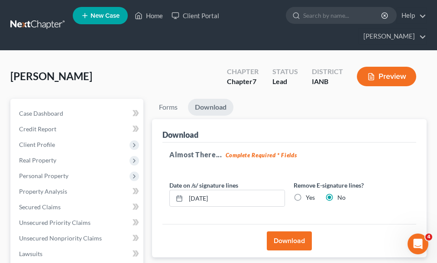
click at [282, 231] on button "Download" at bounding box center [289, 240] width 45 height 19
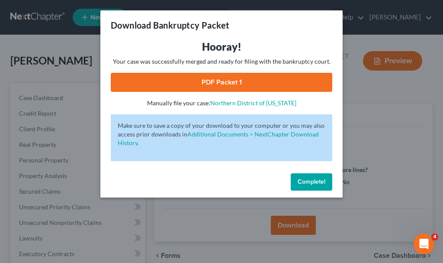
click at [173, 77] on link "PDF Packet 1" at bounding box center [222, 82] width 222 height 19
click at [314, 177] on button "Complete!" at bounding box center [312, 181] width 42 height 17
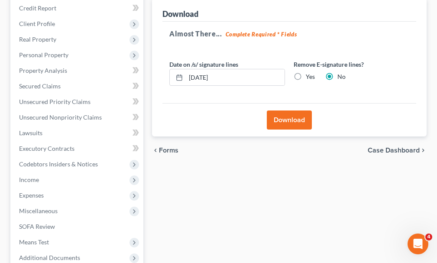
scroll to position [173, 0]
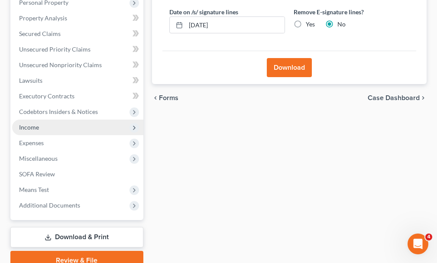
click at [26, 123] on span "Income" at bounding box center [29, 126] width 20 height 7
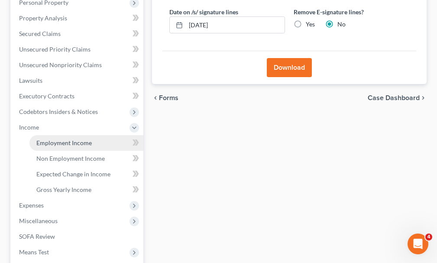
click at [61, 139] on span "Employment Income" at bounding box center [63, 142] width 55 height 7
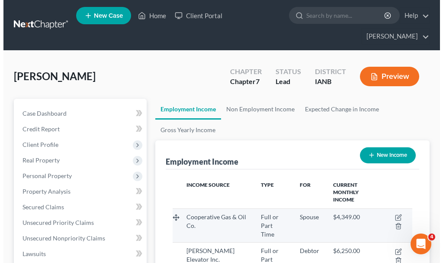
scroll to position [120, 257]
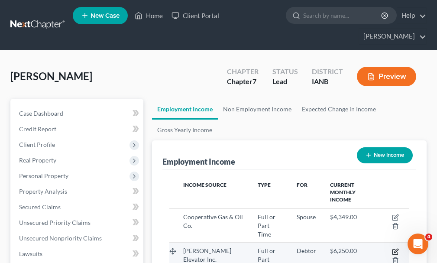
click at [397, 248] on icon "button" at bounding box center [396, 250] width 4 height 4
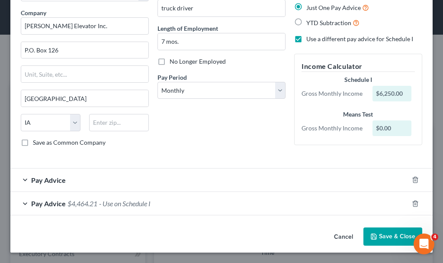
scroll to position [65, 0]
click at [51, 177] on span "Pay Advice" at bounding box center [48, 180] width 35 height 8
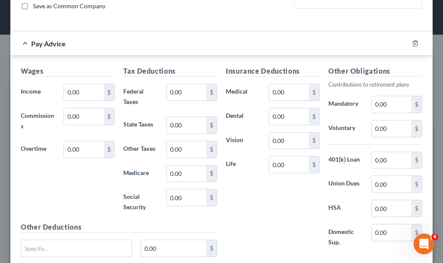
scroll to position [202, 0]
click at [88, 91] on input "0.00" at bounding box center [84, 92] width 40 height 16
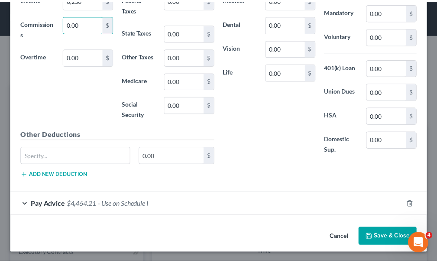
scroll to position [294, 0]
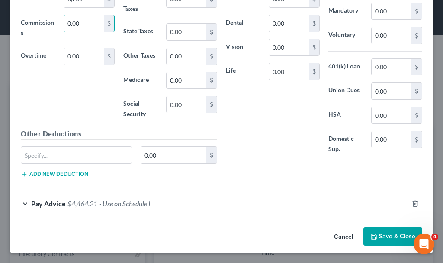
click at [377, 233] on button "Save & Close" at bounding box center [393, 236] width 59 height 18
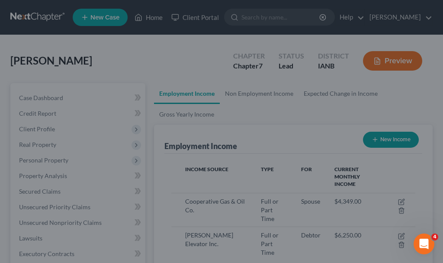
scroll to position [432791, 432653]
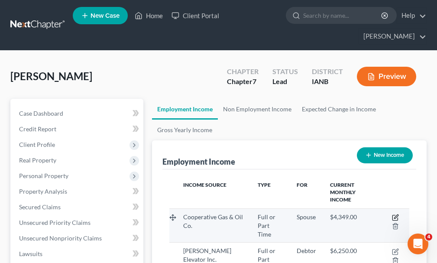
click at [395, 214] on icon "button" at bounding box center [396, 216] width 4 height 4
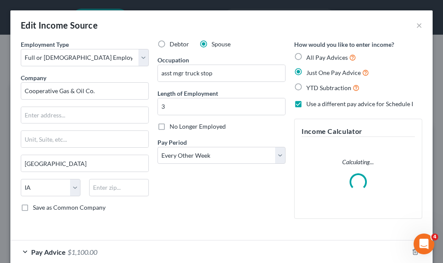
scroll to position [122, 261]
click at [277, 153] on select "Select Monthly Twice Monthly Every Other Week Weekly" at bounding box center [222, 155] width 128 height 17
click at [158, 147] on select "Select Monthly Twice Monthly Every Other Week Weekly" at bounding box center [222, 155] width 128 height 17
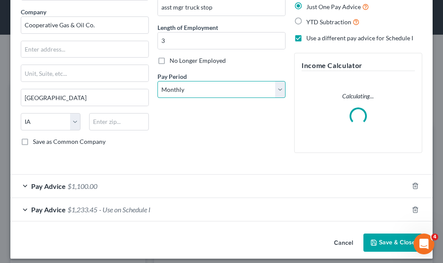
scroll to position [72, 0]
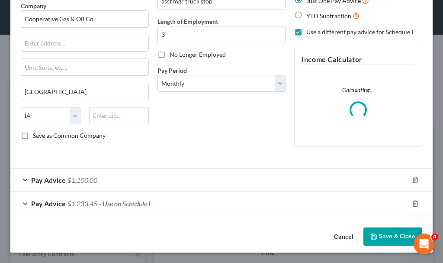
click at [78, 180] on span "$1,100.00" at bounding box center [83, 180] width 30 height 8
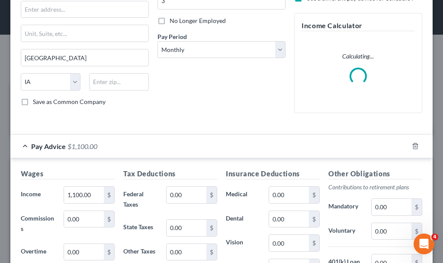
scroll to position [158, 0]
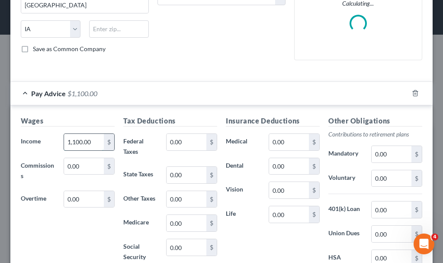
click at [94, 141] on input "1,100.00" at bounding box center [84, 142] width 40 height 16
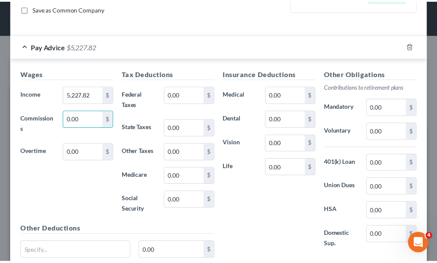
scroll to position [294, 0]
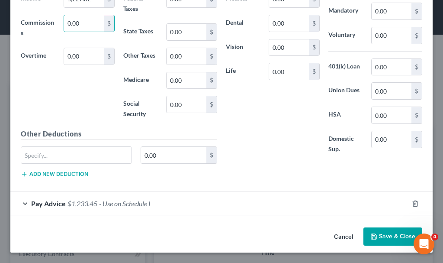
click at [376, 231] on button "Save & Close" at bounding box center [393, 236] width 59 height 18
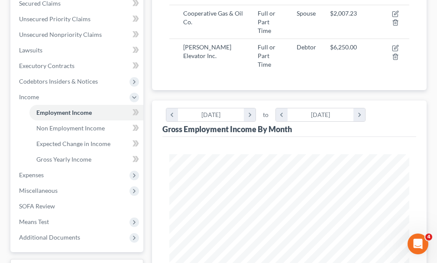
scroll to position [216, 0]
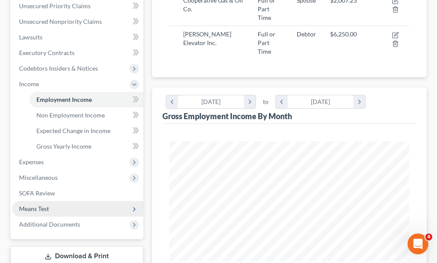
click at [34, 205] on span "Means Test" at bounding box center [34, 208] width 30 height 7
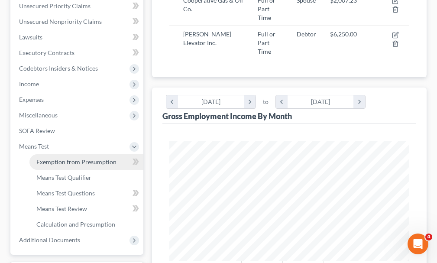
click at [53, 158] on span "Exemption from Presumption" at bounding box center [76, 161] width 80 height 7
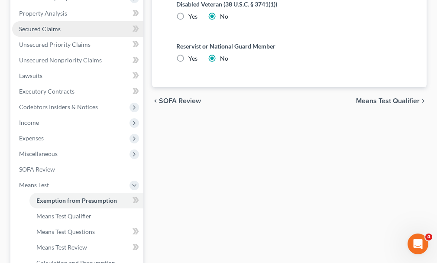
scroll to position [275, 0]
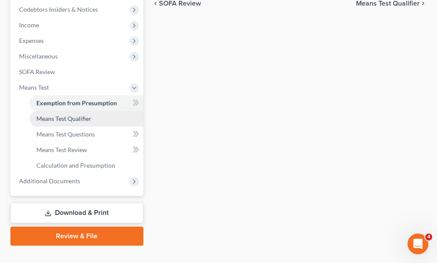
click at [53, 115] on span "Means Test Qualifier" at bounding box center [63, 118] width 55 height 7
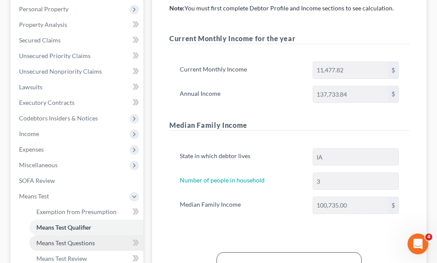
scroll to position [145, 0]
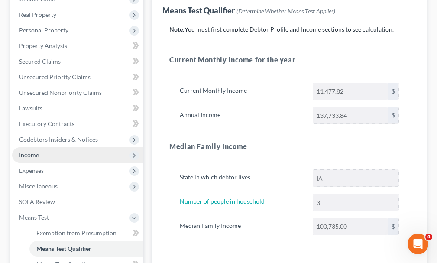
click at [25, 151] on span "Income" at bounding box center [29, 154] width 20 height 7
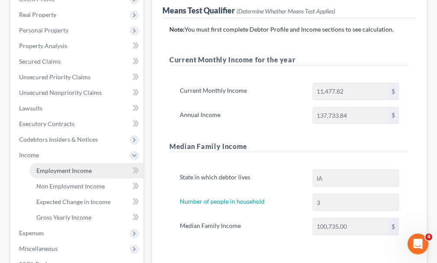
click at [68, 163] on link "Employment Income" at bounding box center [86, 171] width 114 height 16
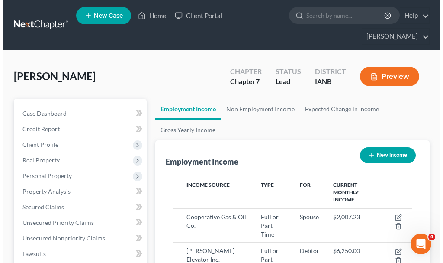
scroll to position [120, 257]
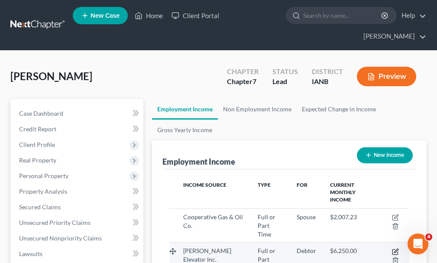
click at [394, 248] on icon "button" at bounding box center [395, 251] width 7 height 7
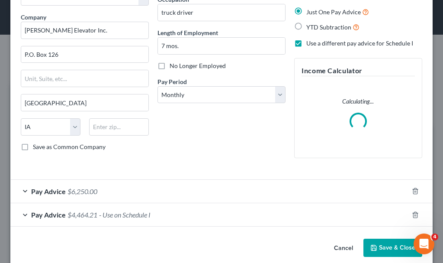
scroll to position [72, 0]
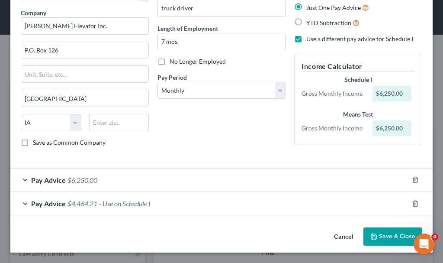
click at [76, 179] on span "$6,250.00" at bounding box center [83, 180] width 30 height 8
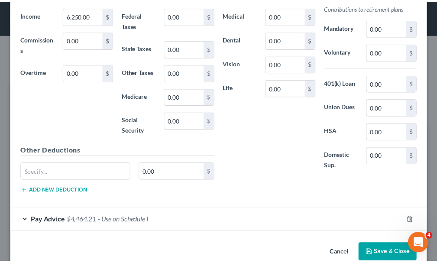
scroll to position [294, 0]
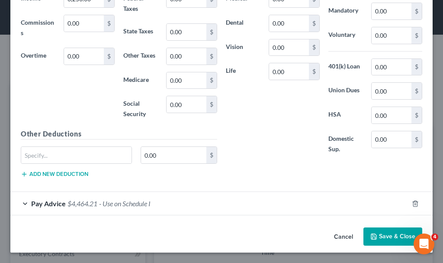
click at [385, 238] on button "Save & Close" at bounding box center [393, 236] width 59 height 18
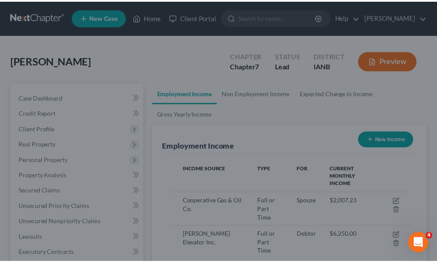
scroll to position [432791, 432653]
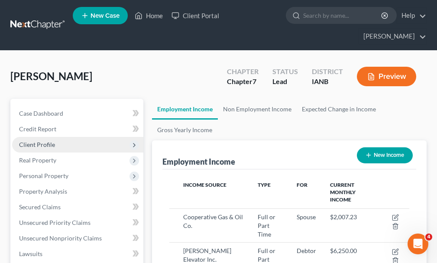
click at [35, 141] on span "Client Profile" at bounding box center [37, 144] width 36 height 7
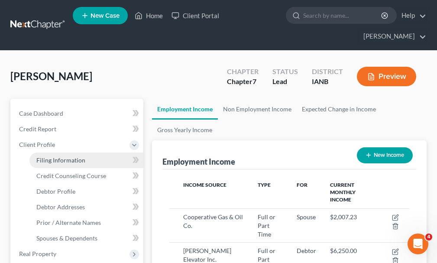
click at [57, 156] on span "Filing Information" at bounding box center [60, 159] width 49 height 7
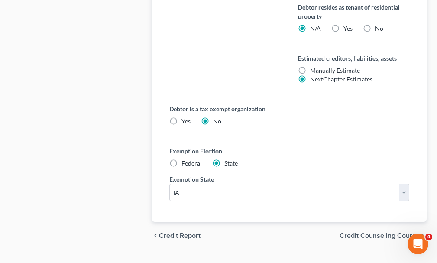
scroll to position [556, 0]
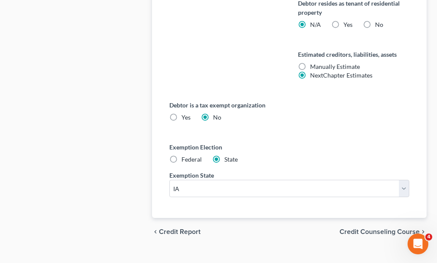
click at [361, 228] on span "Credit Counseling Course" at bounding box center [379, 231] width 80 height 7
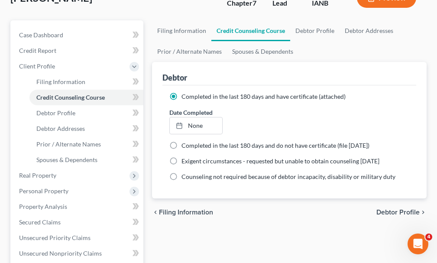
scroll to position [87, 0]
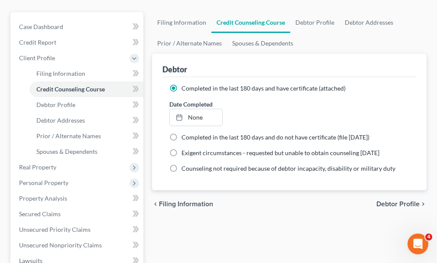
click at [392, 190] on div "chevron_left Filing Information Debtor Profile chevron_right" at bounding box center [289, 204] width 274 height 28
click at [389, 200] on span "Debtor Profile" at bounding box center [397, 203] width 43 height 7
